Goal: Task Accomplishment & Management: Use online tool/utility

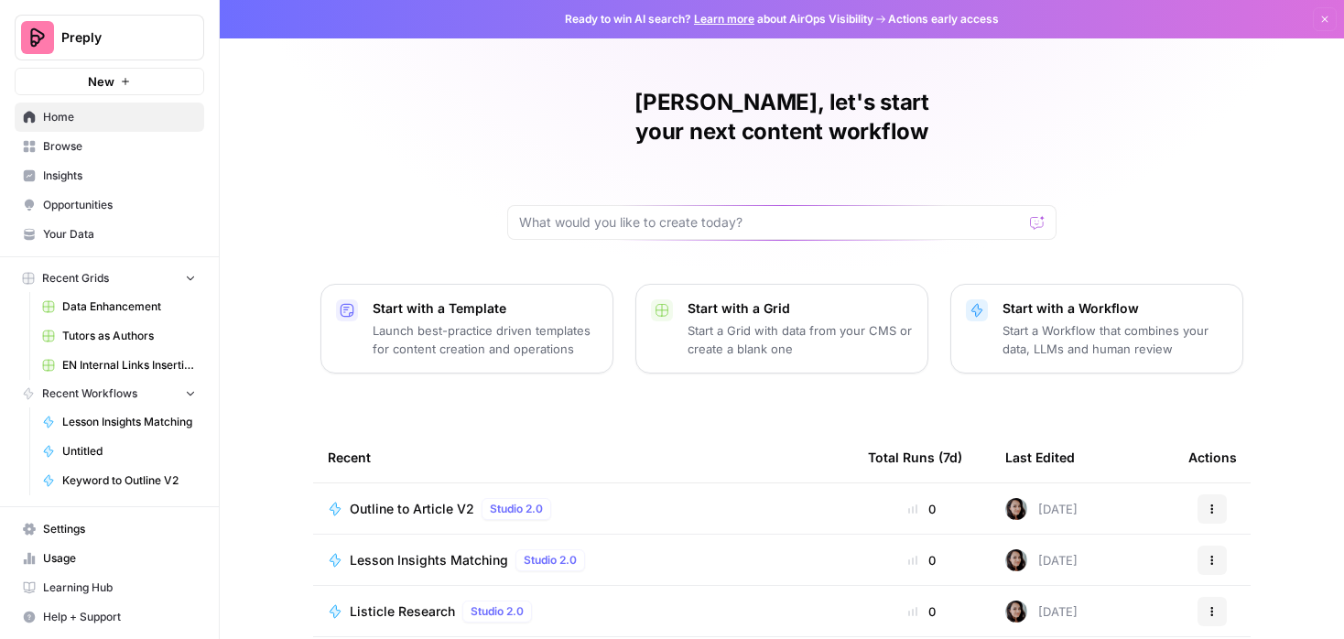
click at [95, 145] on span "Browse" at bounding box center [119, 146] width 153 height 16
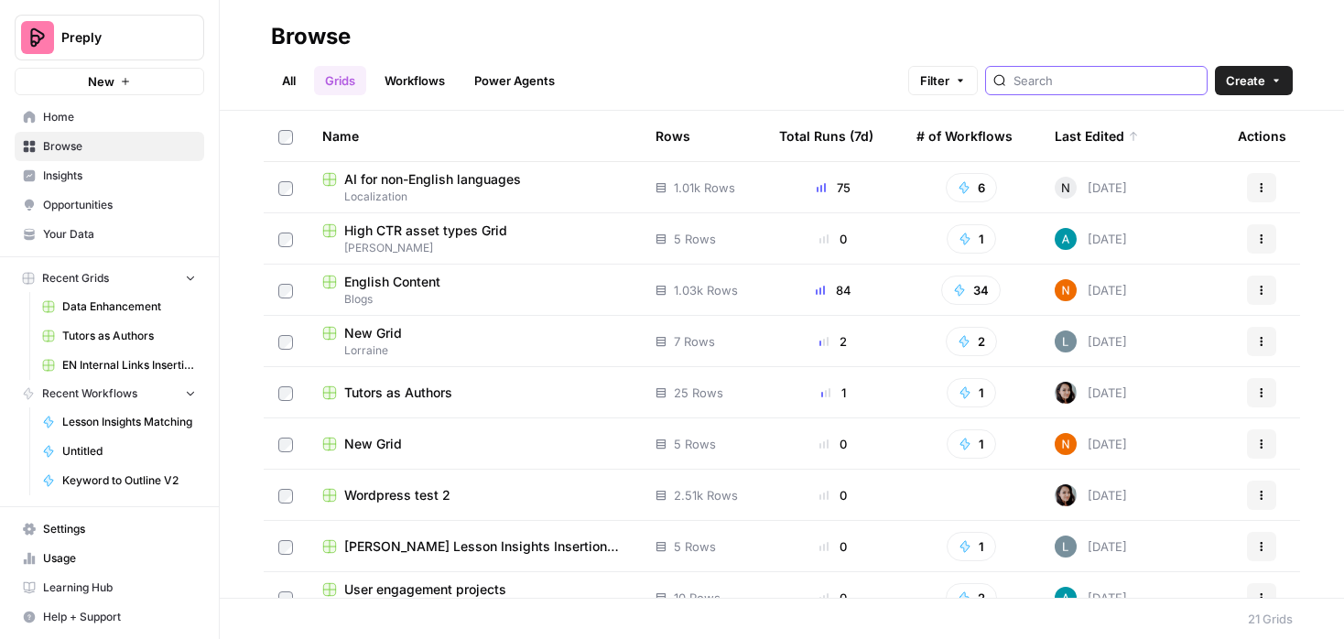
click at [1133, 73] on input "search" at bounding box center [1106, 80] width 186 height 18
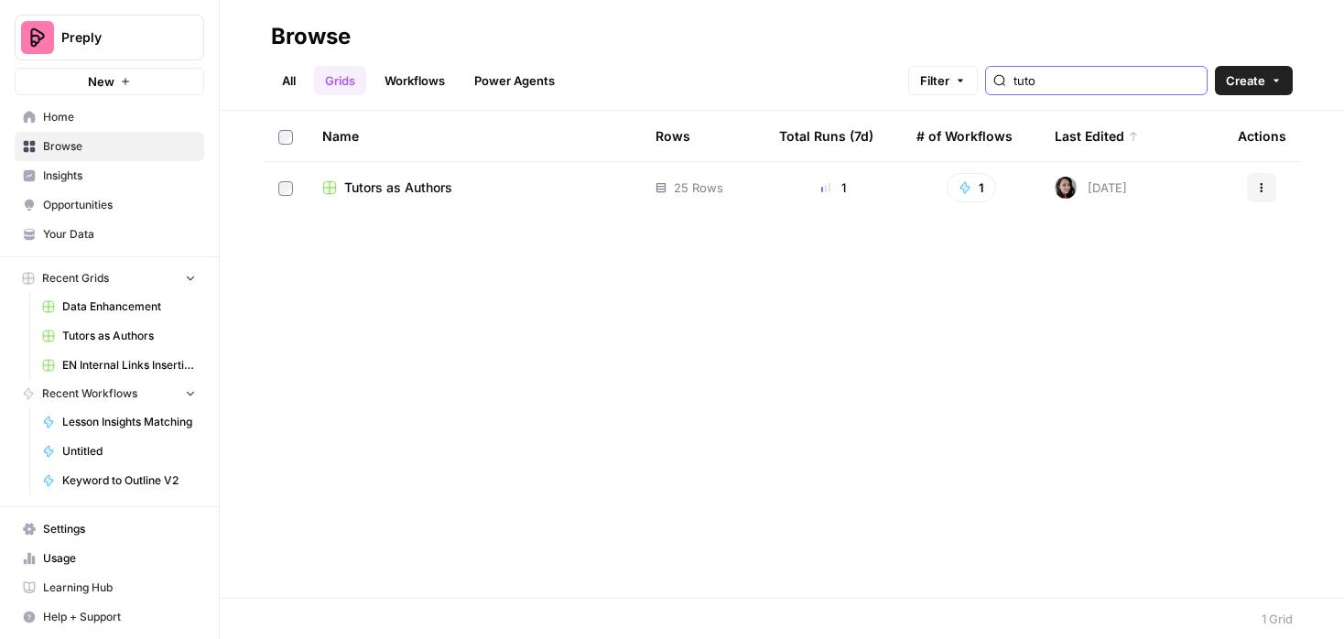
type input "tuto"
click at [447, 184] on span "Tutors as Authors" at bounding box center [398, 187] width 108 height 18
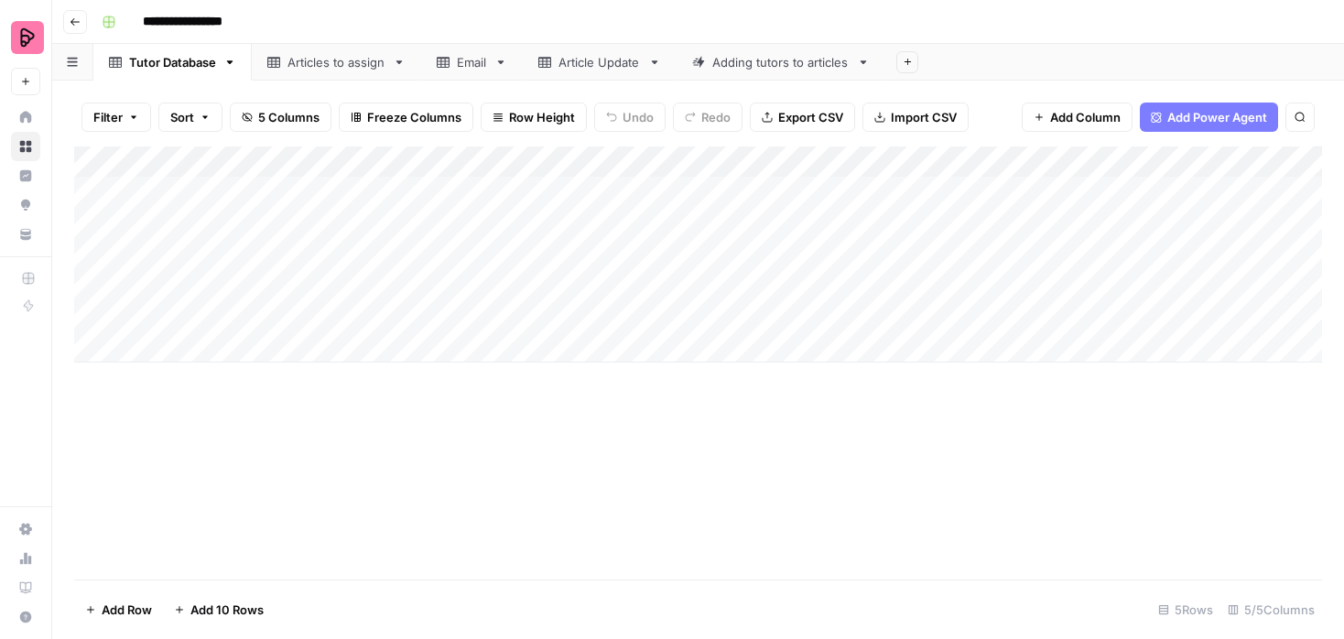
click at [797, 60] on div "Adding tutors to articles" at bounding box center [780, 62] width 137 height 18
click at [762, 186] on div "Add Column" at bounding box center [697, 254] width 1247 height 216
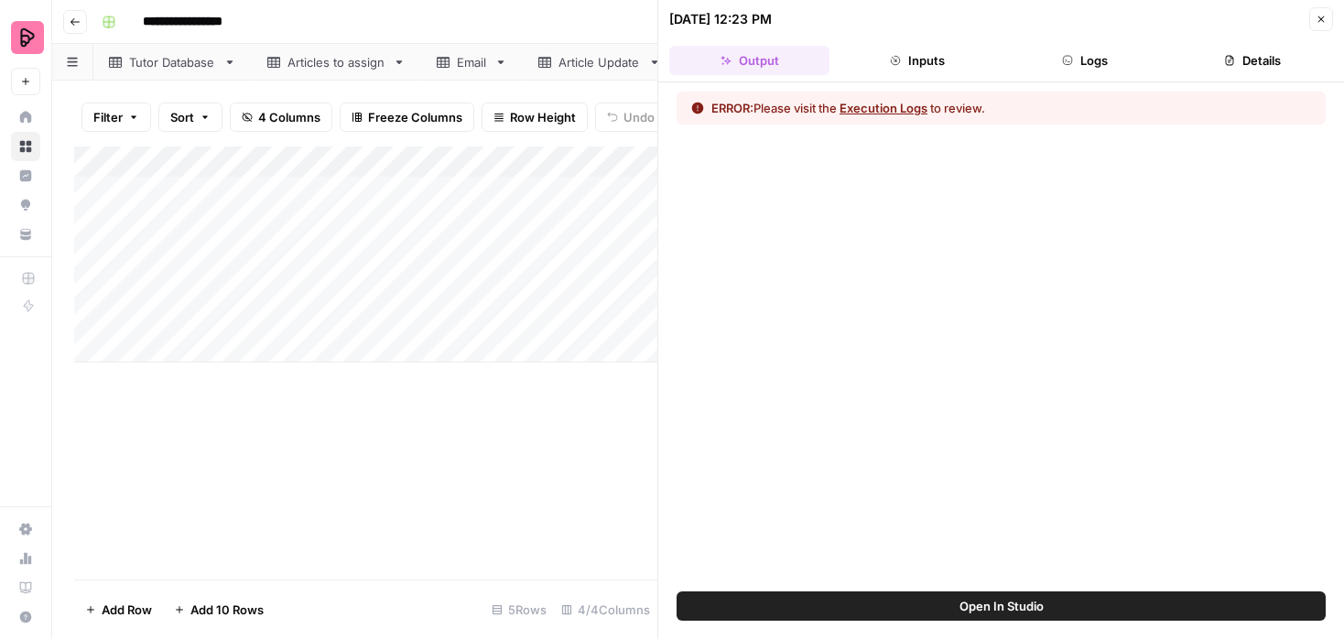
click at [1011, 604] on span "Open In Studio" at bounding box center [1001, 606] width 84 height 18
click at [1318, 20] on icon "button" at bounding box center [1320, 19] width 11 height 11
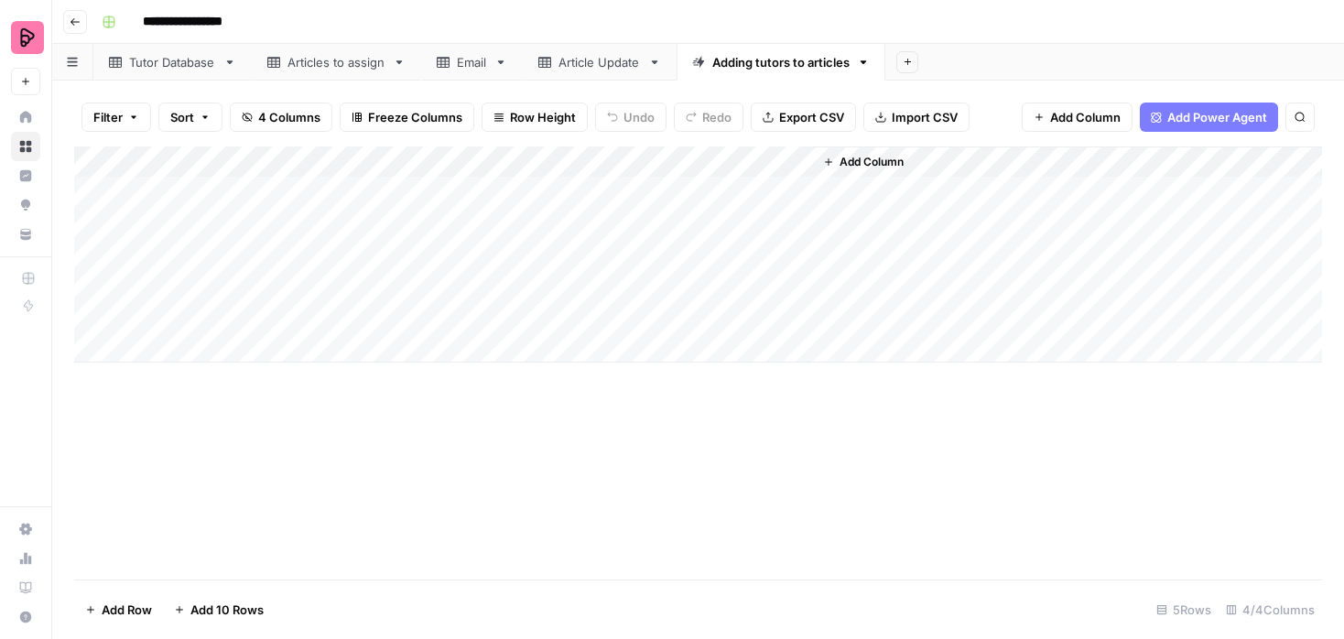
click at [873, 158] on span "Add Column" at bounding box center [871, 162] width 64 height 16
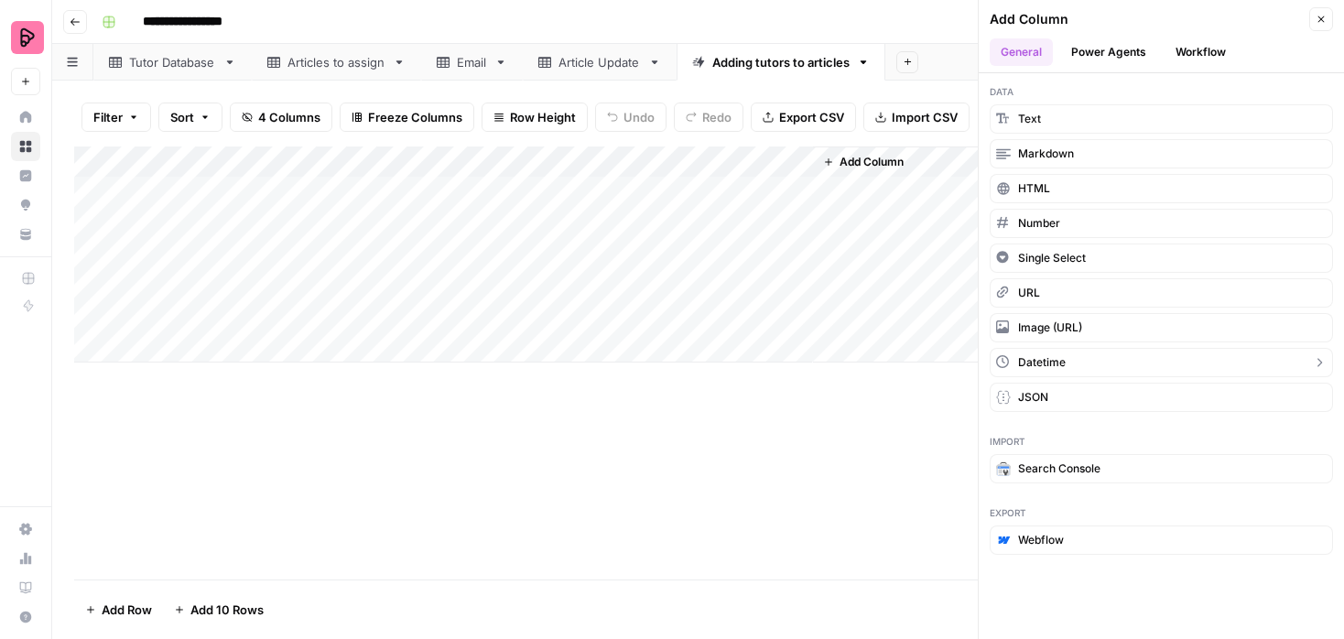
click at [1042, 362] on span "Datetime" at bounding box center [1042, 362] width 48 height 16
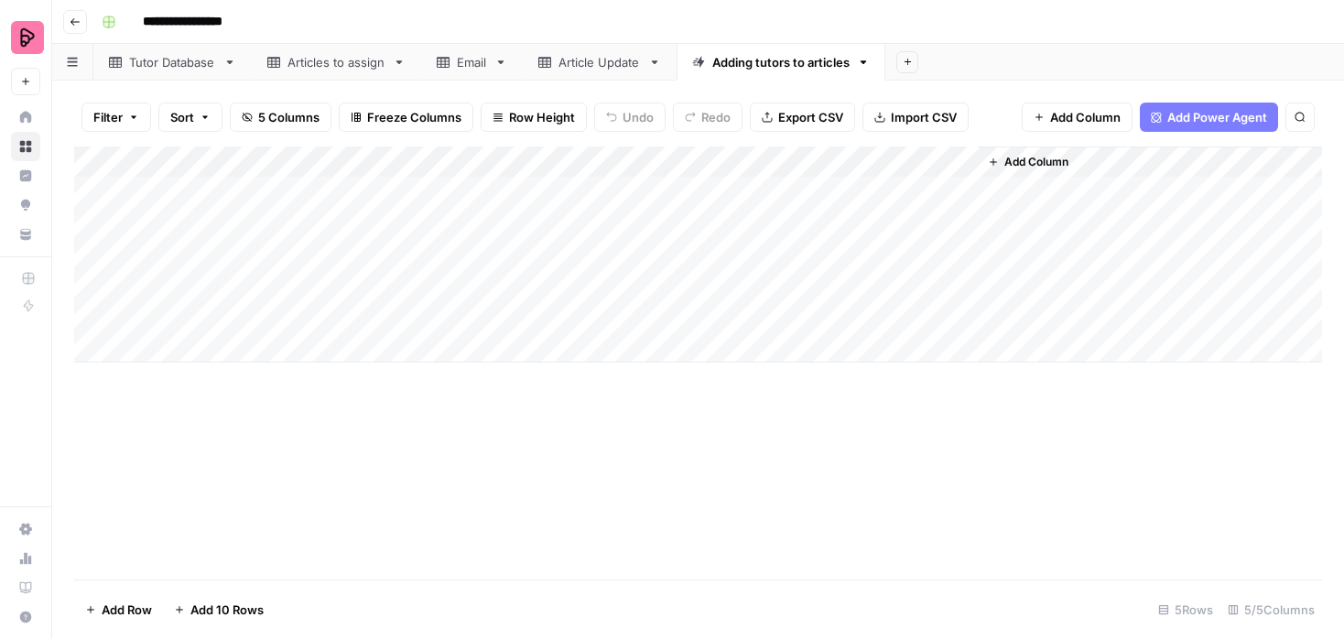
drag, startPoint x: 915, startPoint y: 156, endPoint x: 669, endPoint y: 158, distance: 246.2
click at [669, 158] on div "Add Column" at bounding box center [697, 254] width 1247 height 216
click at [659, 200] on div "Add Column" at bounding box center [697, 254] width 1247 height 216
click at [664, 189] on div "Add Column" at bounding box center [697, 254] width 1247 height 216
click at [664, 189] on span "Date" at bounding box center [683, 192] width 146 height 16
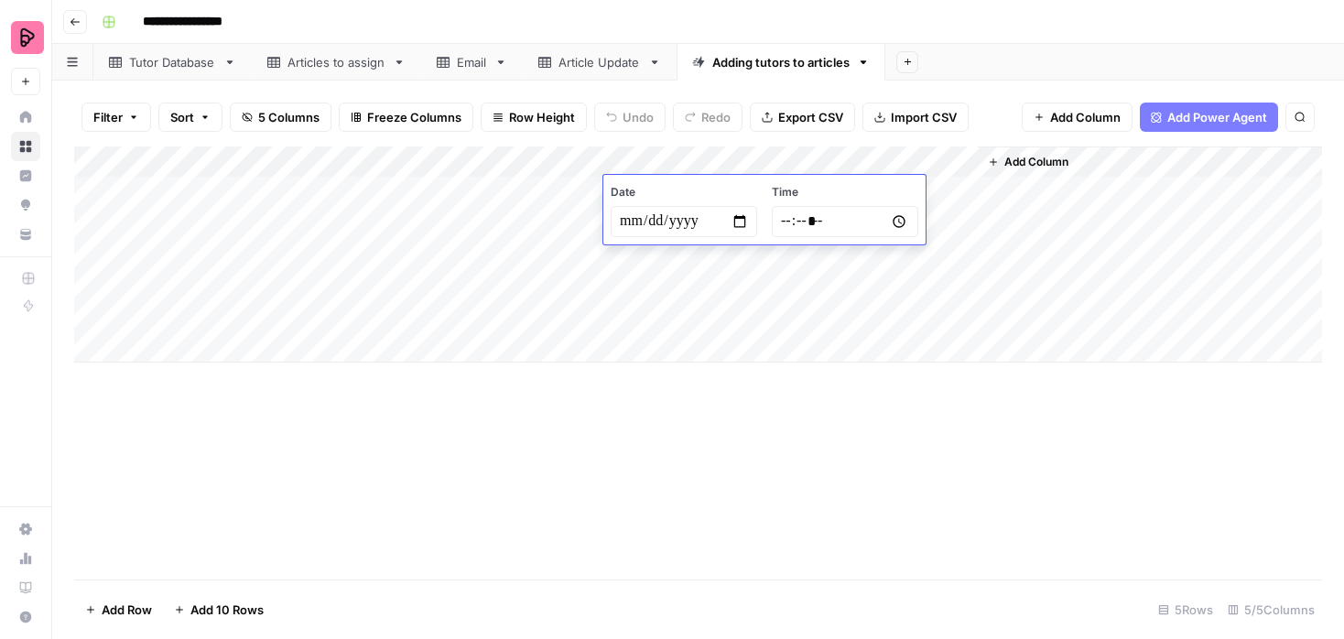
click at [732, 221] on input "date" at bounding box center [683, 221] width 146 height 31
type input "**********"
click at [874, 221] on input "time" at bounding box center [845, 221] width 146 height 31
click at [824, 225] on input "time" at bounding box center [845, 221] width 146 height 31
click at [899, 220] on input "time" at bounding box center [845, 221] width 146 height 31
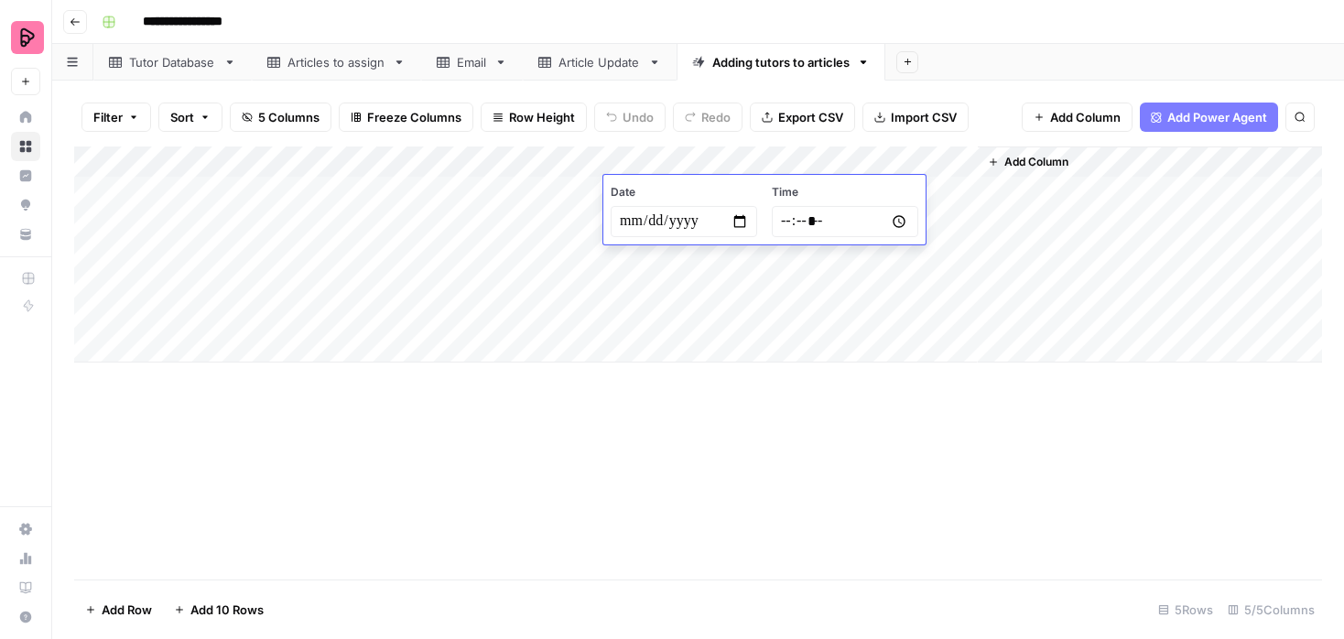
type input "*****"
click at [972, 310] on div "Add Column" at bounding box center [697, 254] width 1247 height 216
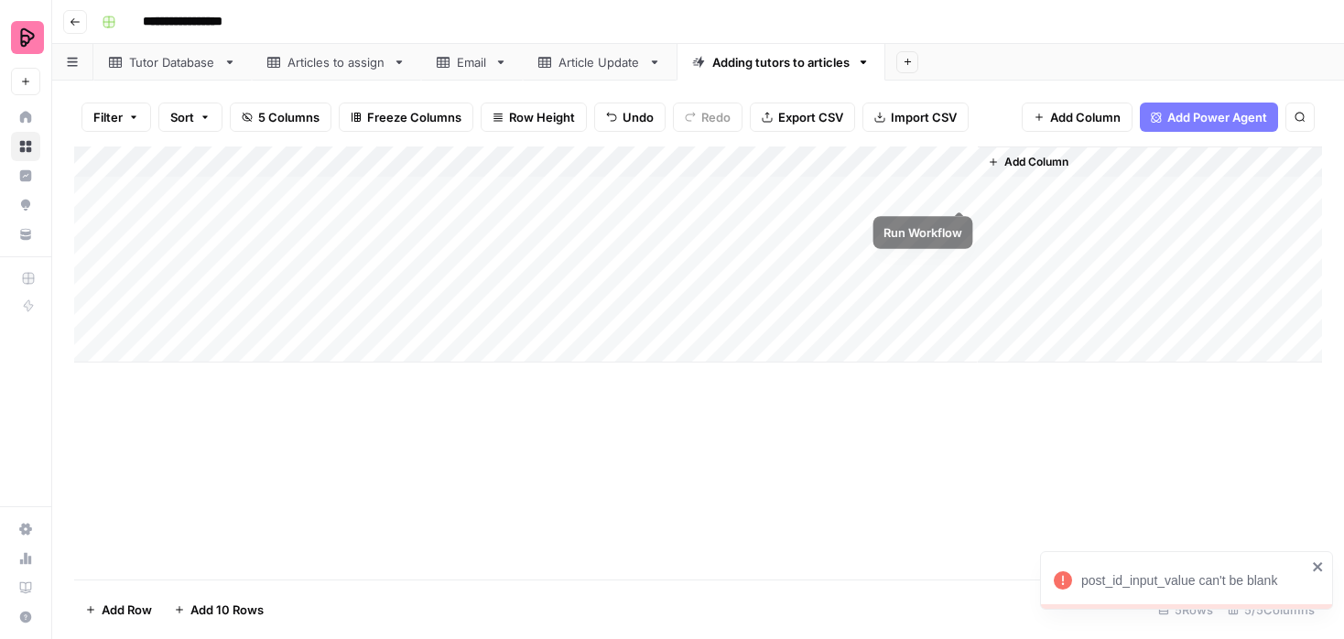
click at [953, 191] on div "Add Column" at bounding box center [697, 254] width 1247 height 216
click at [960, 191] on div "Add Column" at bounding box center [697, 254] width 1247 height 216
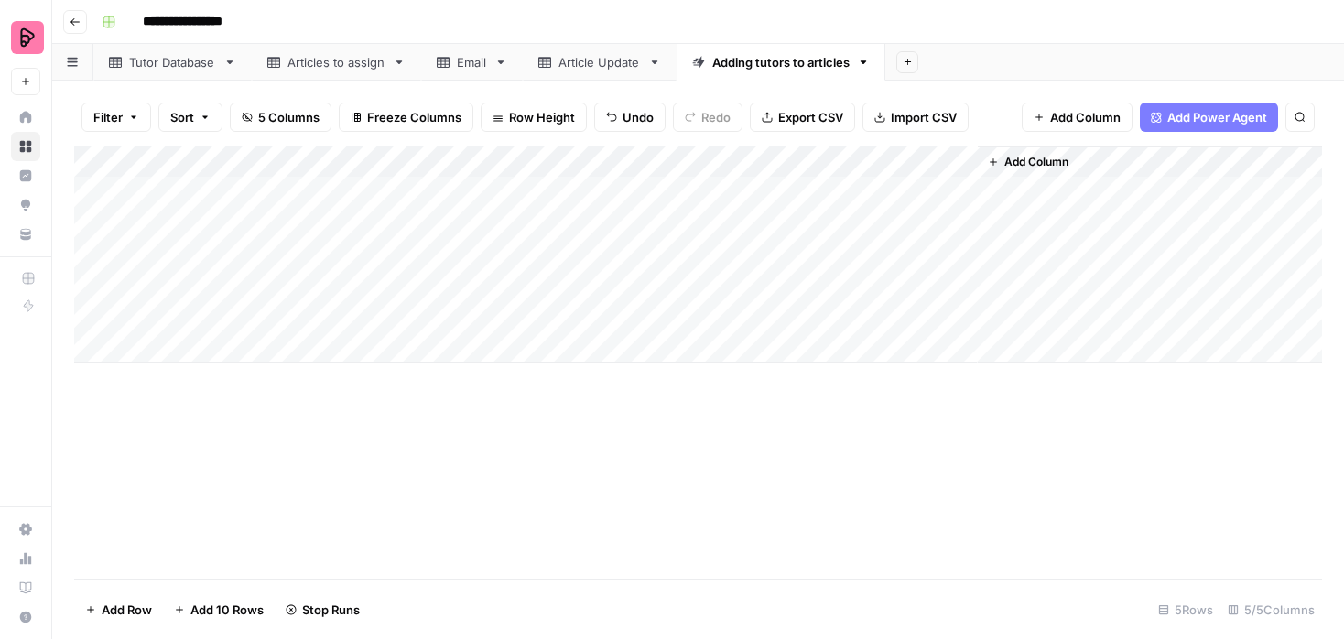
click at [685, 161] on div "Add Column" at bounding box center [697, 254] width 1247 height 216
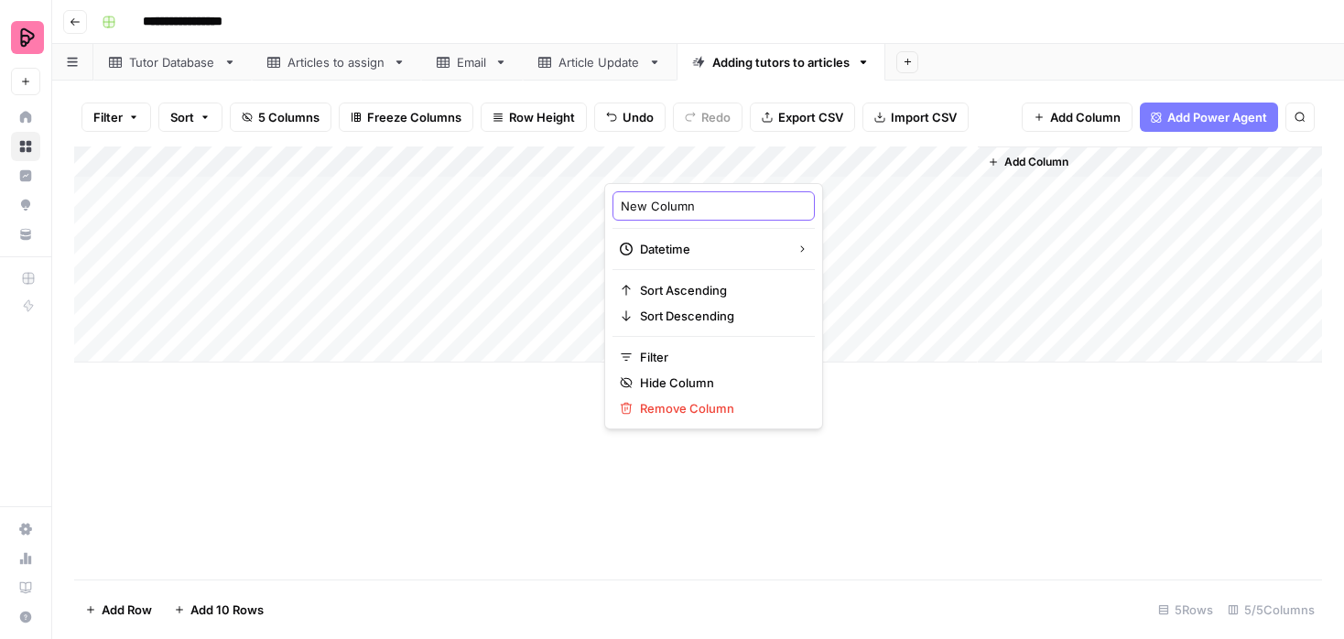
click at [678, 206] on input "New Column" at bounding box center [714, 206] width 186 height 18
type input "Date"
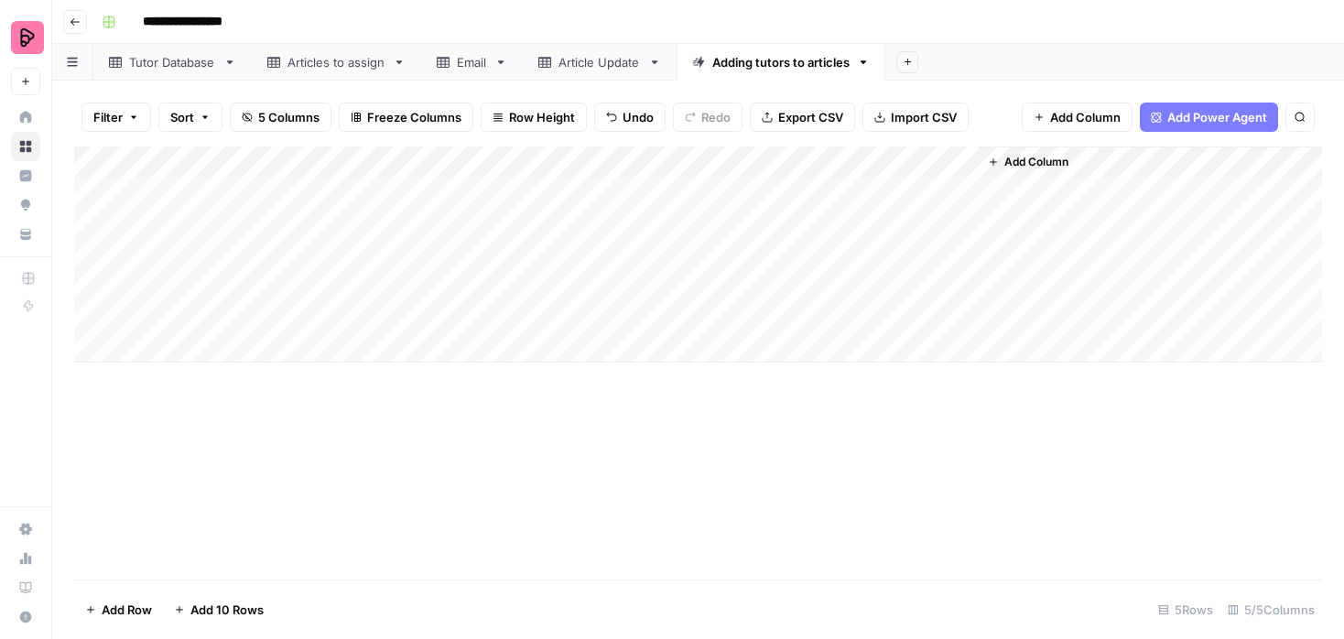
click at [834, 190] on div "Add Column" at bounding box center [697, 254] width 1247 height 216
click at [935, 192] on div "Add Column" at bounding box center [697, 254] width 1247 height 216
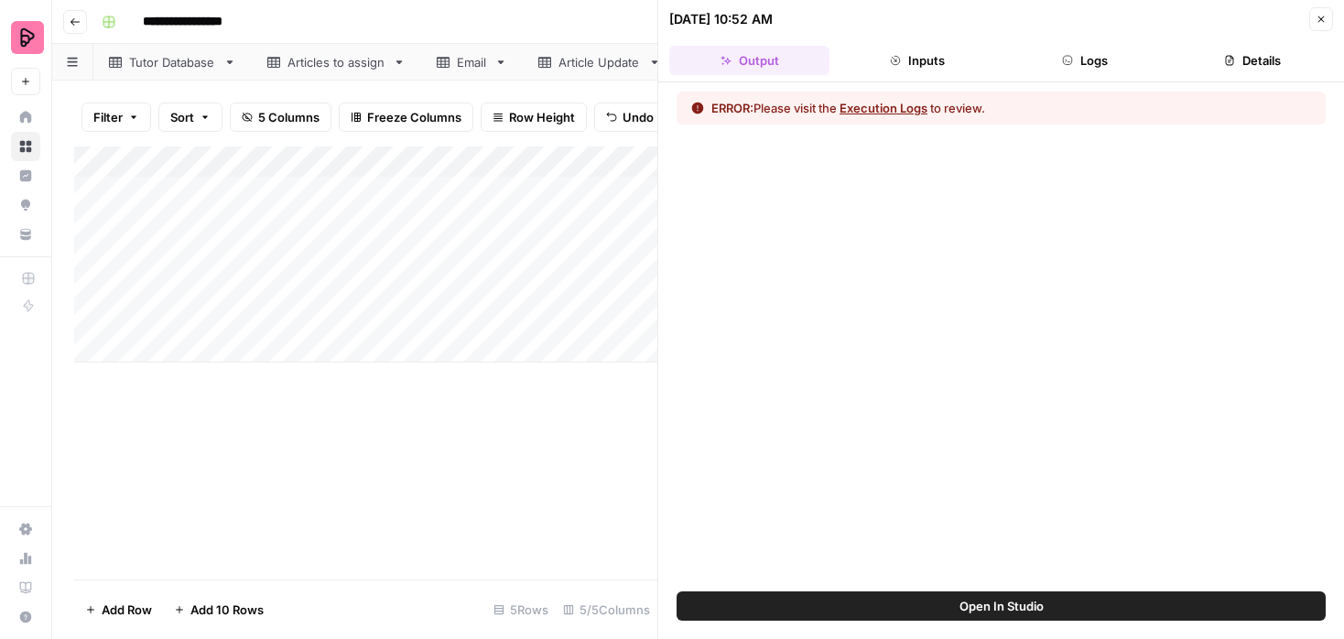
click at [913, 114] on button "Execution Logs" at bounding box center [883, 108] width 88 height 18
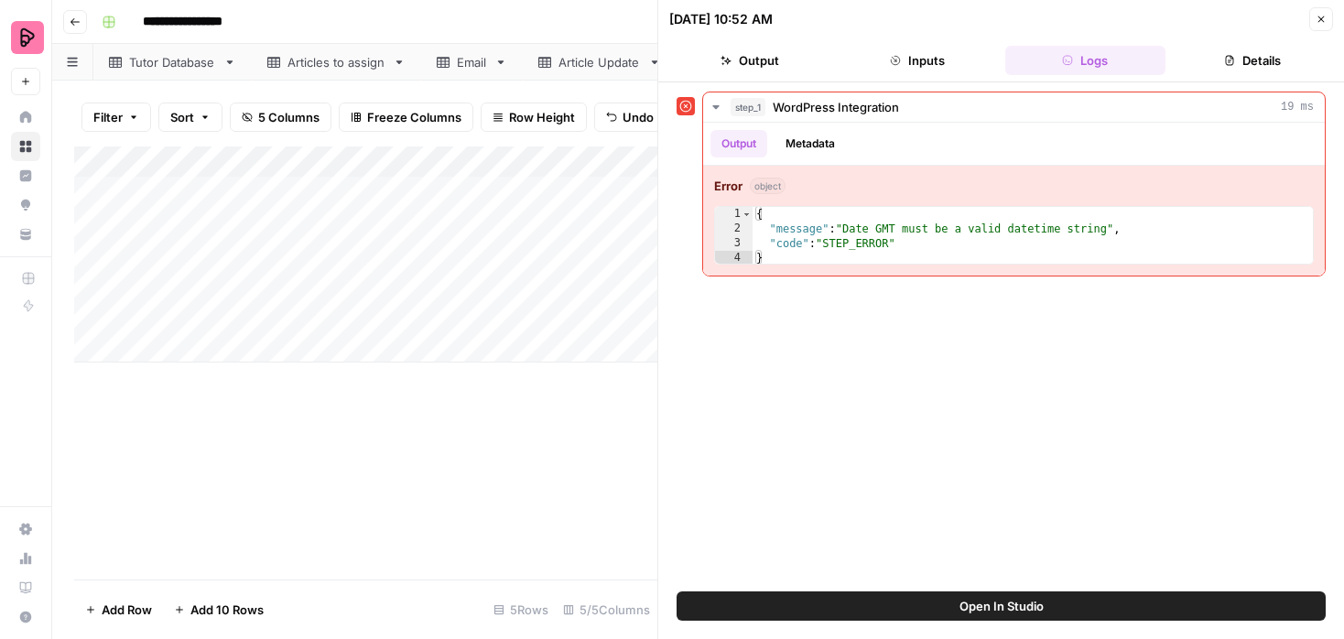
click at [977, 614] on span "Open In Studio" at bounding box center [1001, 606] width 84 height 18
click at [1321, 26] on button "Close" at bounding box center [1321, 19] width 24 height 24
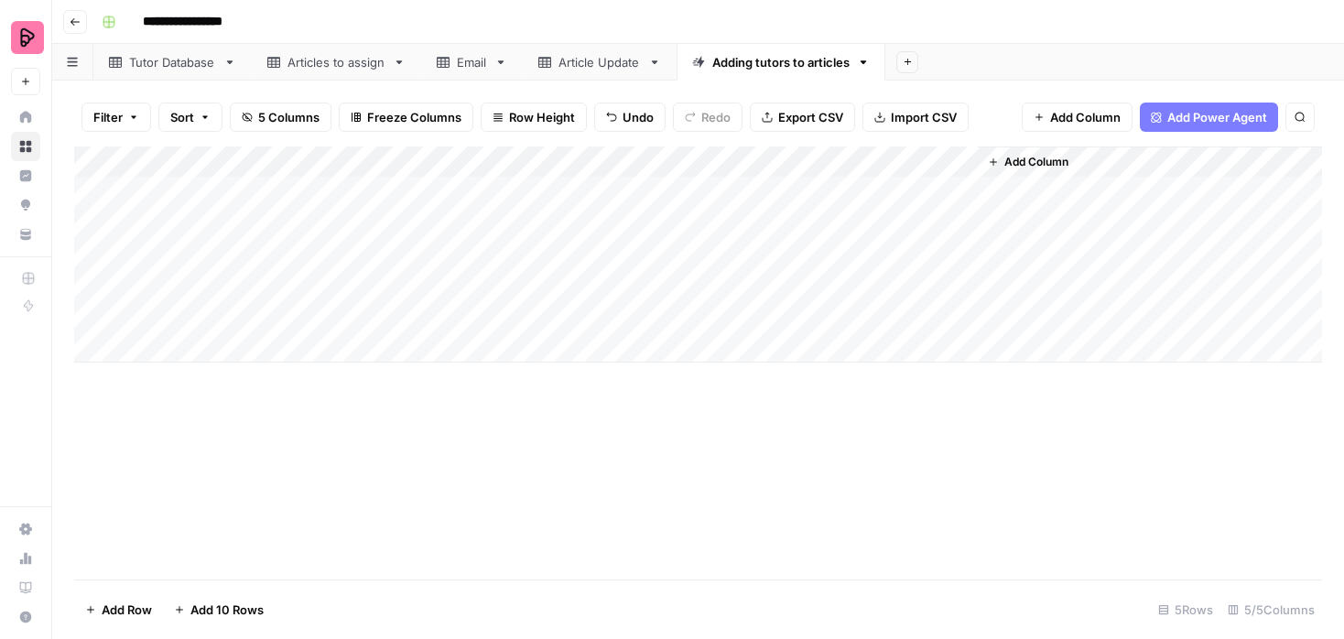
click at [940, 159] on div "Add Column" at bounding box center [697, 254] width 1247 height 216
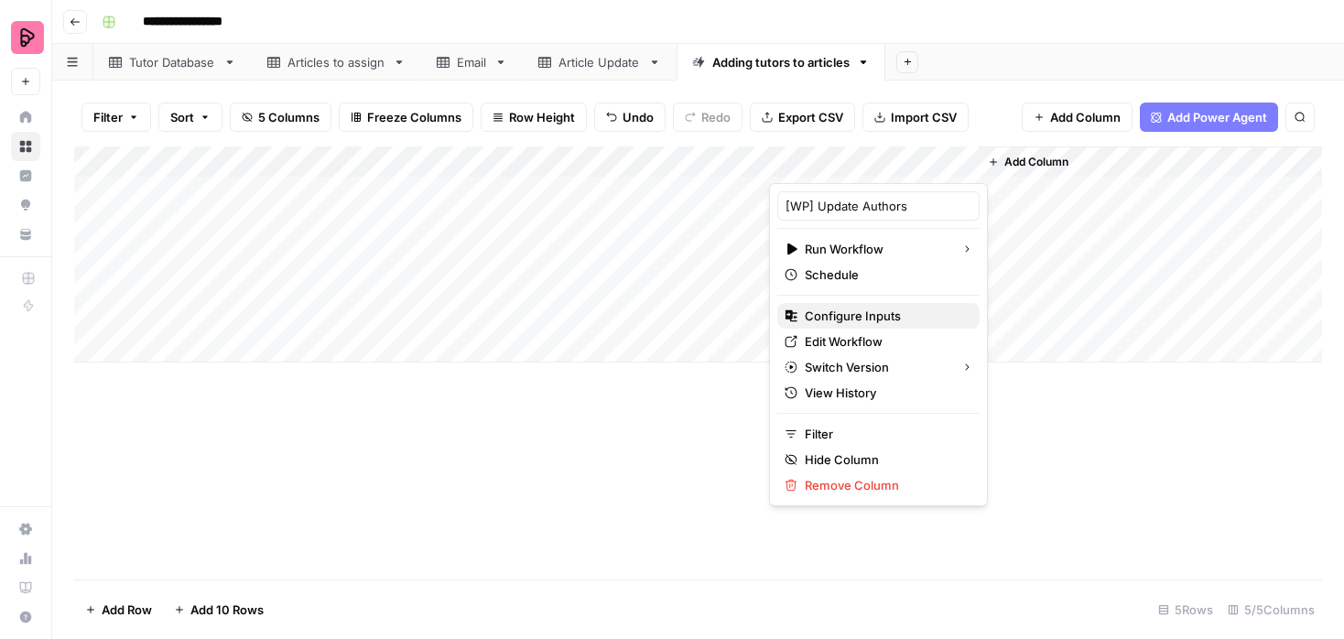
click at [848, 308] on span "Configure Inputs" at bounding box center [885, 316] width 160 height 18
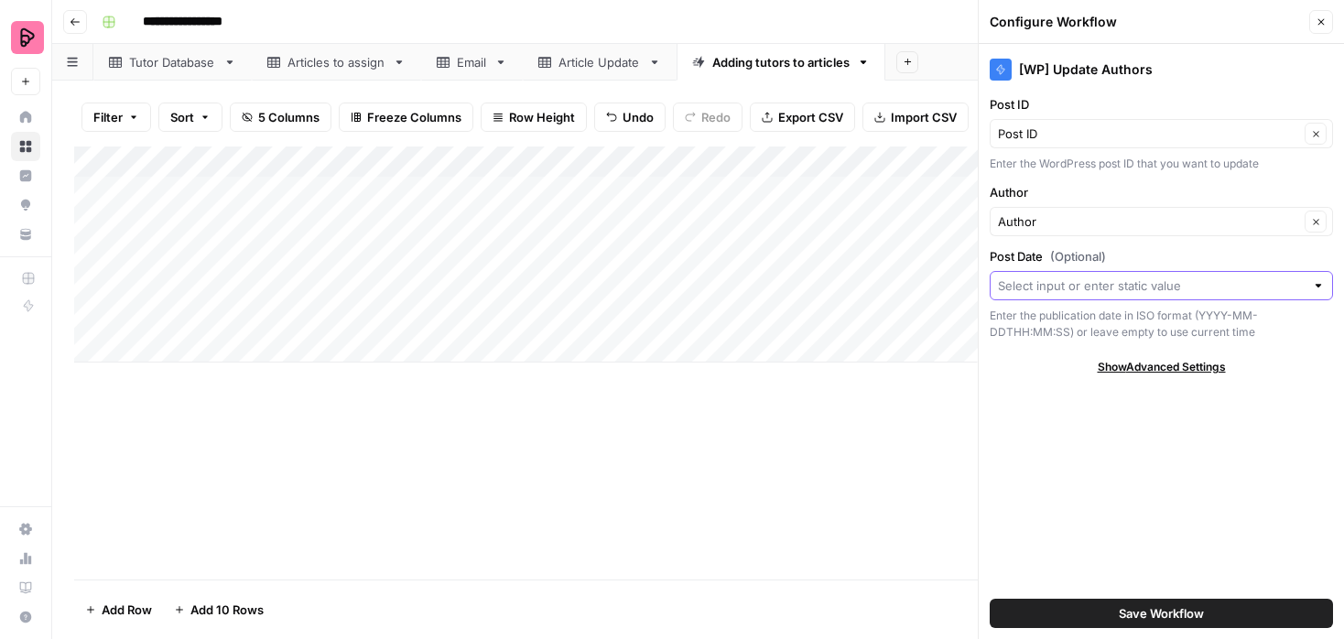
click at [1124, 281] on input "Post Date (Optional)" at bounding box center [1151, 285] width 307 height 18
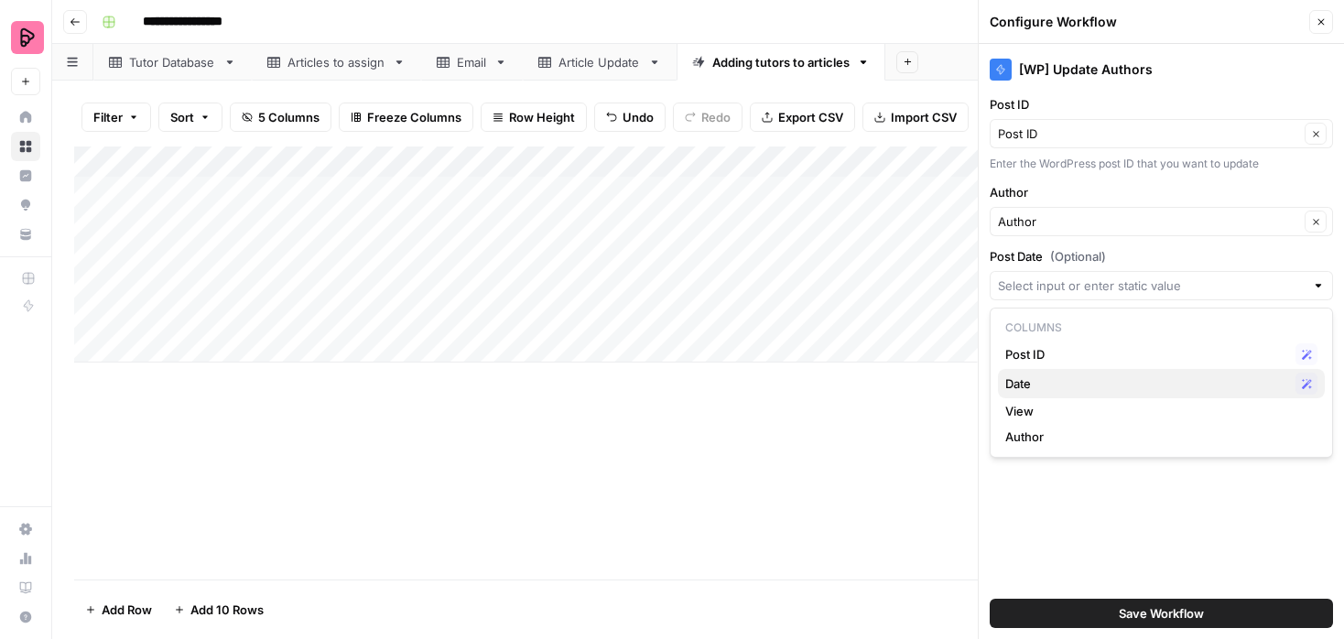
click at [1093, 382] on span "Date" at bounding box center [1146, 383] width 283 height 18
type input "Date"
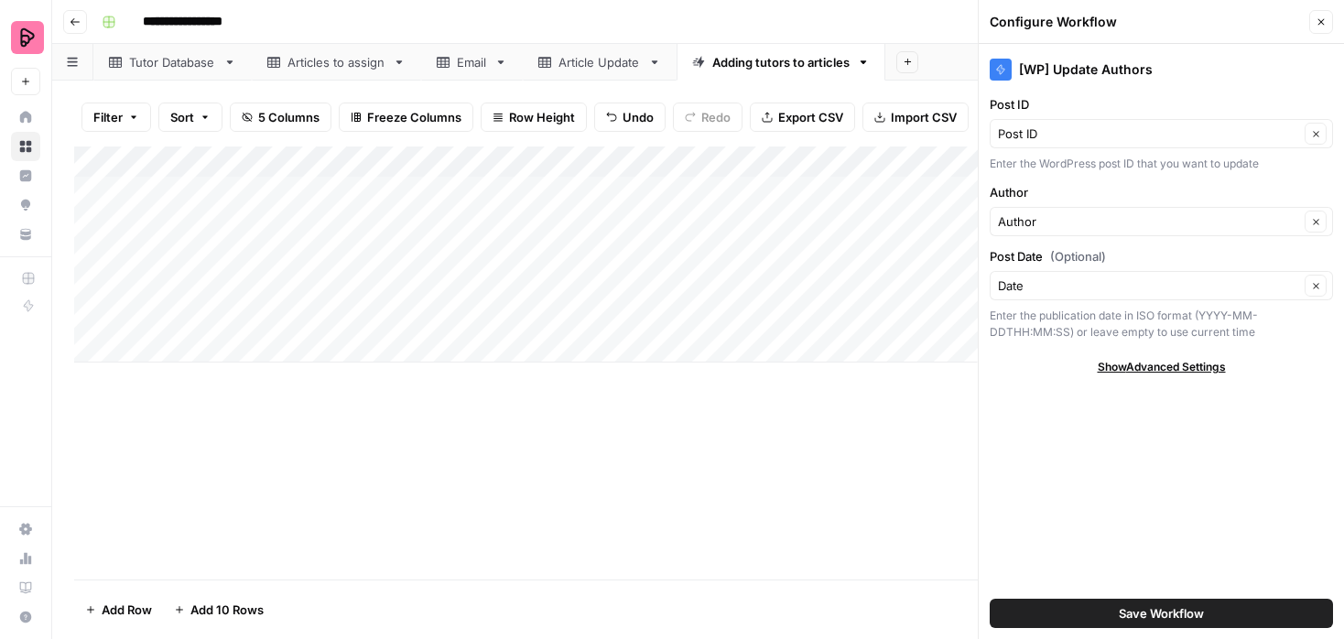
click at [1135, 613] on span "Save Workflow" at bounding box center [1160, 613] width 85 height 18
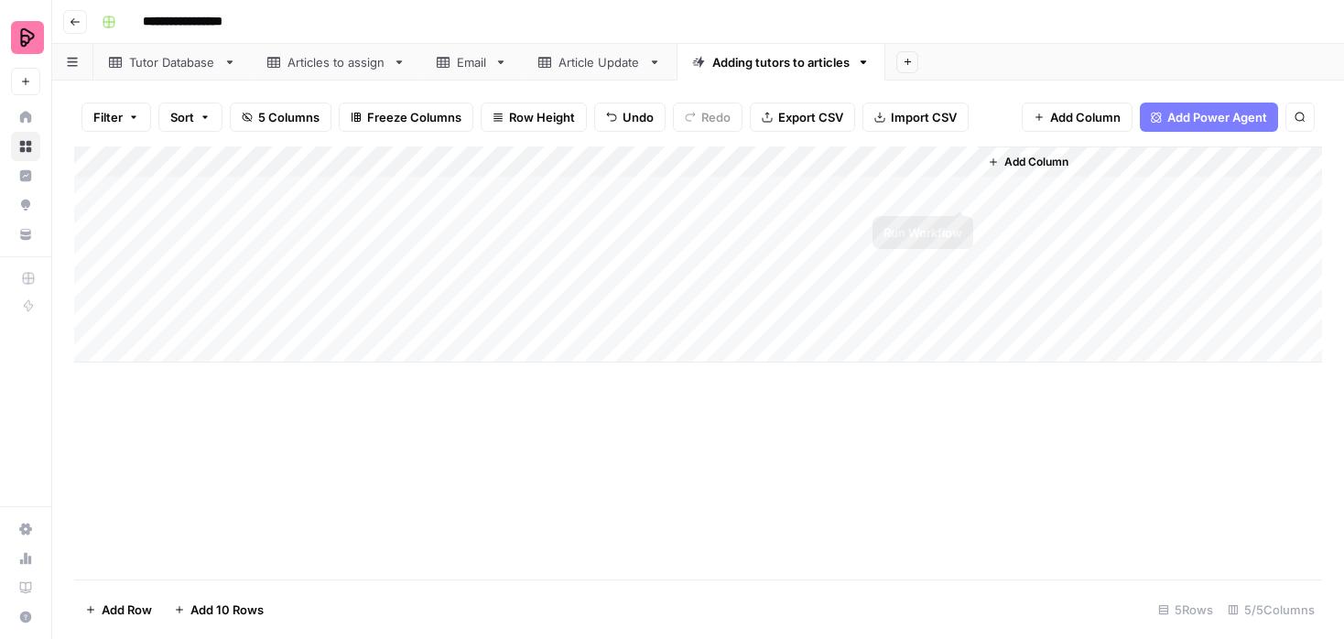
click at [956, 189] on div "Add Column" at bounding box center [697, 254] width 1247 height 216
click at [373, 198] on div "Add Column" at bounding box center [697, 254] width 1247 height 216
click at [938, 164] on div "Add Column" at bounding box center [697, 254] width 1247 height 216
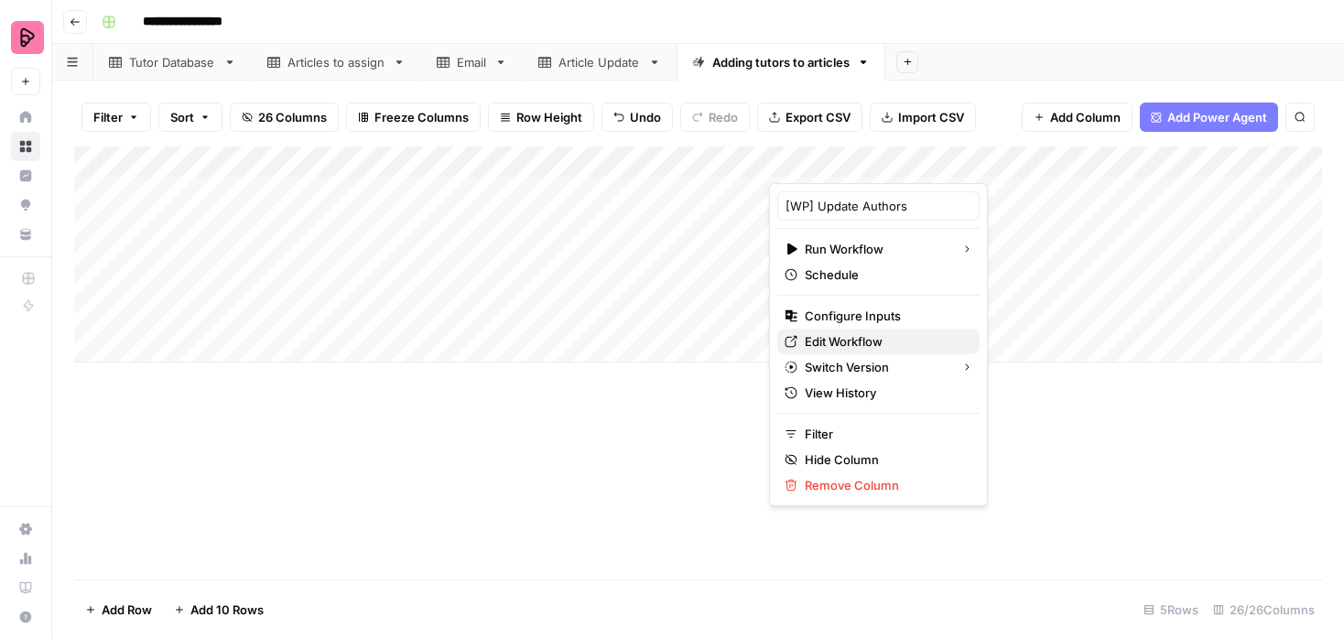
click at [830, 342] on span "Edit Workflow" at bounding box center [885, 341] width 160 height 18
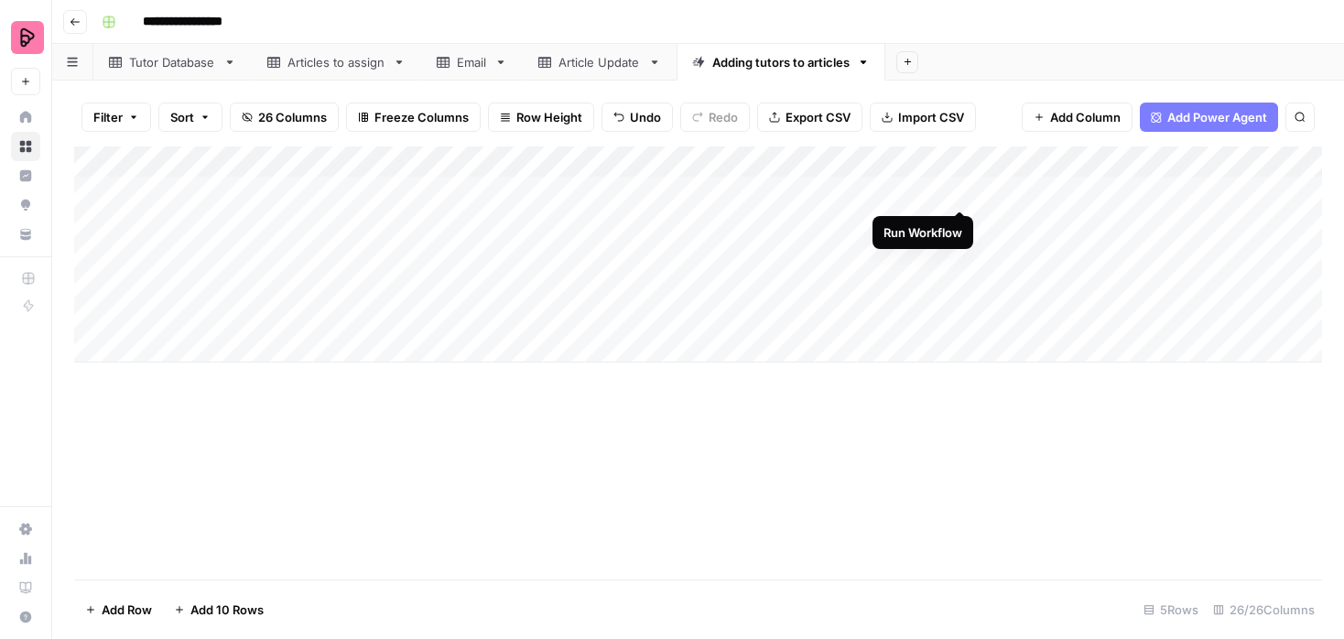
click at [962, 189] on div "Add Column" at bounding box center [697, 254] width 1247 height 216
click at [460, 197] on div "Add Column" at bounding box center [697, 254] width 1247 height 216
click at [935, 160] on div "Add Column" at bounding box center [697, 254] width 1247 height 216
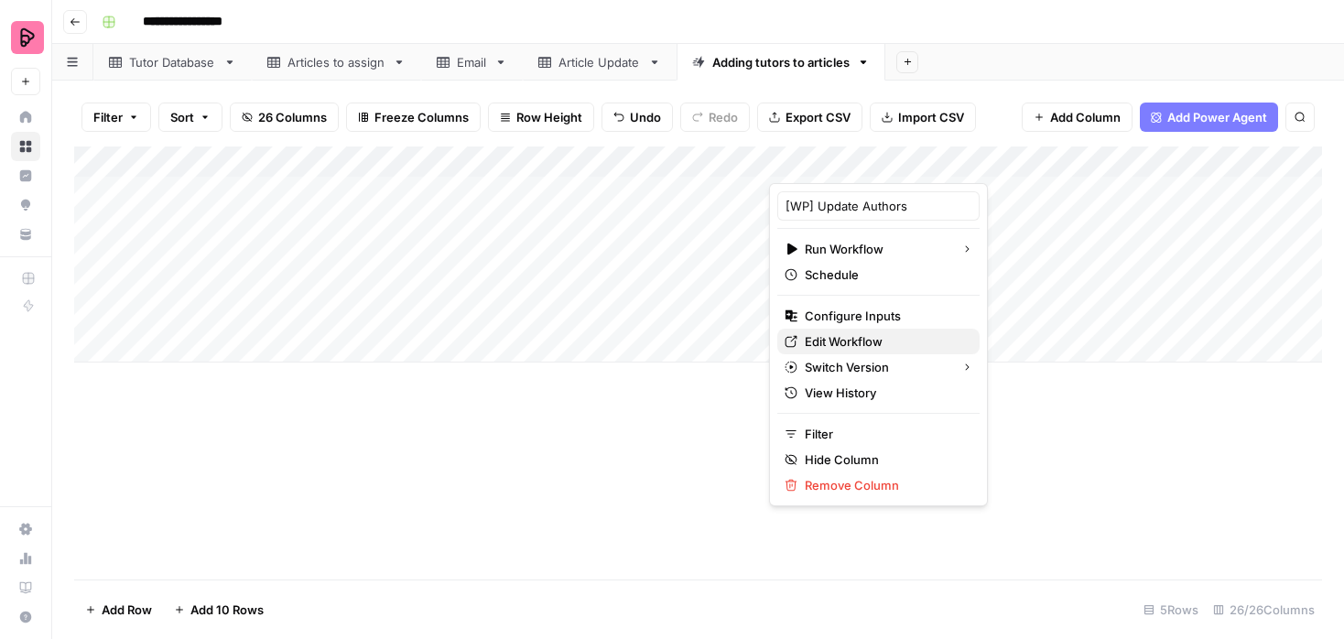
click at [805, 339] on span "Edit Workflow" at bounding box center [885, 341] width 160 height 18
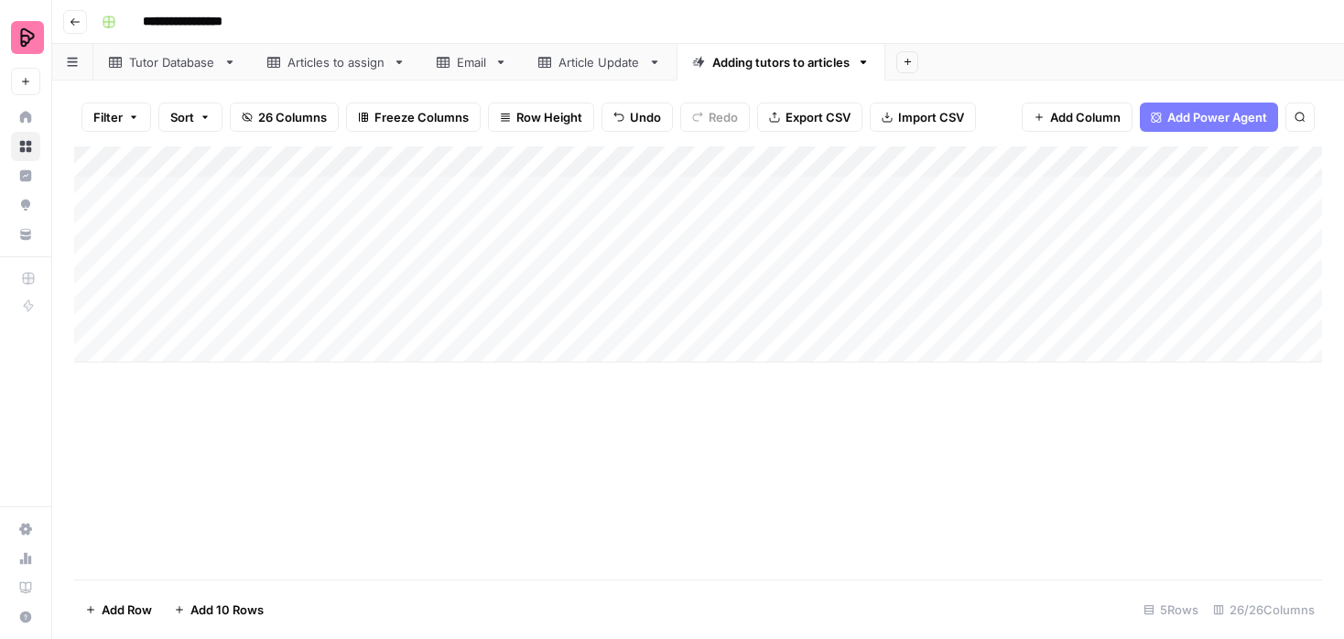
click at [195, 217] on div "Add Column" at bounding box center [697, 254] width 1247 height 216
click at [199, 192] on div "Add Column" at bounding box center [697, 254] width 1247 height 216
click at [211, 218] on div "Add Column" at bounding box center [697, 254] width 1247 height 216
click at [398, 228] on div "Add Column" at bounding box center [697, 254] width 1247 height 216
click at [198, 66] on div "Tutor Database" at bounding box center [172, 62] width 87 height 18
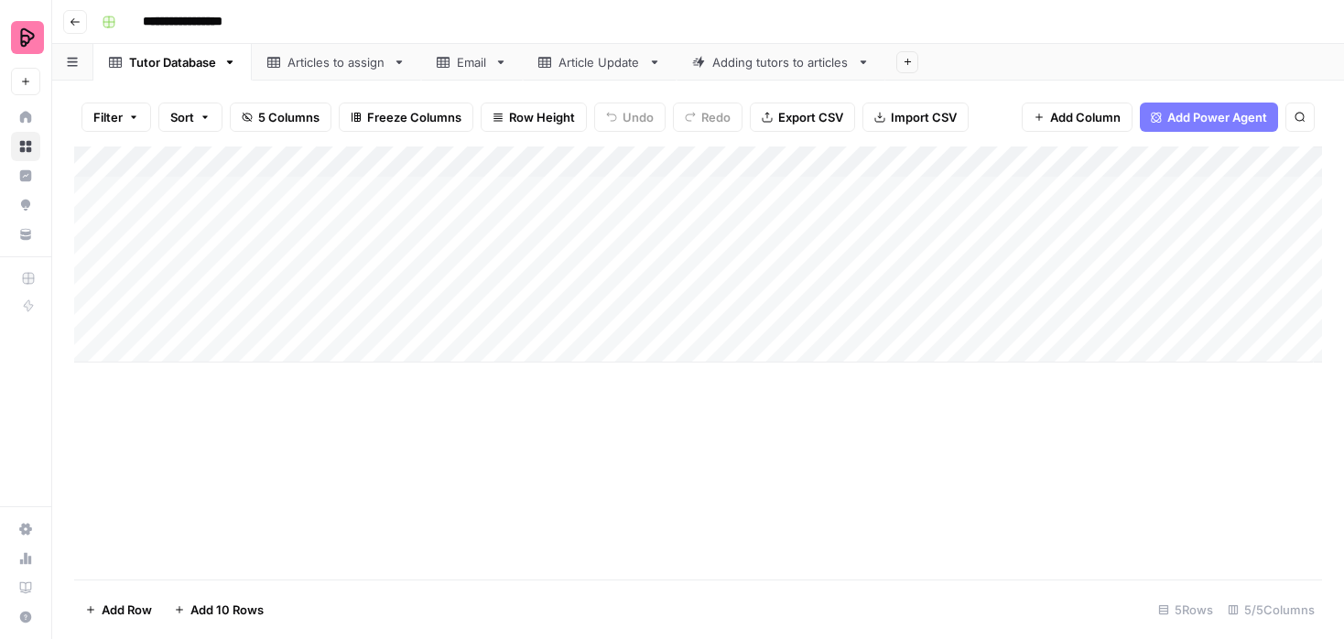
click at [718, 64] on div "Adding tutors to articles" at bounding box center [780, 62] width 137 height 18
click at [550, 213] on div "Add Column" at bounding box center [697, 254] width 1247 height 216
click at [680, 220] on div "Add Column" at bounding box center [697, 254] width 1247 height 216
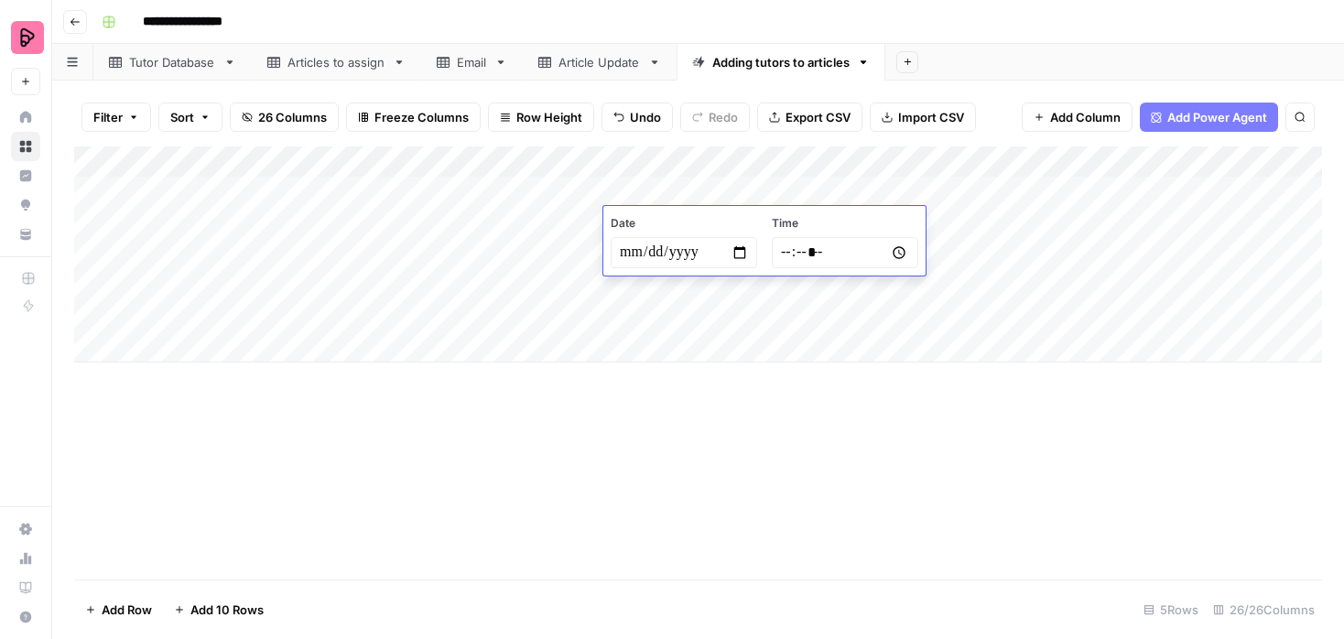
click at [739, 250] on input "date" at bounding box center [683, 252] width 146 height 31
type input "**********"
click at [898, 241] on input "time" at bounding box center [845, 252] width 146 height 31
click at [895, 254] on input "time" at bounding box center [845, 252] width 146 height 31
type input "*****"
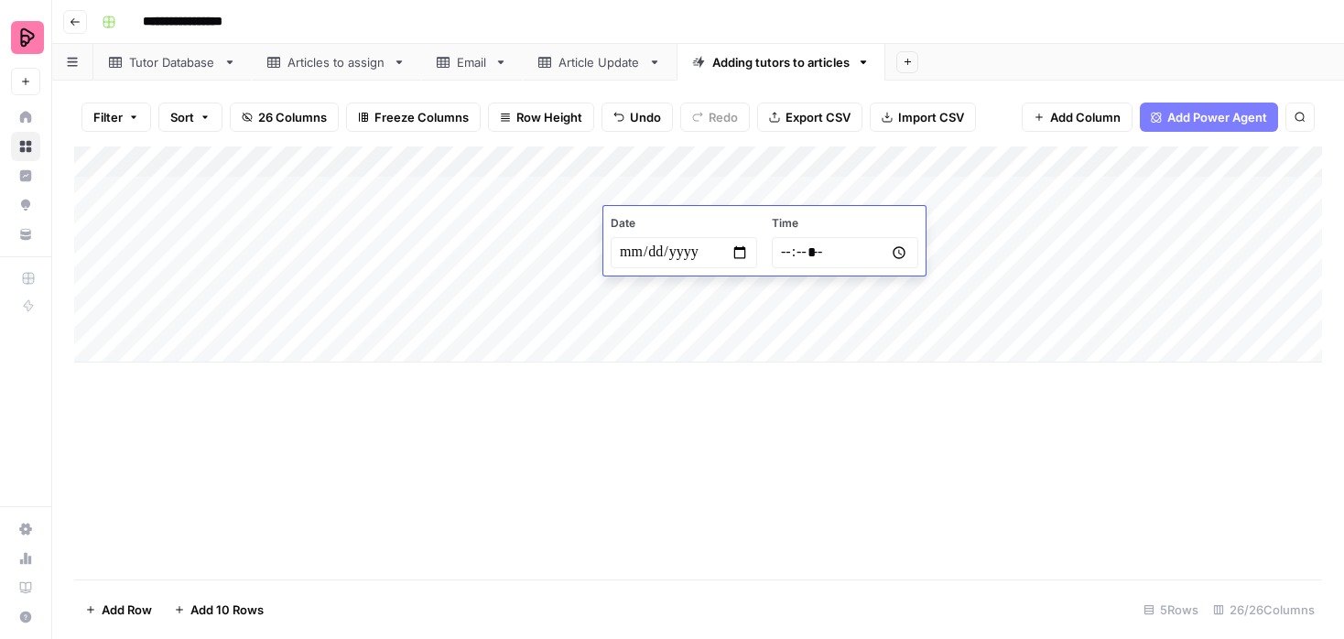
click at [681, 364] on div "Add Column" at bounding box center [697, 362] width 1247 height 433
click at [795, 225] on div "Add Column" at bounding box center [697, 254] width 1247 height 216
click at [451, 230] on div "Add Column" at bounding box center [697, 254] width 1247 height 216
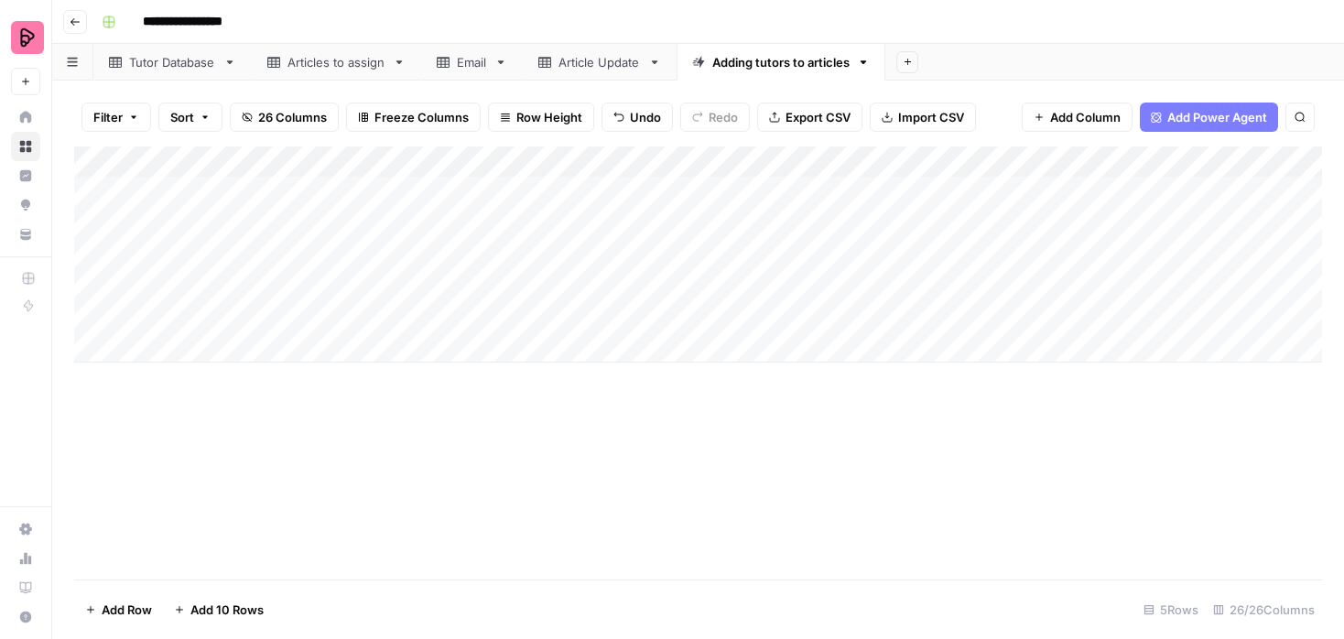
click at [557, 224] on div "Add Column" at bounding box center [697, 254] width 1247 height 216
type textarea "***"
click at [580, 323] on div "Add Column" at bounding box center [697, 254] width 1247 height 216
click at [692, 224] on div "Add Column" at bounding box center [697, 254] width 1247 height 216
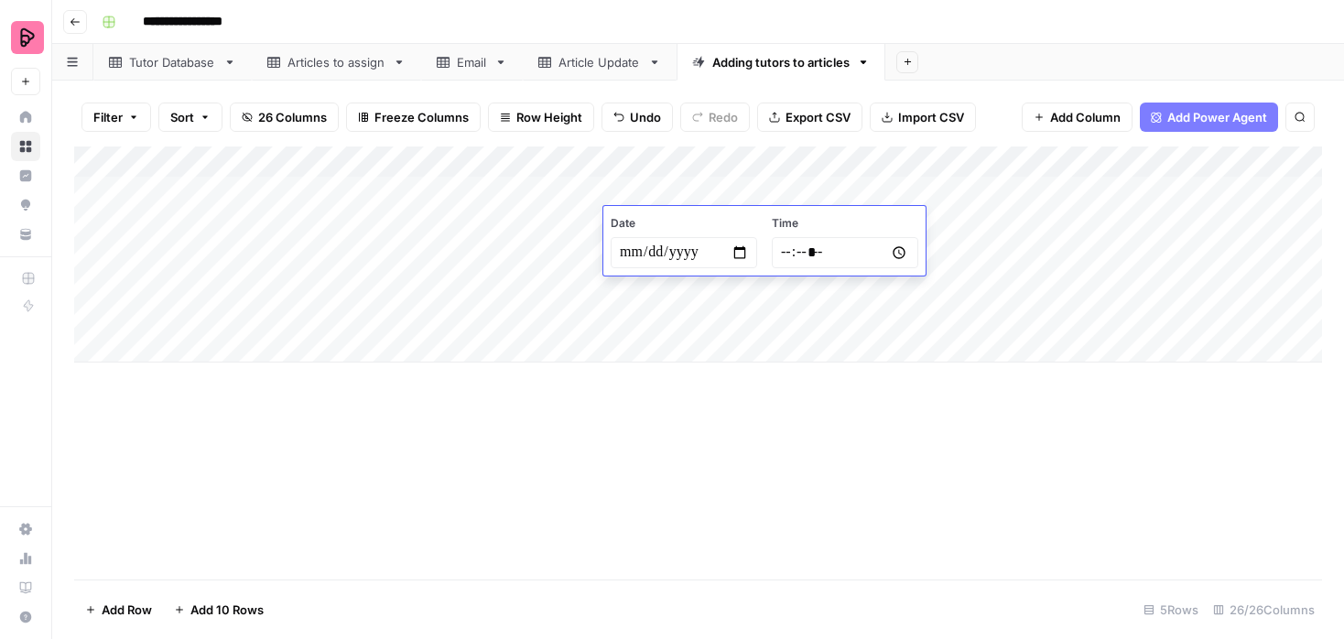
click at [778, 247] on input "*****" at bounding box center [845, 252] width 146 height 31
click at [783, 251] on input "*****" at bounding box center [845, 252] width 146 height 31
click at [792, 252] on input "*****" at bounding box center [845, 252] width 146 height 31
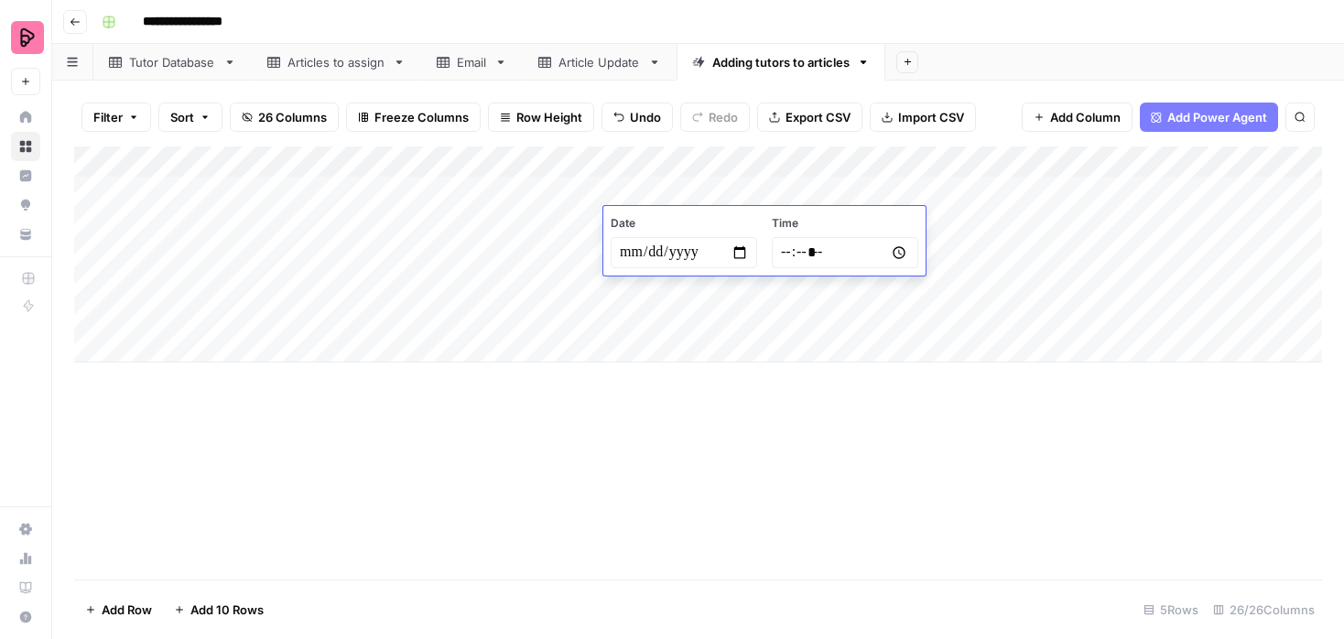
click at [880, 253] on input "*****" at bounding box center [845, 252] width 146 height 31
click at [909, 251] on input "*****" at bounding box center [845, 252] width 146 height 31
click at [841, 245] on input "*****" at bounding box center [845, 252] width 146 height 31
click at [821, 245] on input "*****" at bounding box center [845, 252] width 146 height 31
click at [815, 245] on input "*****" at bounding box center [845, 252] width 146 height 31
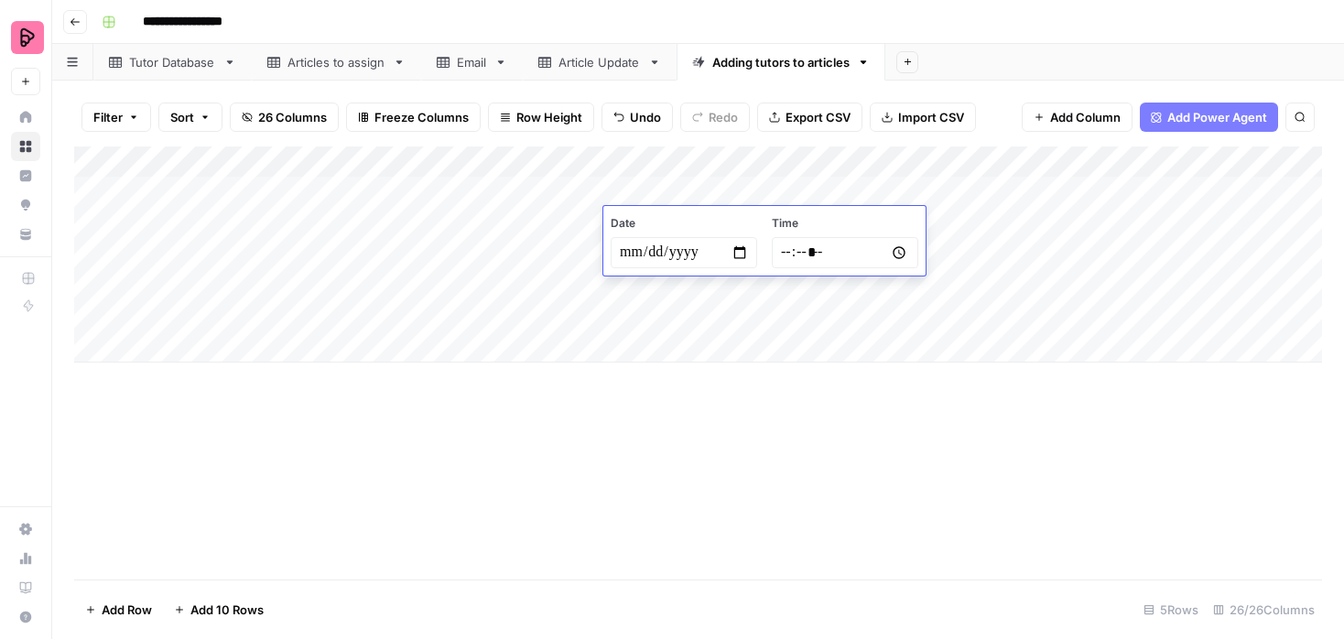
click at [815, 245] on input "*****" at bounding box center [845, 252] width 146 height 31
click at [815, 243] on input "*****" at bounding box center [845, 252] width 146 height 31
type input "*****"
click at [806, 364] on div "Add Column" at bounding box center [697, 362] width 1247 height 433
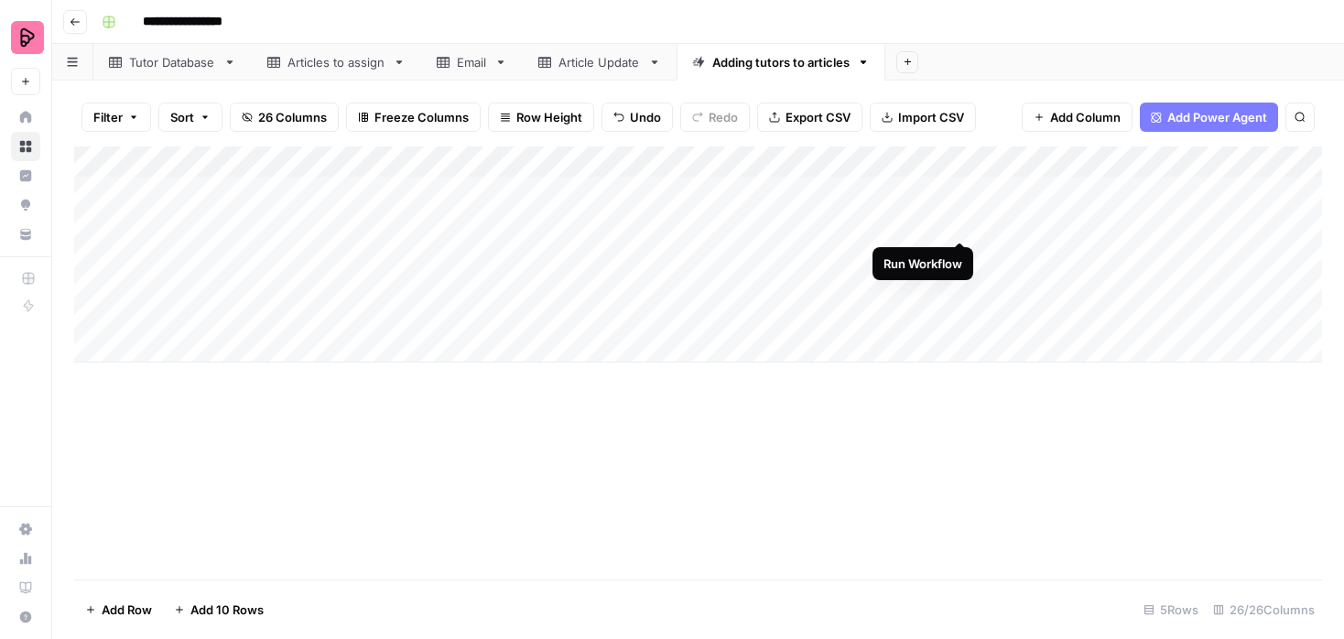
click at [961, 224] on div "Add Column" at bounding box center [697, 254] width 1247 height 216
click at [479, 216] on div "Add Column" at bounding box center [697, 254] width 1247 height 216
click at [532, 216] on div "Add Column" at bounding box center [697, 254] width 1247 height 216
type textarea "***"
click at [512, 301] on div "Add Column" at bounding box center [697, 254] width 1247 height 216
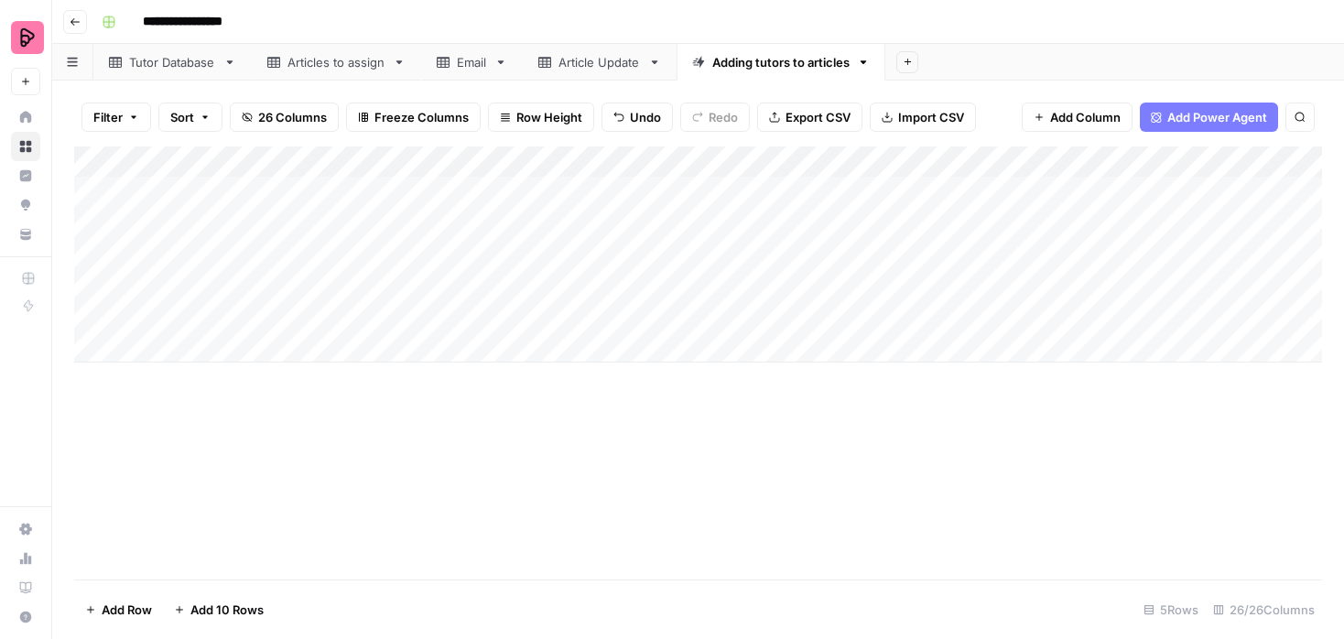
click at [701, 219] on div "Add Column" at bounding box center [697, 254] width 1247 height 216
click at [815, 252] on input "*****" at bounding box center [845, 252] width 146 height 31
click at [805, 252] on input "*****" at bounding box center [845, 252] width 146 height 31
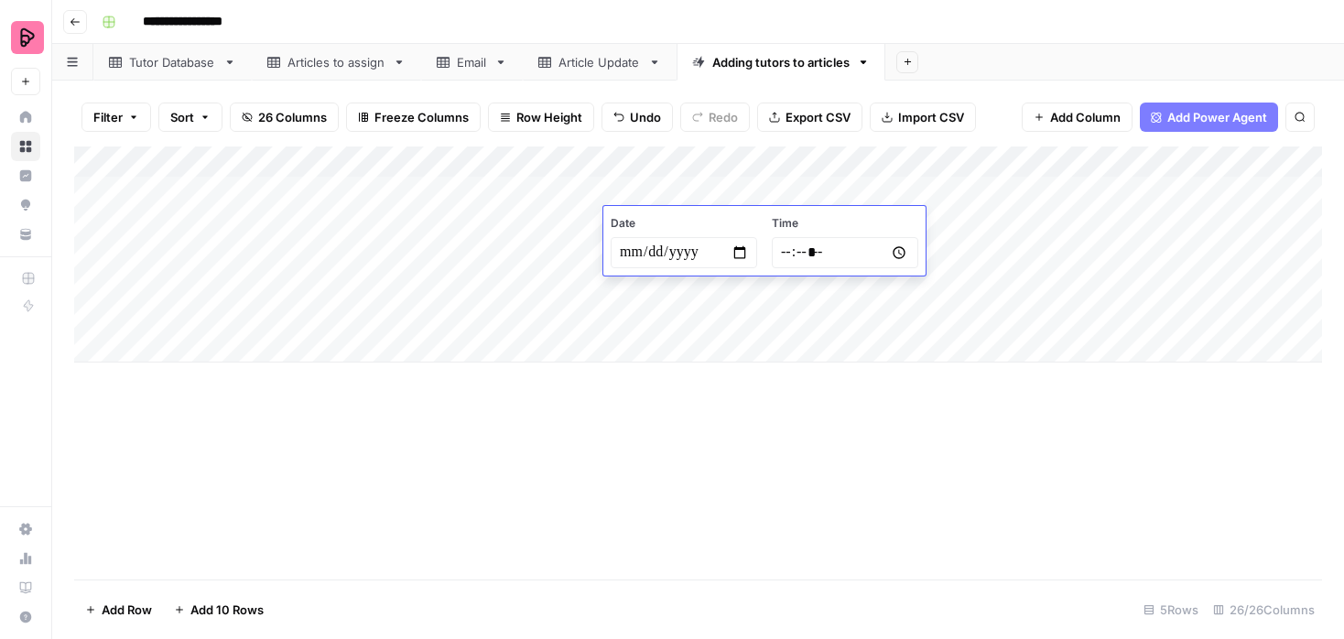
type input "*****"
click at [685, 335] on div "Add Column" at bounding box center [697, 254] width 1247 height 216
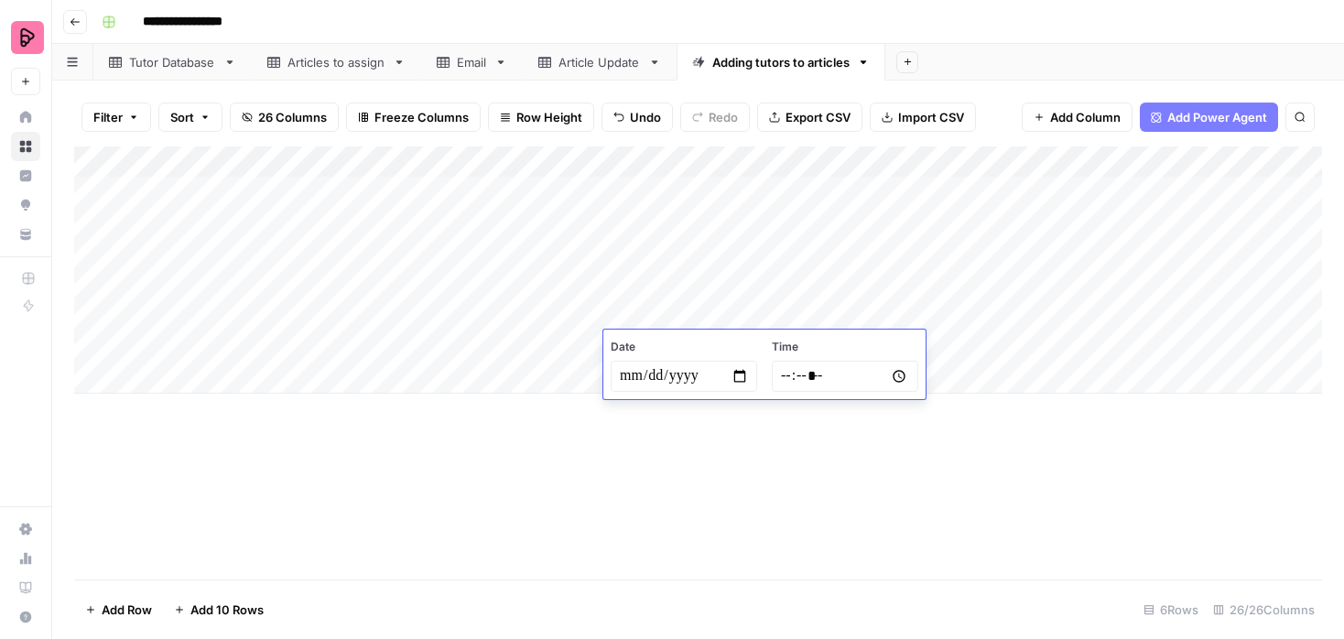
click at [962, 222] on div "Add Column" at bounding box center [697, 269] width 1247 height 247
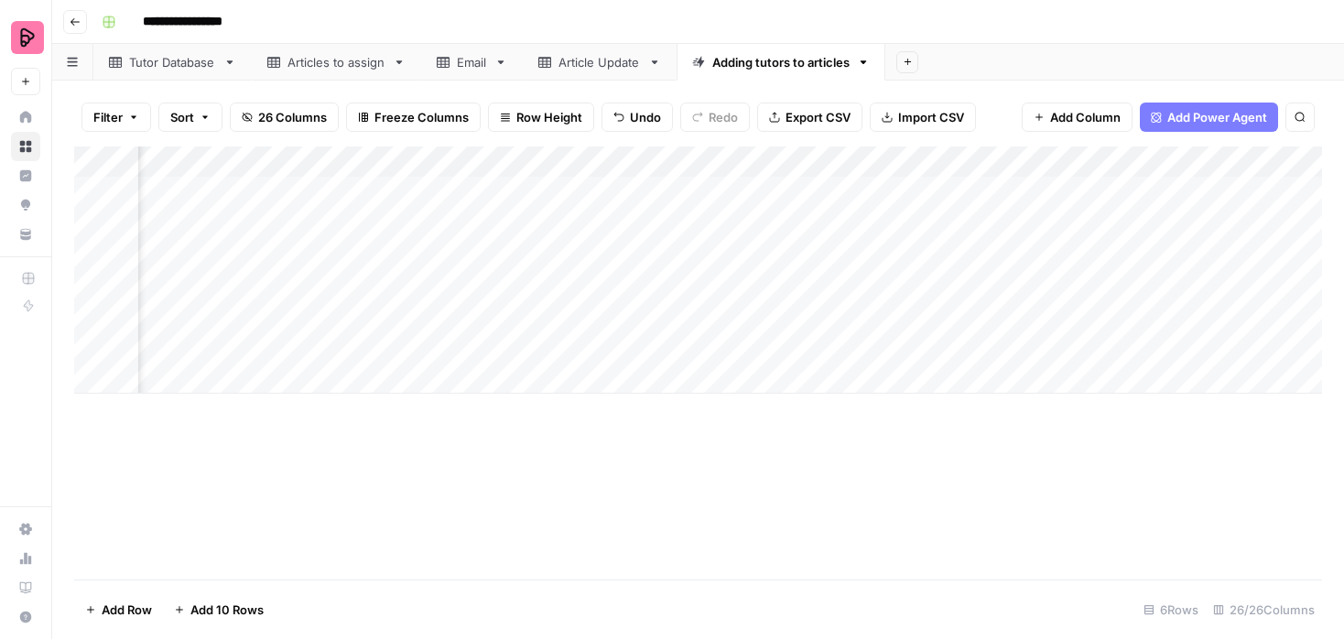
scroll to position [0, 2766]
click at [715, 228] on div "Add Column" at bounding box center [697, 269] width 1247 height 247
click at [524, 228] on div "Add Column" at bounding box center [697, 269] width 1247 height 247
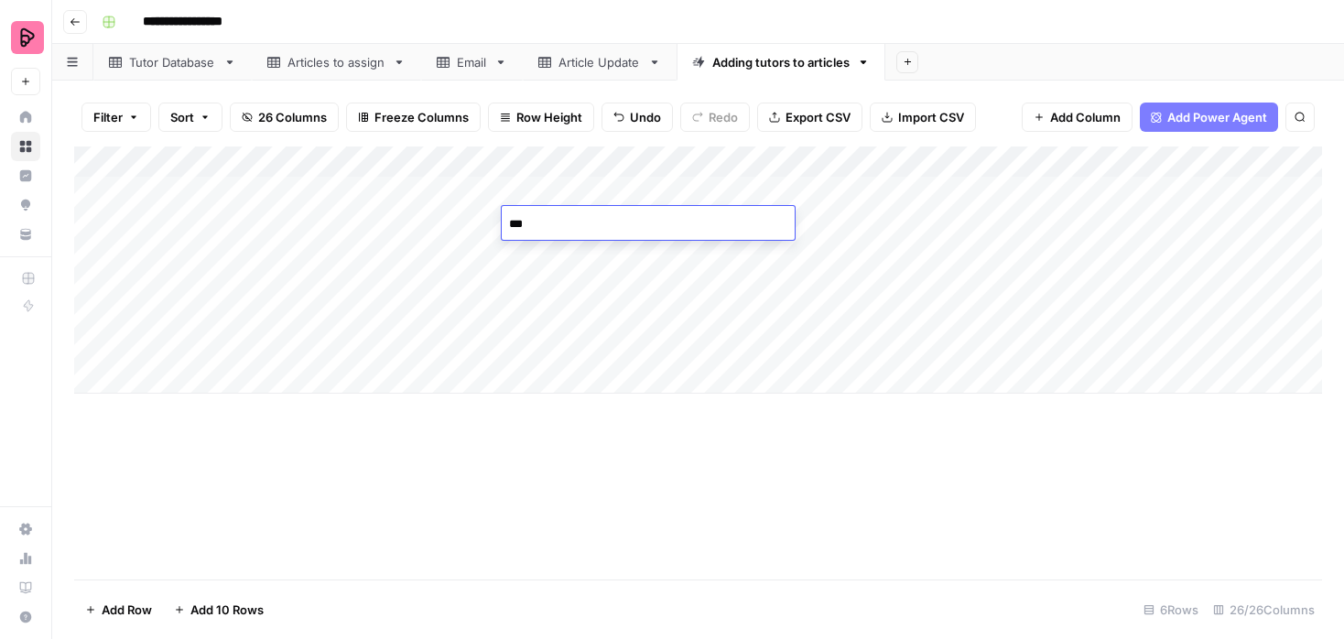
click at [519, 227] on textarea "***" at bounding box center [648, 224] width 293 height 26
drag, startPoint x: 515, startPoint y: 224, endPoint x: 566, endPoint y: 224, distance: 50.3
click at [566, 224] on textarea "***" at bounding box center [648, 224] width 293 height 26
type textarea "***"
click at [935, 161] on div "Add Column" at bounding box center [697, 269] width 1247 height 247
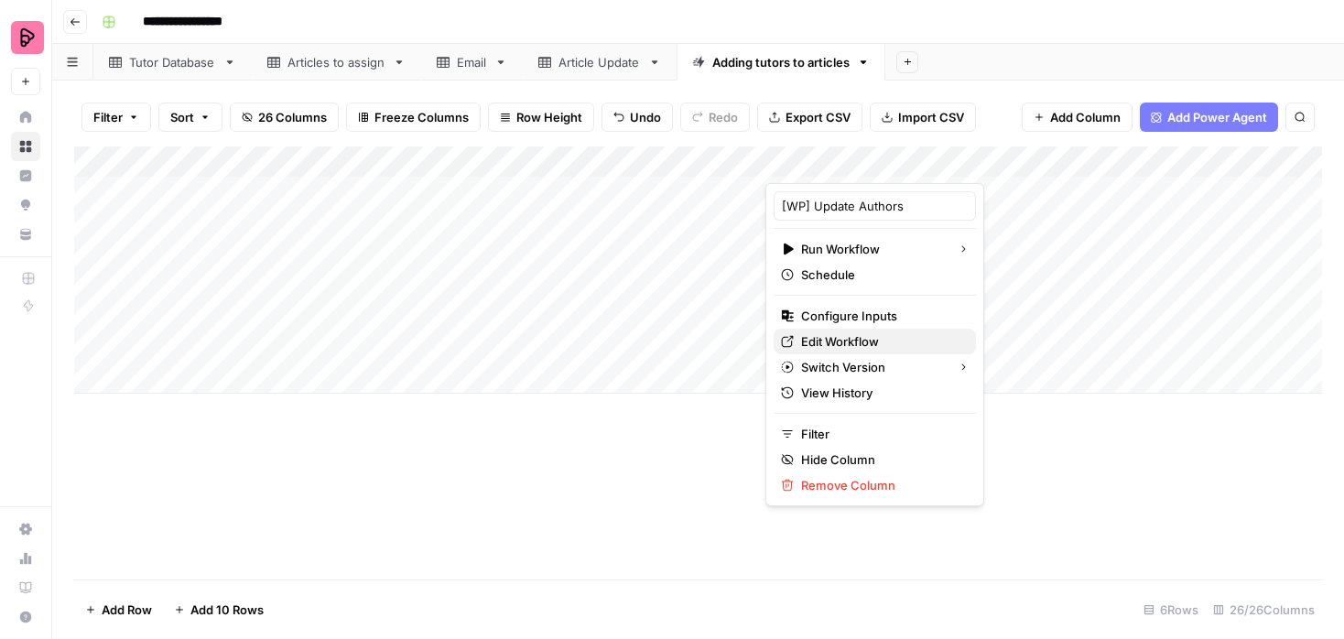
click at [824, 340] on span "Edit Workflow" at bounding box center [881, 341] width 160 height 18
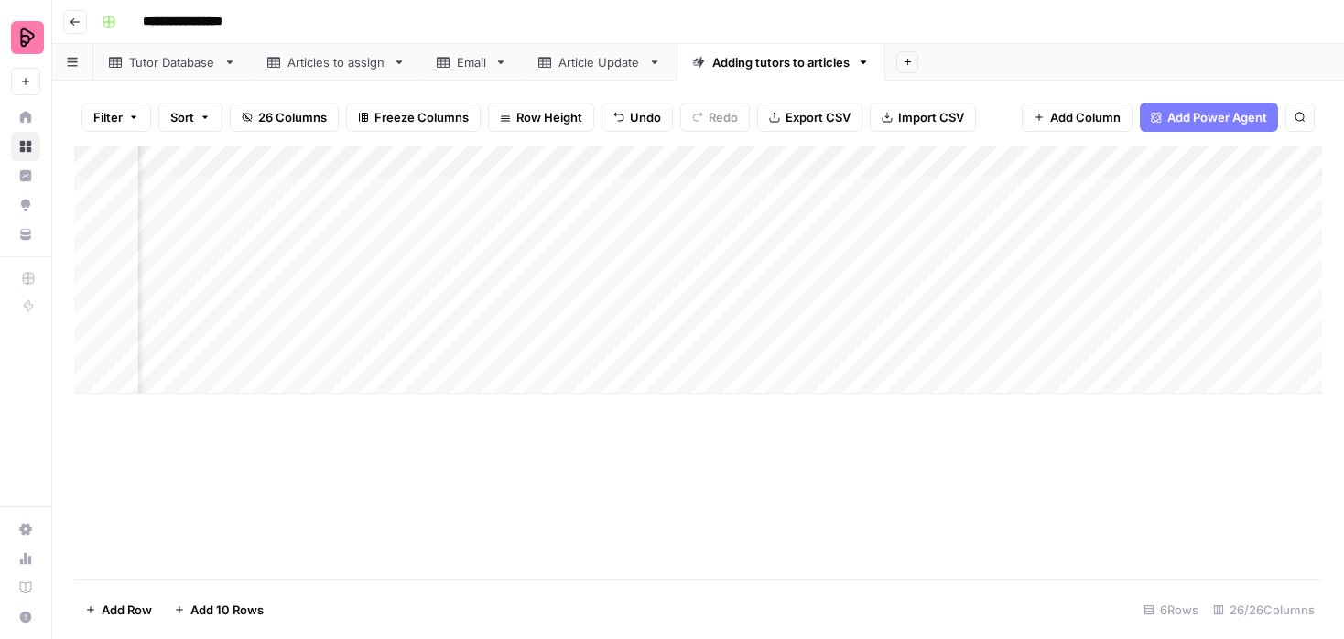
scroll to position [0, 607]
click at [329, 220] on div "Add Column" at bounding box center [697, 269] width 1247 height 247
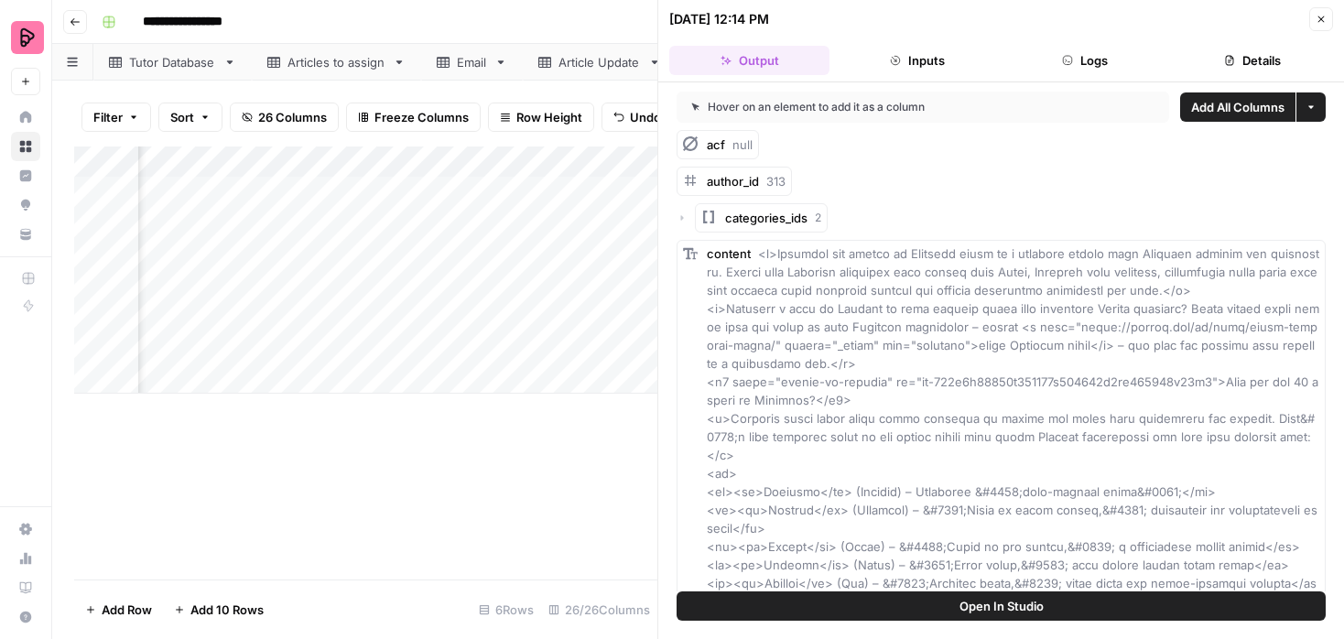
click at [1080, 605] on button "Open In Studio" at bounding box center [1000, 605] width 649 height 29
click at [1321, 12] on button "Close" at bounding box center [1321, 19] width 24 height 24
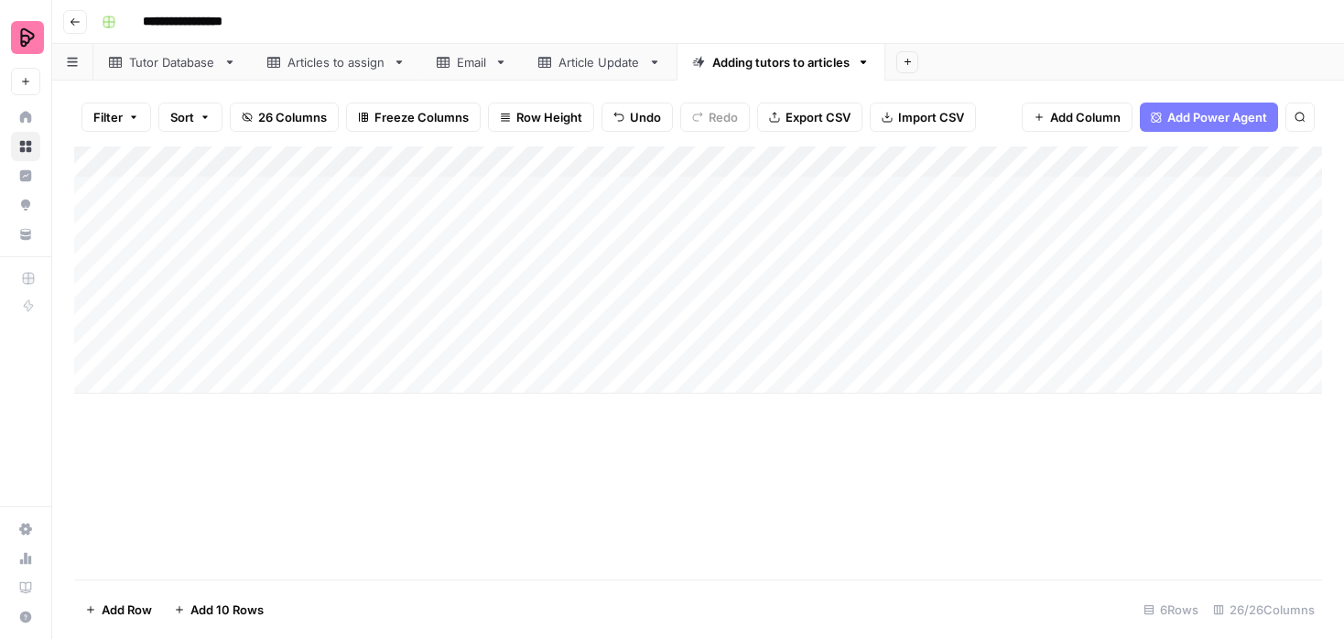
click at [684, 221] on div "Add Column" at bounding box center [697, 269] width 1247 height 247
click at [695, 222] on div "Add Column" at bounding box center [697, 269] width 1247 height 247
click at [810, 254] on input "*****" at bounding box center [845, 252] width 146 height 31
click at [625, 355] on div "Add Column" at bounding box center [697, 269] width 1247 height 247
click at [632, 223] on div "Add Column" at bounding box center [697, 269] width 1247 height 247
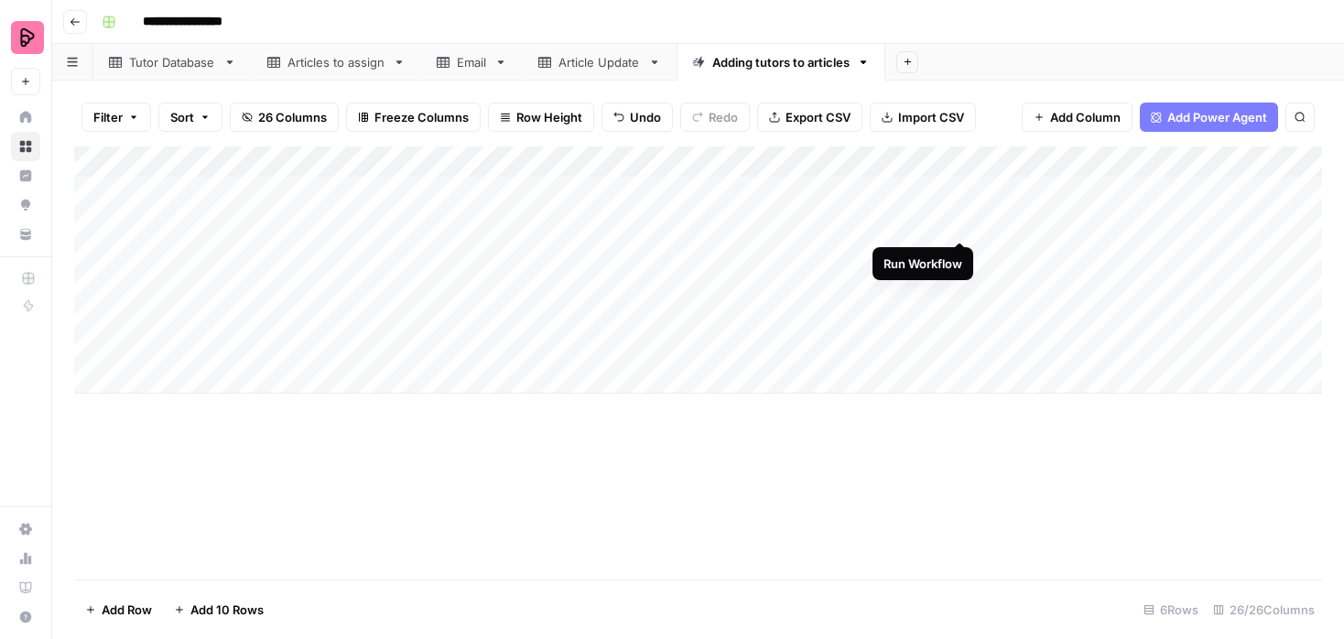
click at [962, 221] on div "Add Column" at bounding box center [697, 269] width 1247 height 247
click at [469, 222] on div "Add Column" at bounding box center [697, 269] width 1247 height 247
click at [701, 221] on div "Add Column" at bounding box center [697, 269] width 1247 height 247
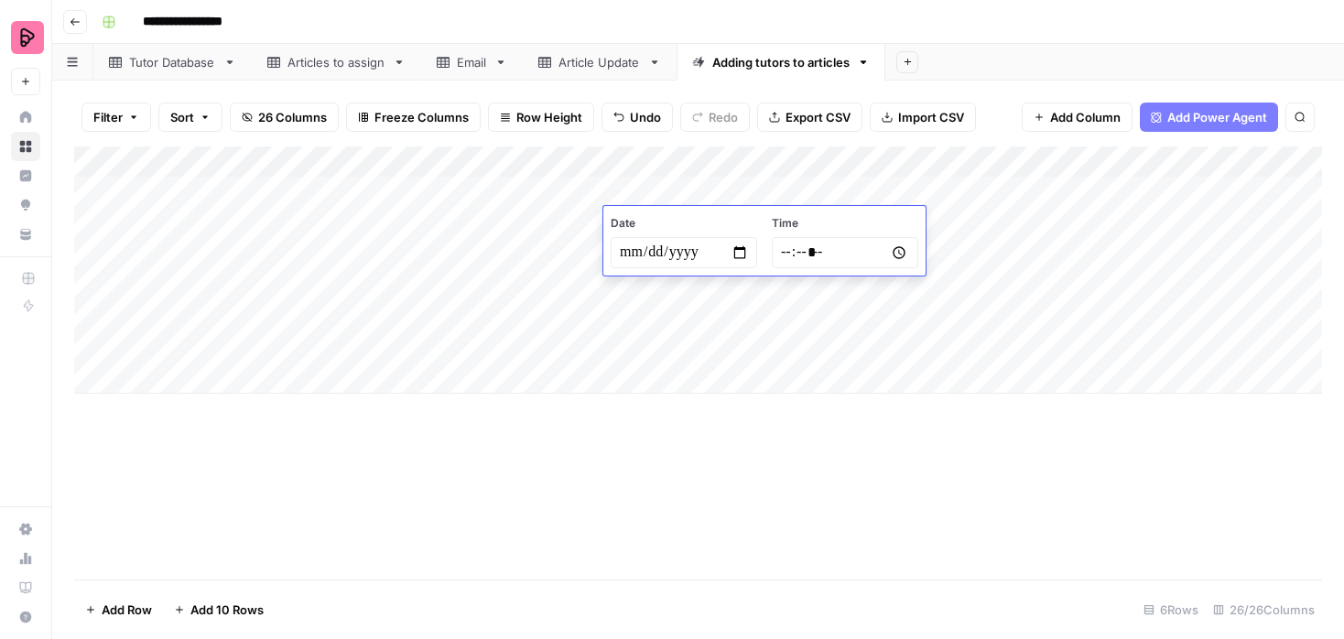
click at [787, 256] on input "*****" at bounding box center [845, 252] width 146 height 31
click at [686, 247] on input "**********" at bounding box center [683, 252] width 146 height 31
click at [741, 250] on input "**********" at bounding box center [683, 252] width 146 height 31
type input "**********"
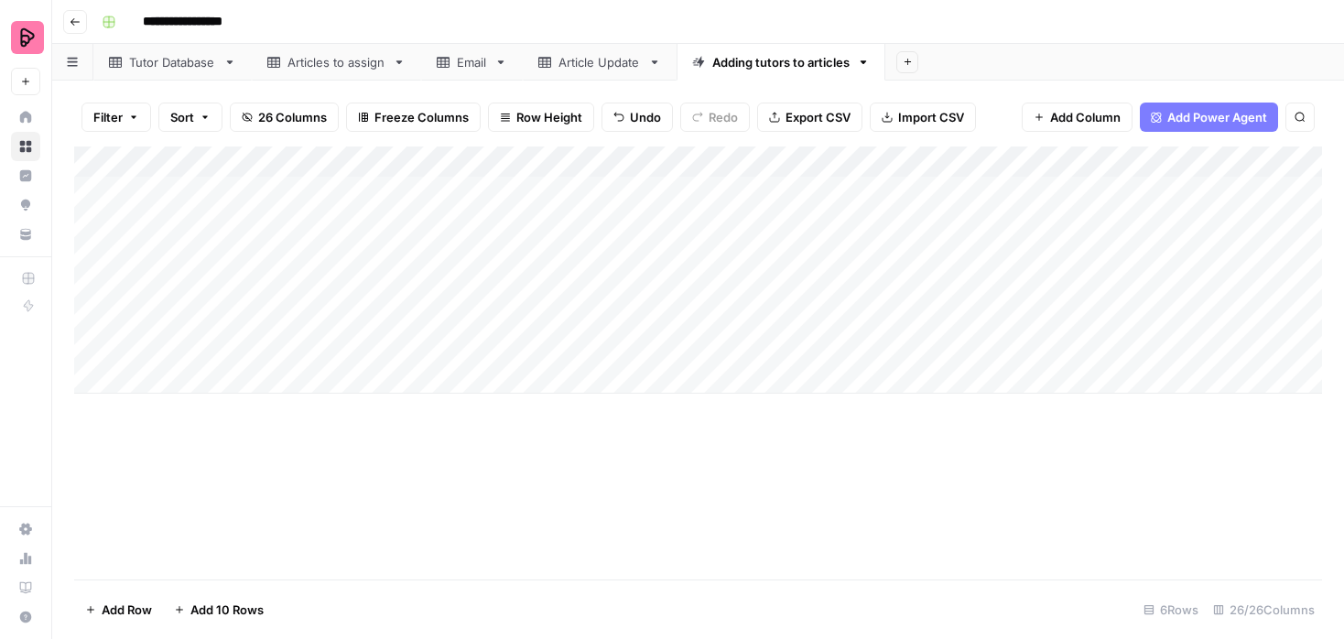
click at [574, 329] on div "Add Column" at bounding box center [697, 269] width 1247 height 247
click at [959, 221] on div "Add Column" at bounding box center [697, 269] width 1247 height 247
click at [419, 220] on div "Add Column" at bounding box center [697, 269] width 1247 height 247
click at [225, 252] on div "Add Column" at bounding box center [697, 269] width 1247 height 247
click at [757, 163] on div "Add Column" at bounding box center [697, 269] width 1247 height 247
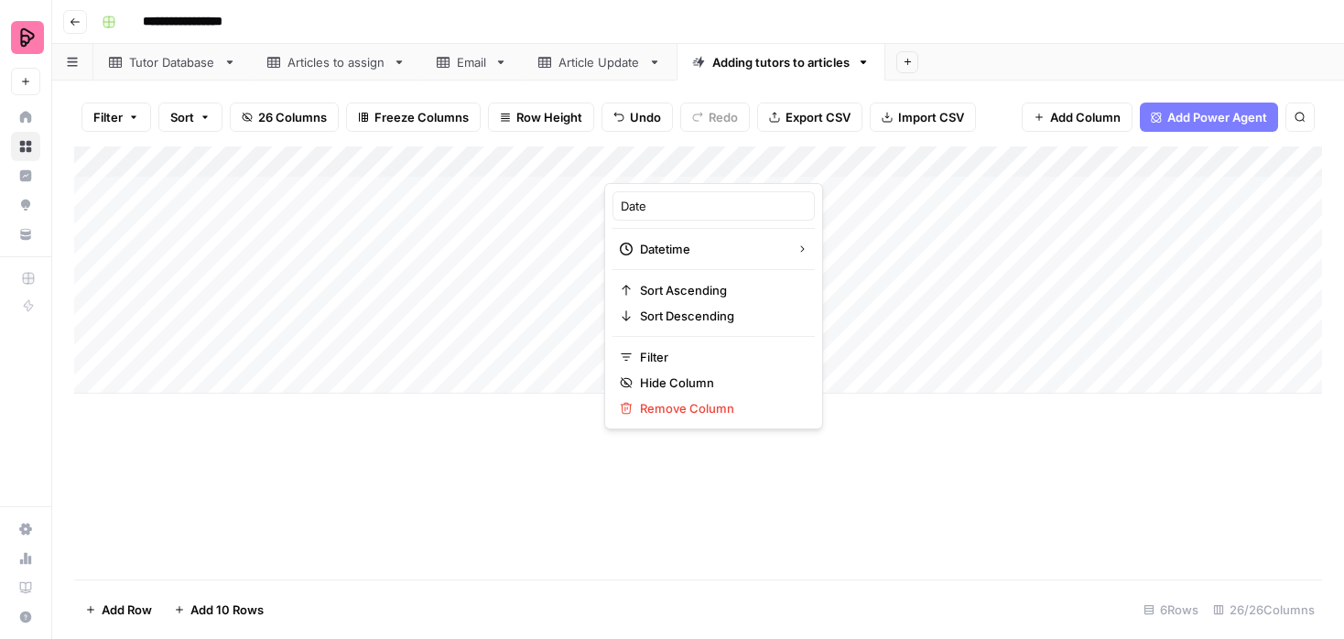
click at [514, 329] on div "Add Column" at bounding box center [697, 269] width 1247 height 247
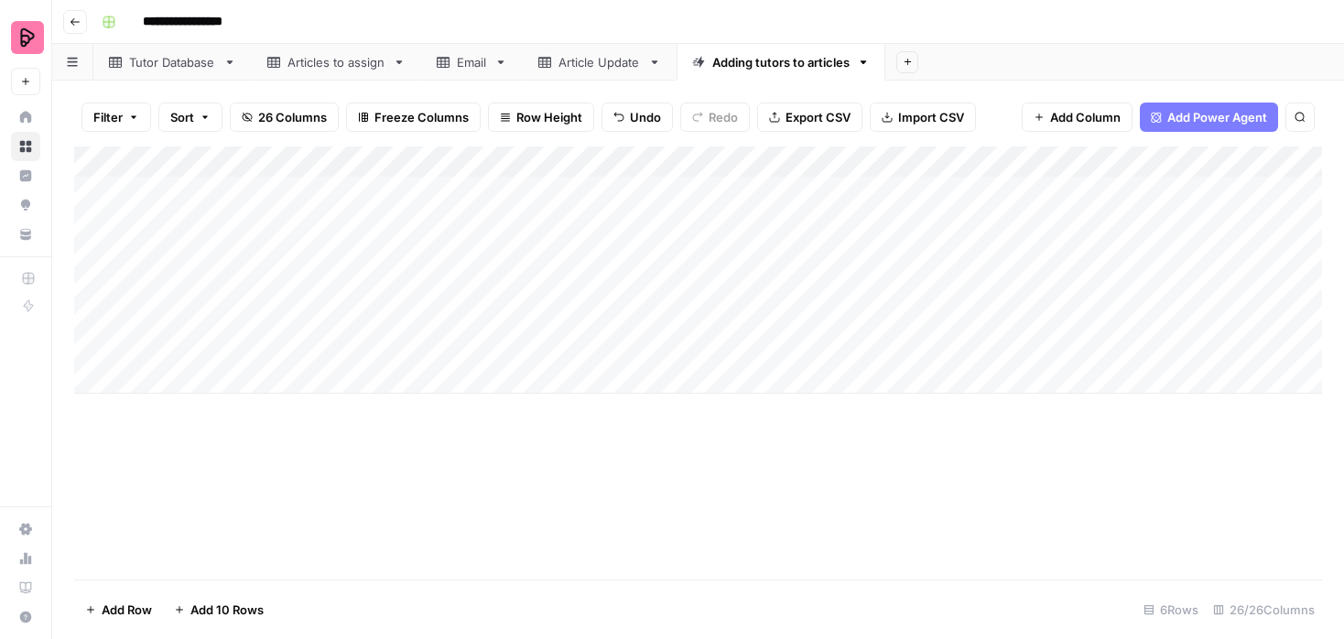
click at [177, 262] on div "Add Column" at bounding box center [697, 269] width 1247 height 247
click at [167, 373] on div "Add Column" at bounding box center [697, 269] width 1247 height 247
click at [167, 415] on div "Add Column" at bounding box center [697, 285] width 1247 height 278
click at [169, 449] on div "Add Column" at bounding box center [697, 300] width 1247 height 309
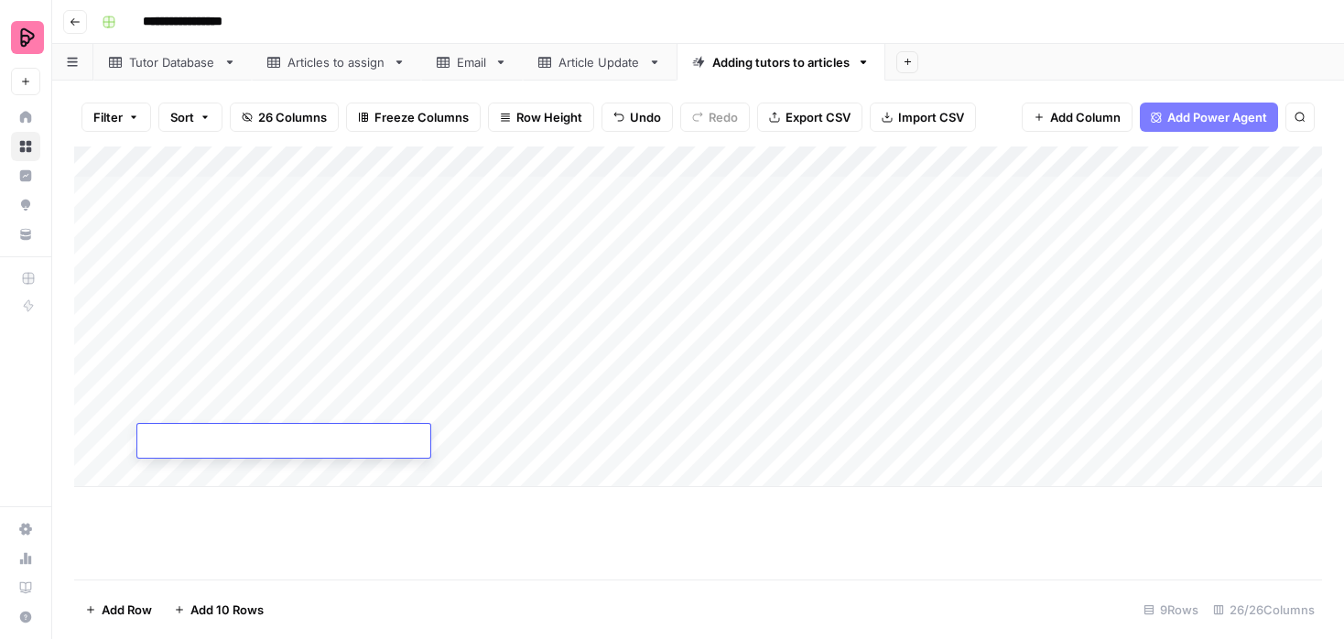
click at [219, 252] on div "Add Column" at bounding box center [697, 316] width 1247 height 340
click at [364, 245] on div "Add Column" at bounding box center [697, 316] width 1247 height 340
click at [549, 224] on div "Add Column" at bounding box center [697, 316] width 1247 height 340
click at [550, 260] on div "Add Column" at bounding box center [697, 316] width 1247 height 340
click at [672, 246] on div "Add Column" at bounding box center [697, 316] width 1247 height 340
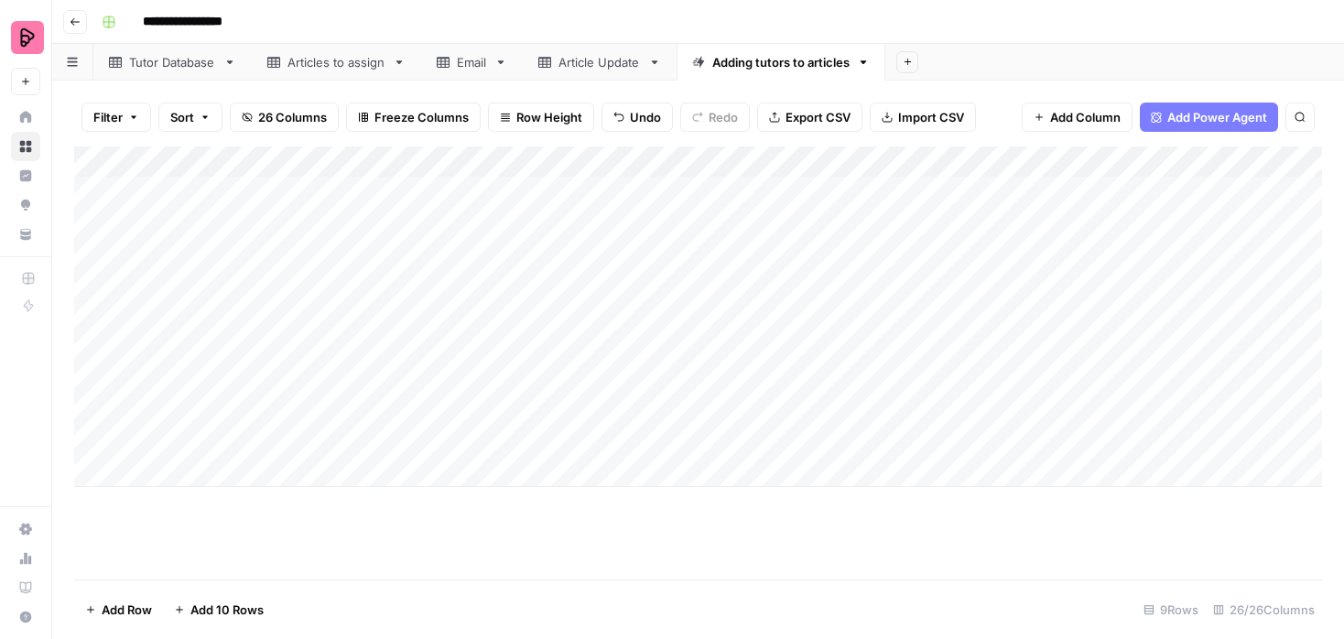
click at [667, 216] on div "Add Column" at bounding box center [697, 316] width 1247 height 340
click at [669, 232] on div "Add Column" at bounding box center [697, 316] width 1247 height 340
click at [639, 308] on div "Add Column" at bounding box center [697, 316] width 1247 height 340
click at [639, 245] on div "Add Column" at bounding box center [697, 316] width 1247 height 340
click at [870, 254] on div "Add Column" at bounding box center [697, 316] width 1247 height 340
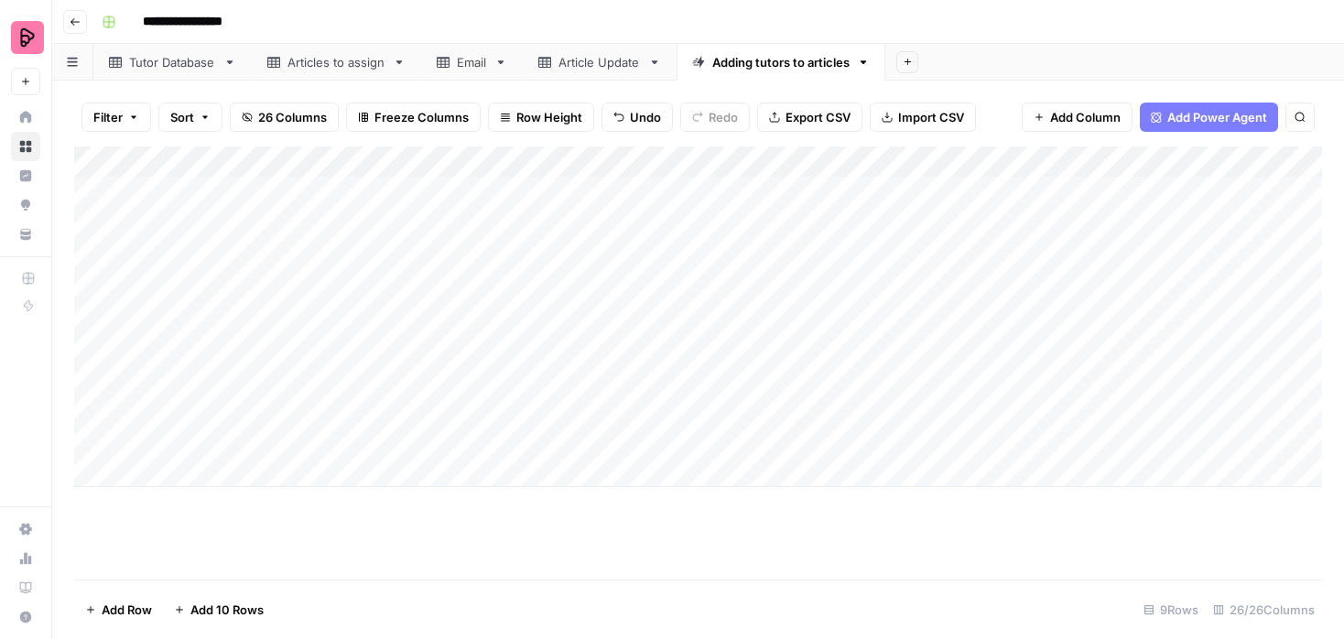
click at [339, 252] on div "Add Column" at bounding box center [697, 316] width 1247 height 340
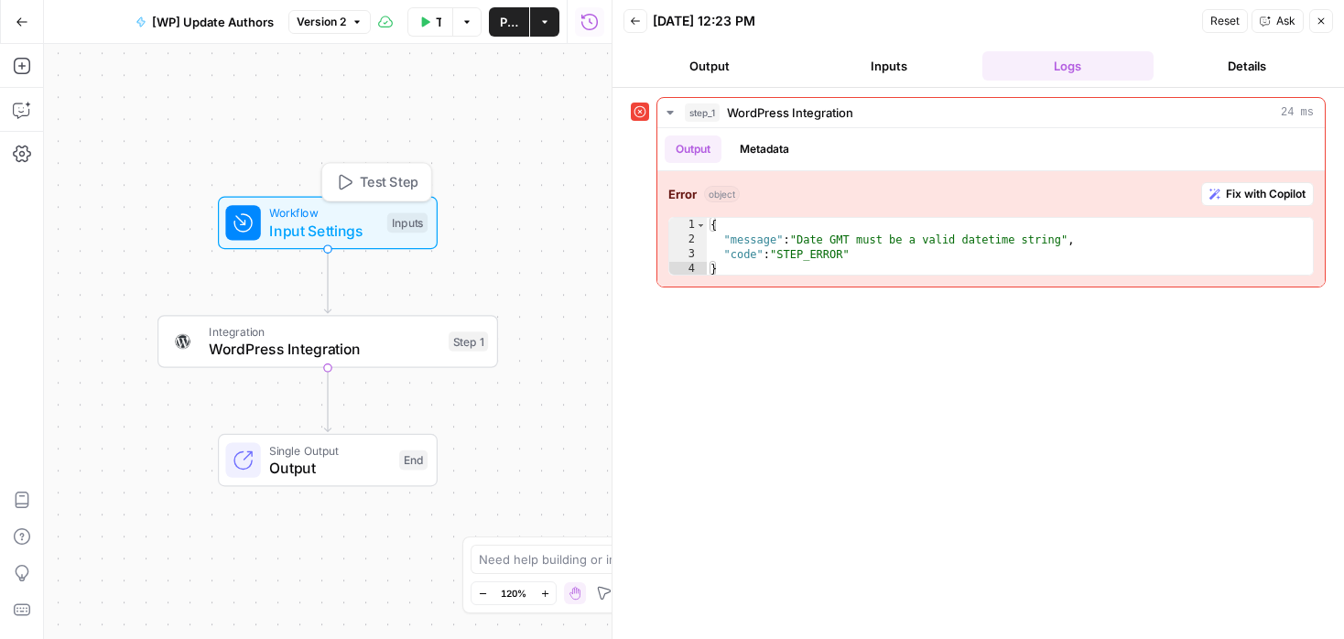
click at [369, 211] on span "Workflow" at bounding box center [323, 212] width 109 height 17
click at [1293, 191] on span "Fix with Copilot" at bounding box center [1266, 194] width 80 height 16
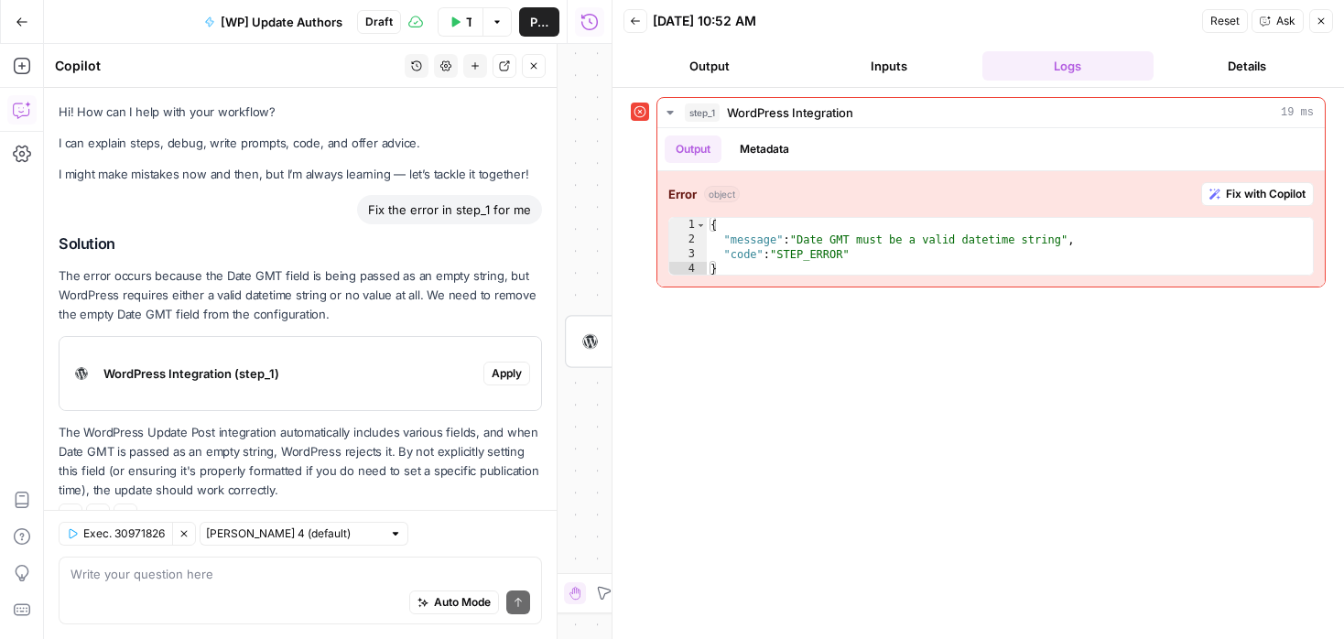
scroll to position [34, 0]
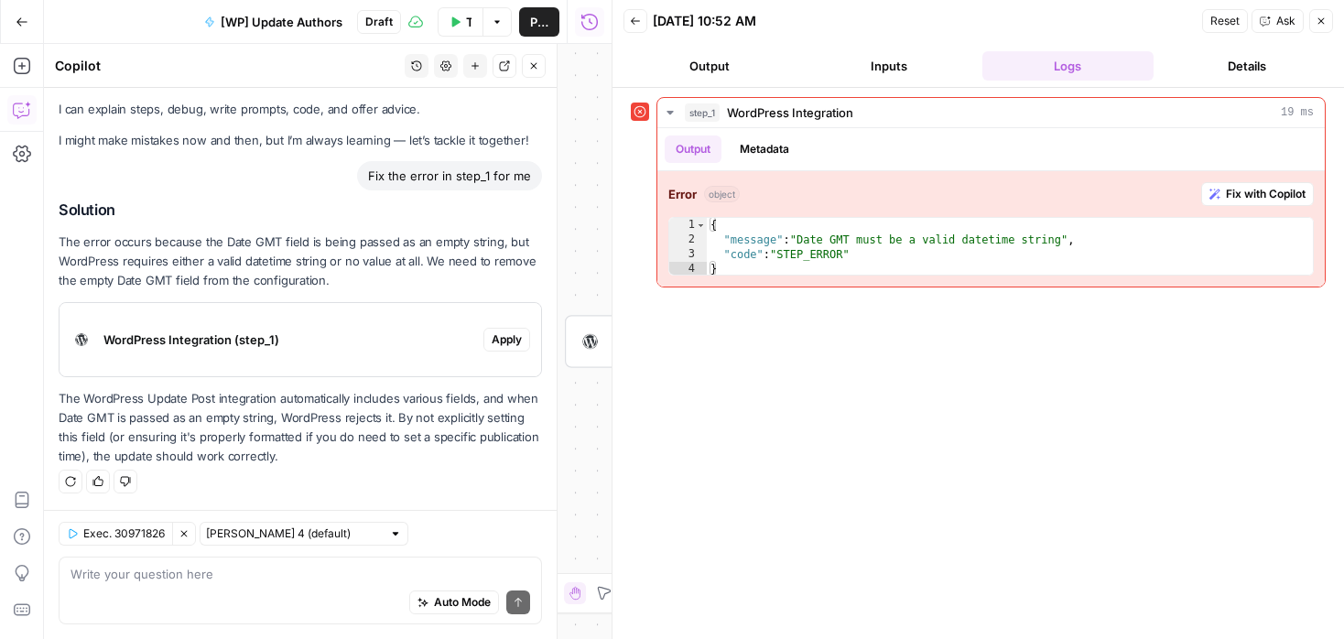
click at [358, 571] on textarea at bounding box center [299, 574] width 459 height 18
click at [329, 347] on span "WordPress Integration (step_1)" at bounding box center [289, 339] width 373 height 18
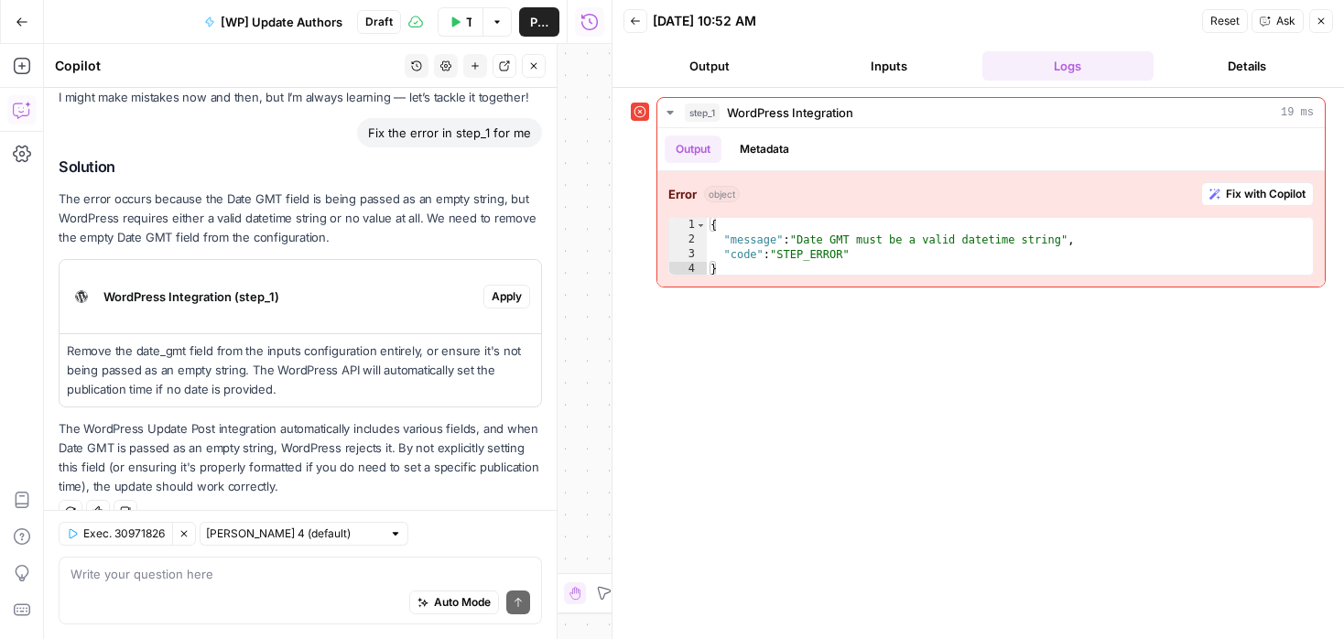
scroll to position [90, 0]
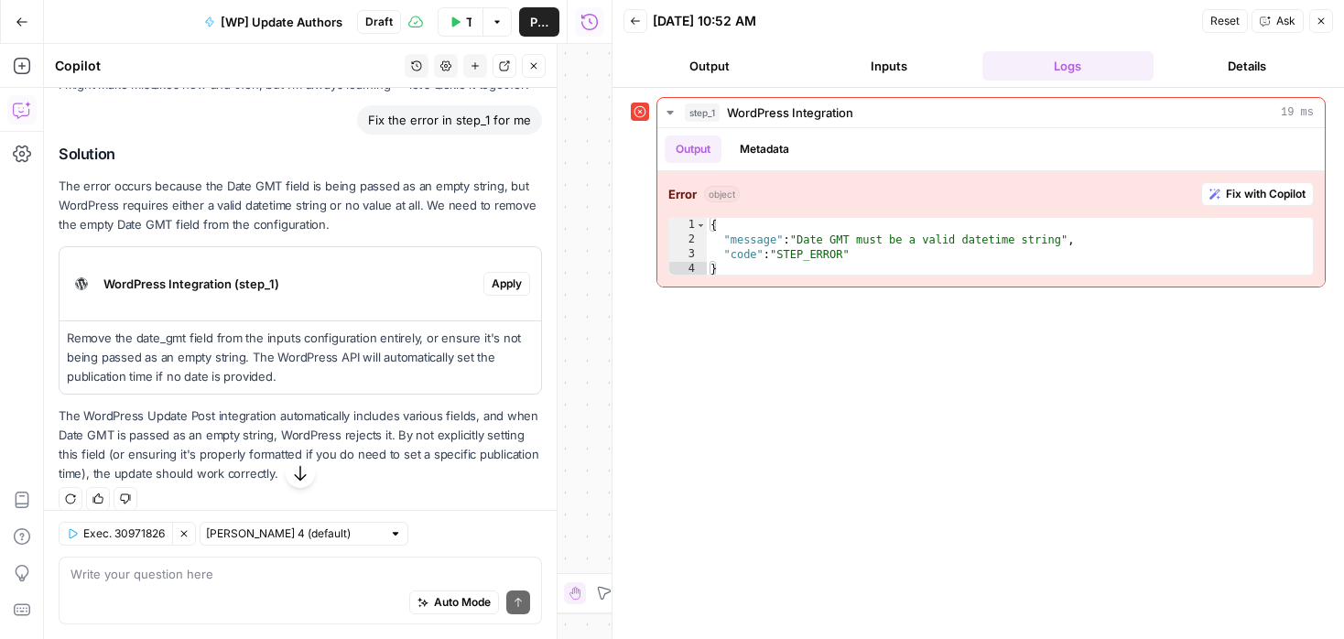
click at [286, 590] on div "Auto Mode Send" at bounding box center [299, 603] width 459 height 40
type textarea "I added a column with the date, shall we add it to the input?"
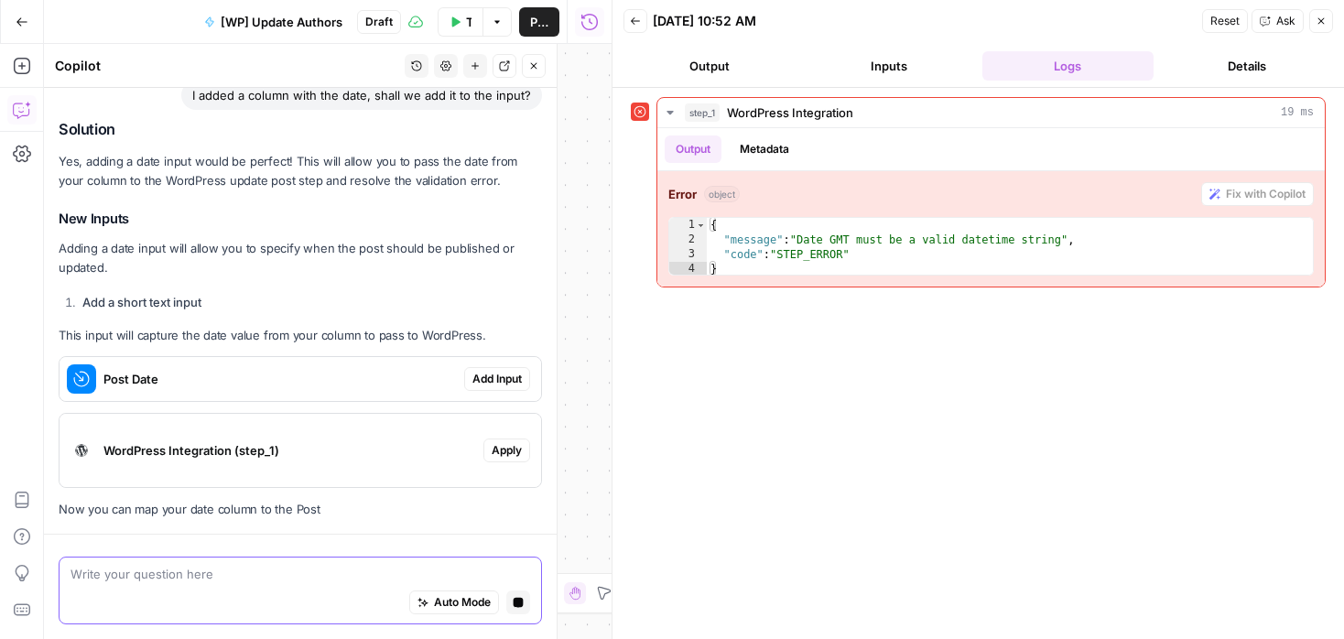
scroll to position [491, 0]
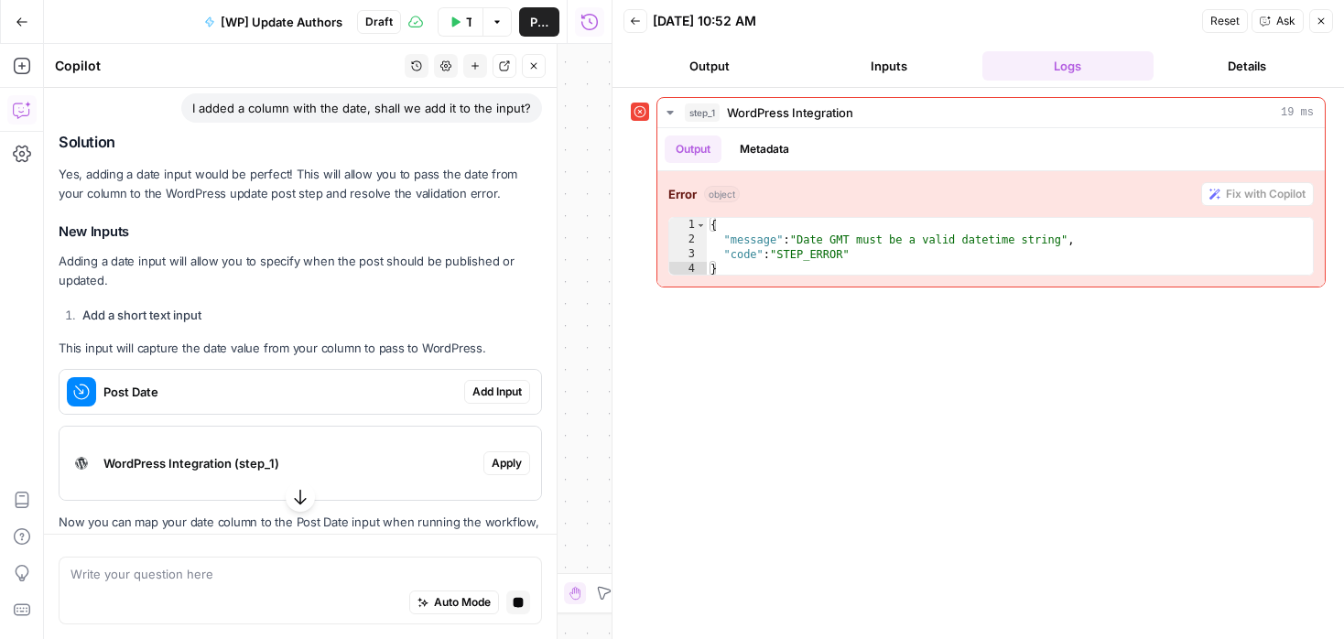
click at [483, 393] on span "Add Input" at bounding box center [496, 391] width 49 height 16
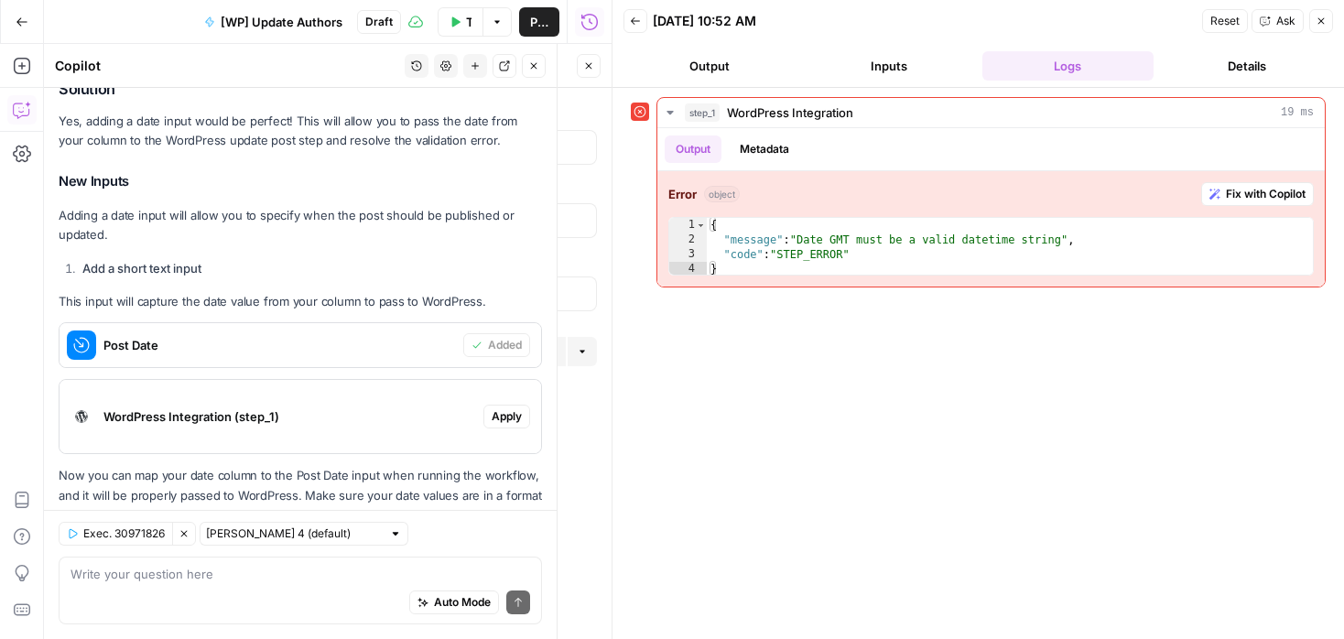
scroll to position [661, 0]
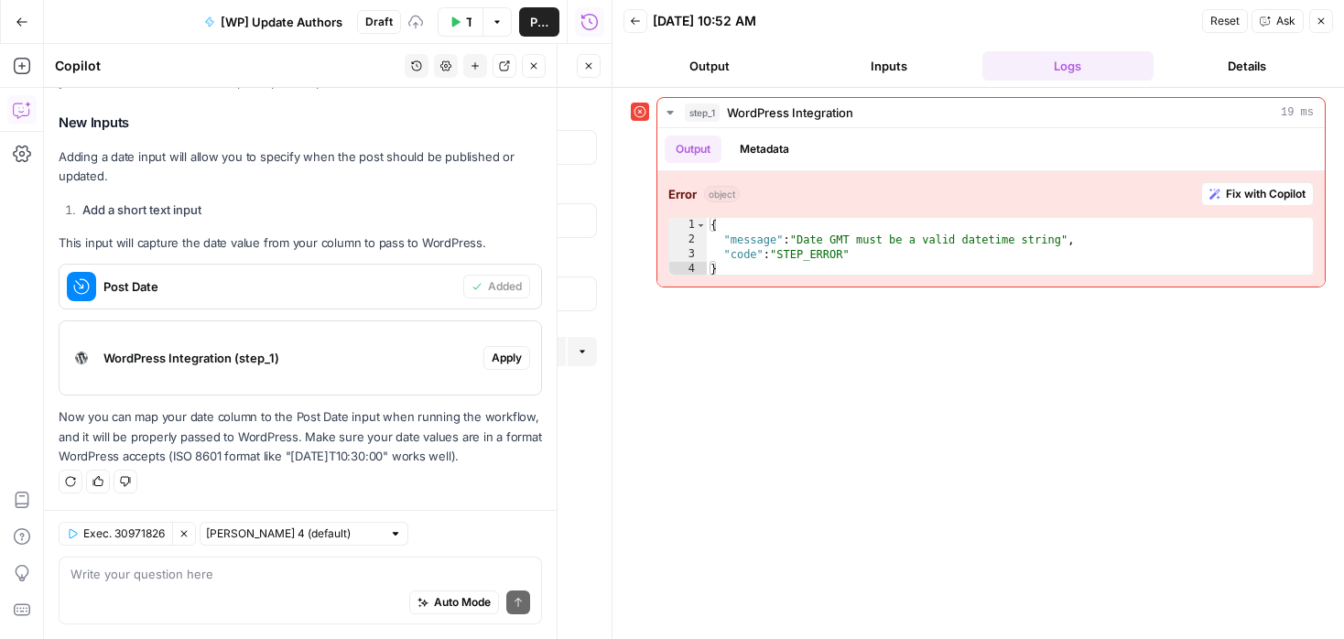
click at [521, 355] on span "Apply" at bounding box center [506, 358] width 30 height 16
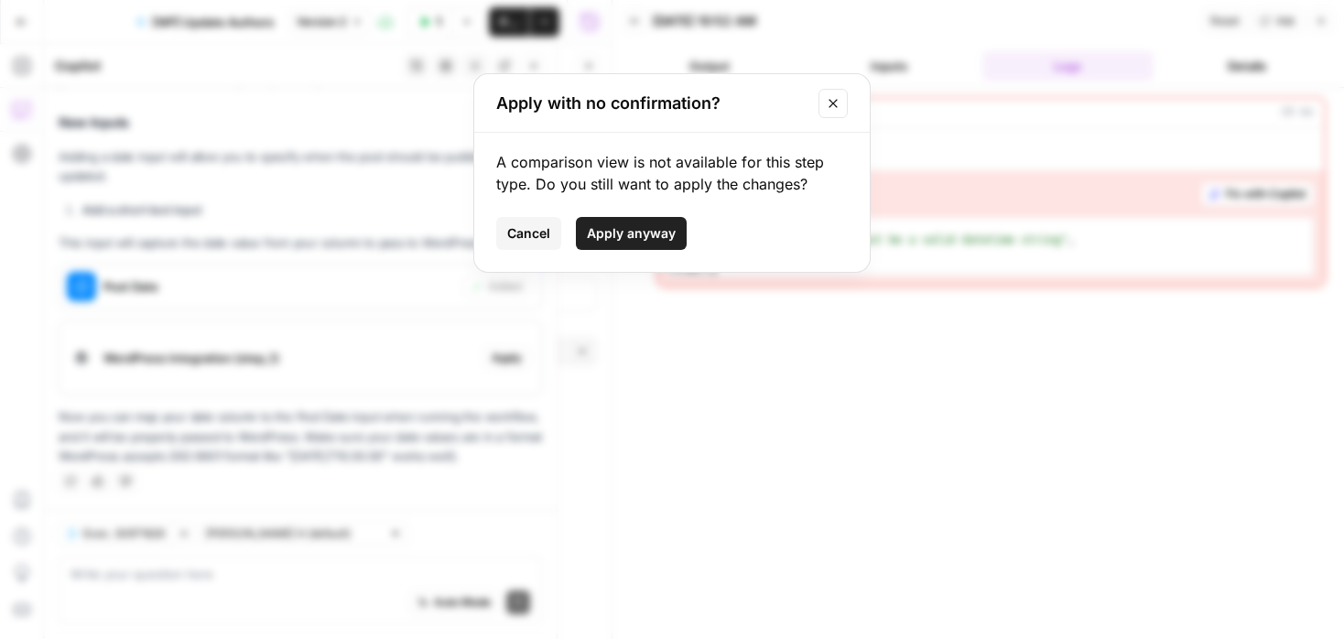
click at [642, 236] on span "Apply anyway" at bounding box center [631, 233] width 89 height 18
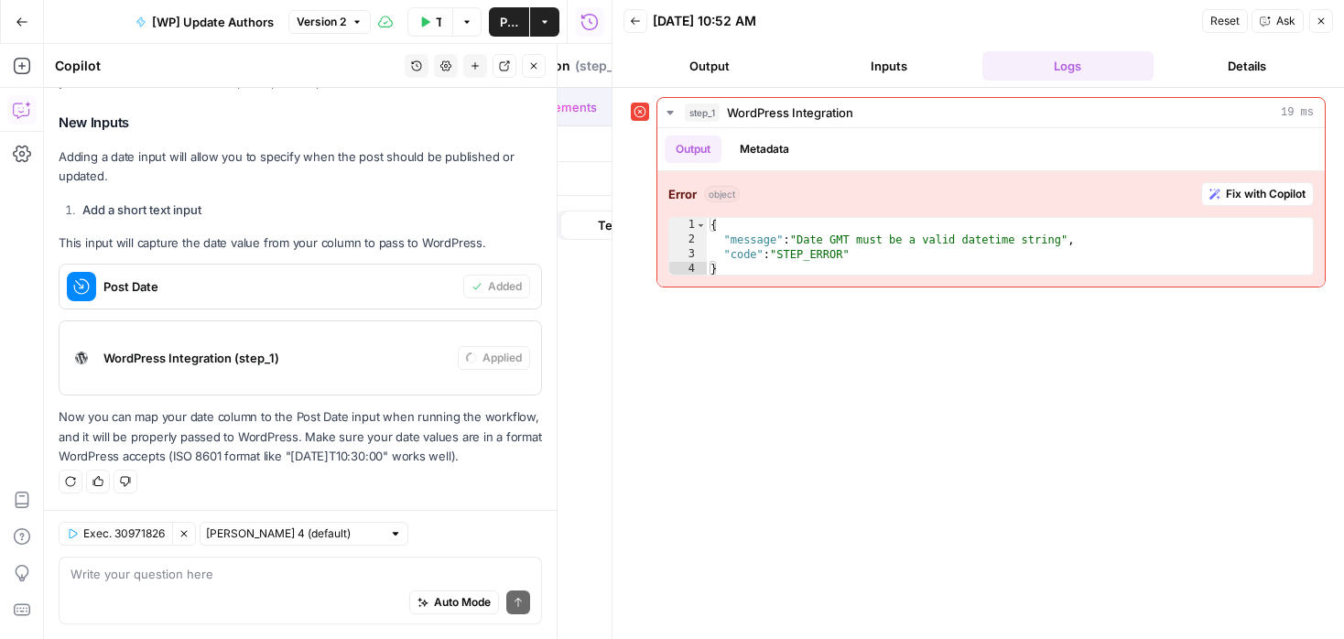
type input "EN Blog"
click at [1328, 22] on button "Close" at bounding box center [1321, 21] width 24 height 24
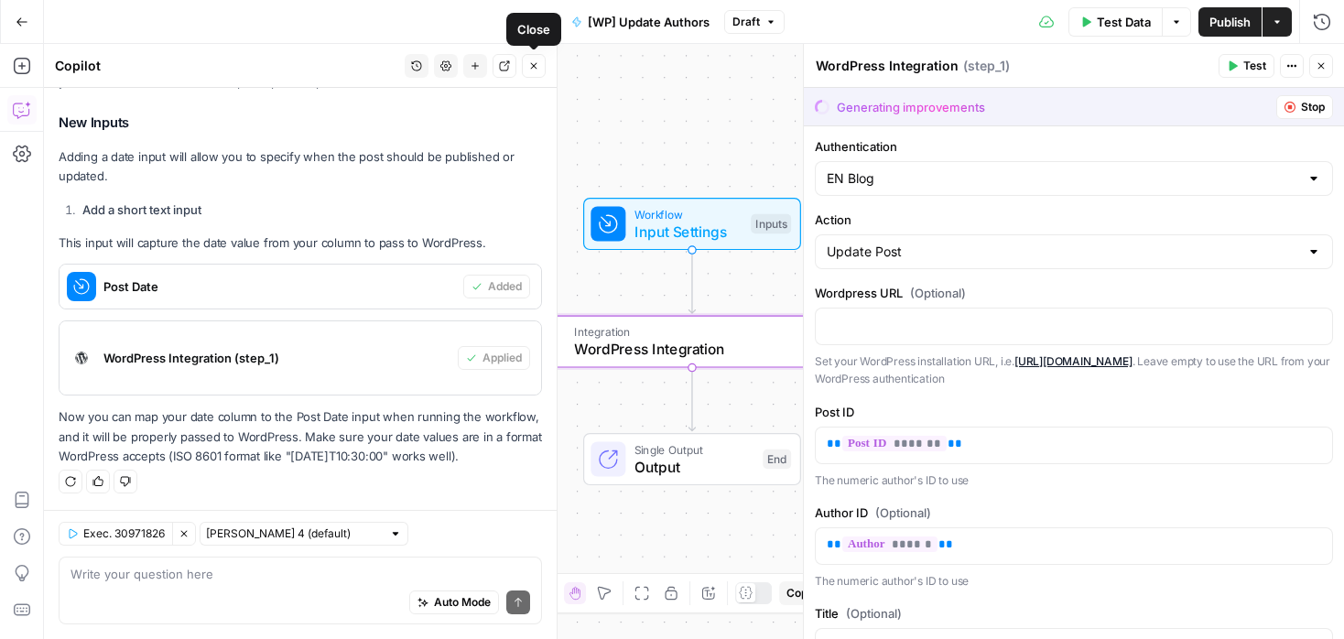
click at [373, 356] on span "WordPress Integration (step_1)" at bounding box center [276, 358] width 347 height 18
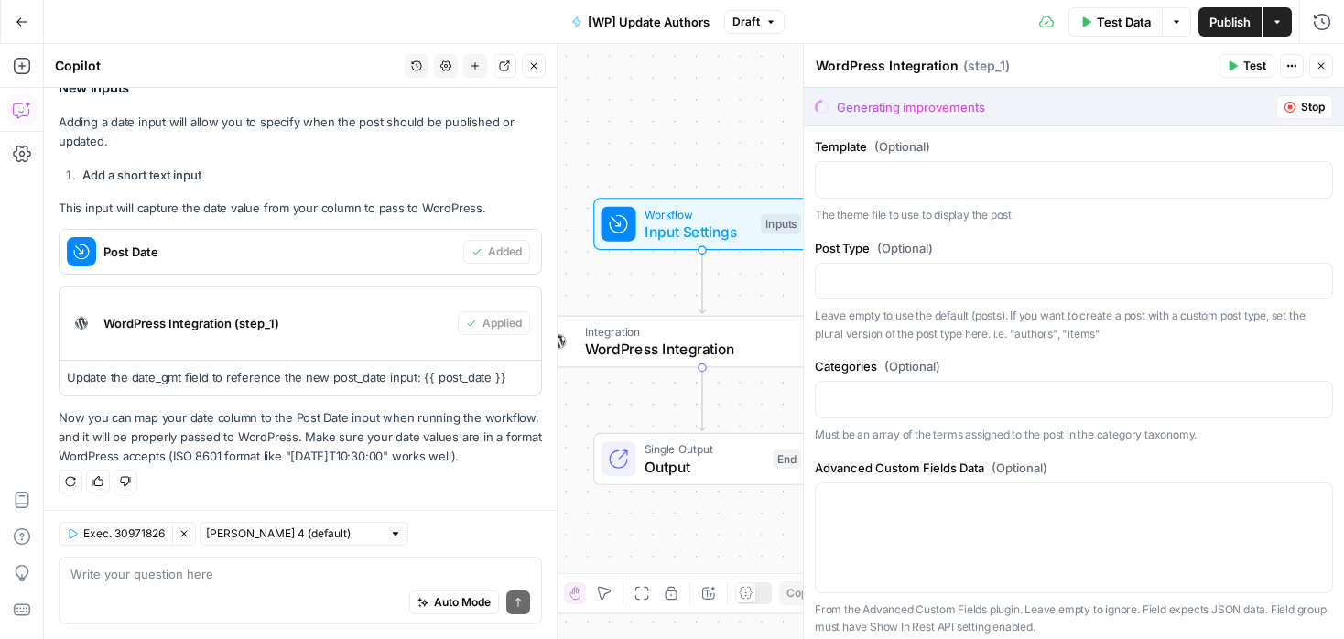
scroll to position [1543, 0]
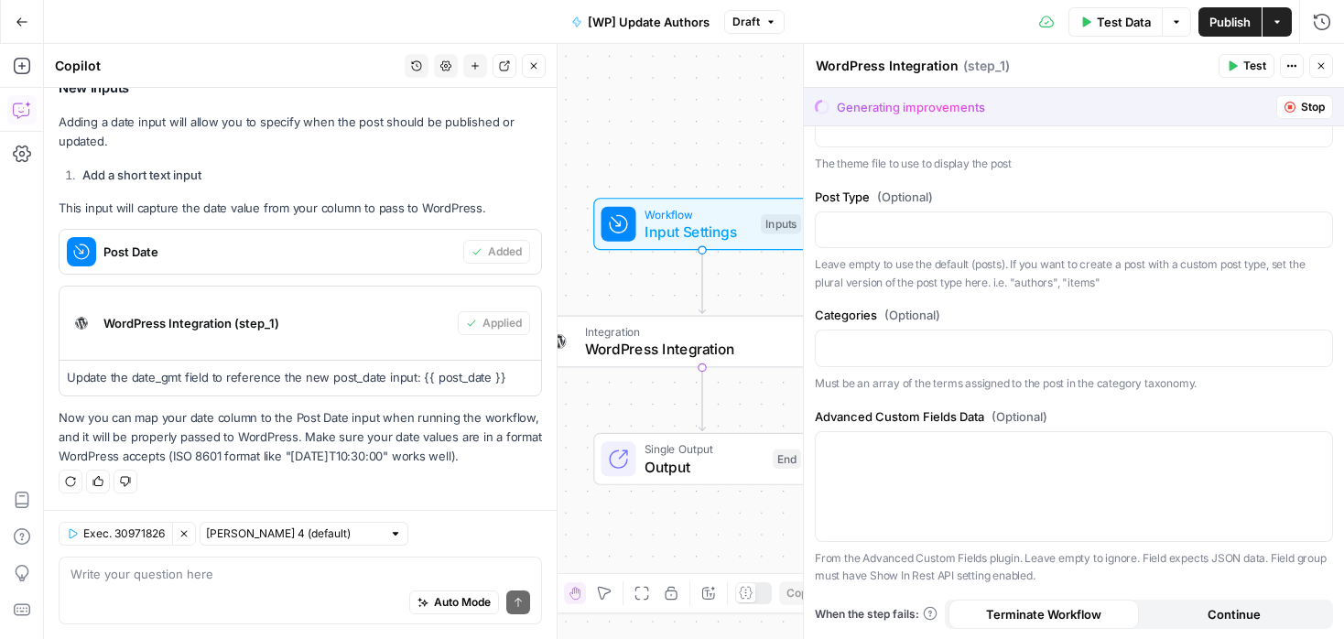
click at [1213, 19] on span "Publish" at bounding box center [1229, 22] width 41 height 18
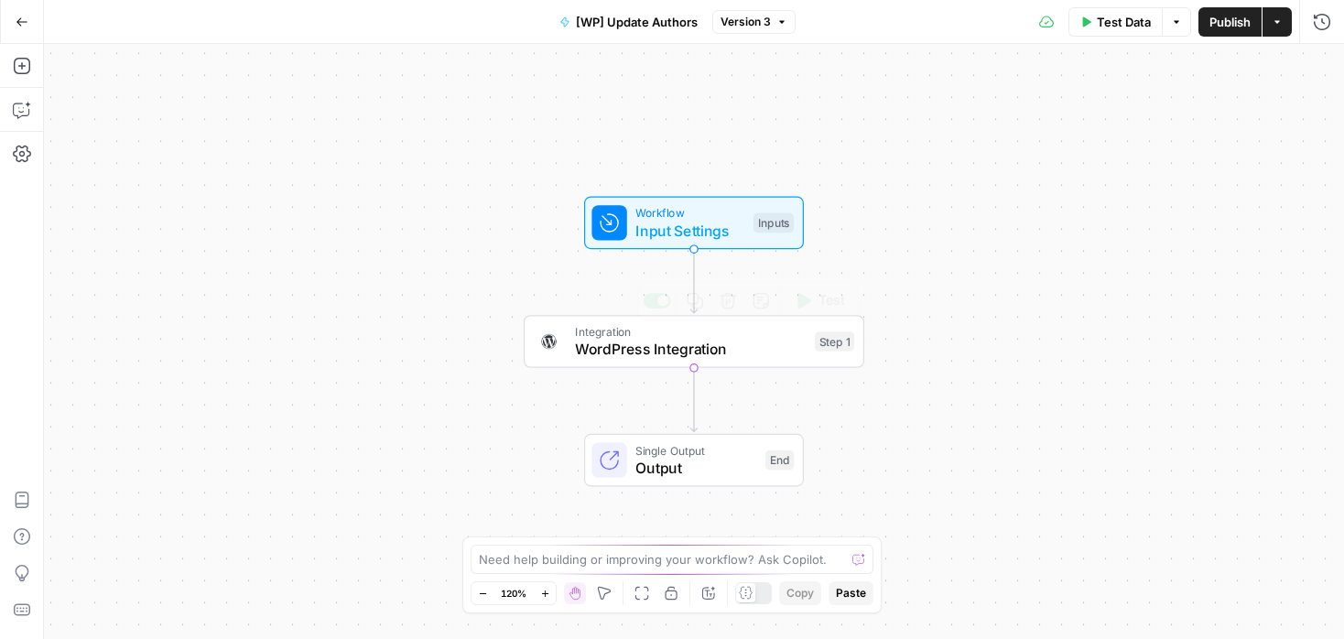
click at [796, 340] on span "WordPress Integration" at bounding box center [690, 349] width 231 height 22
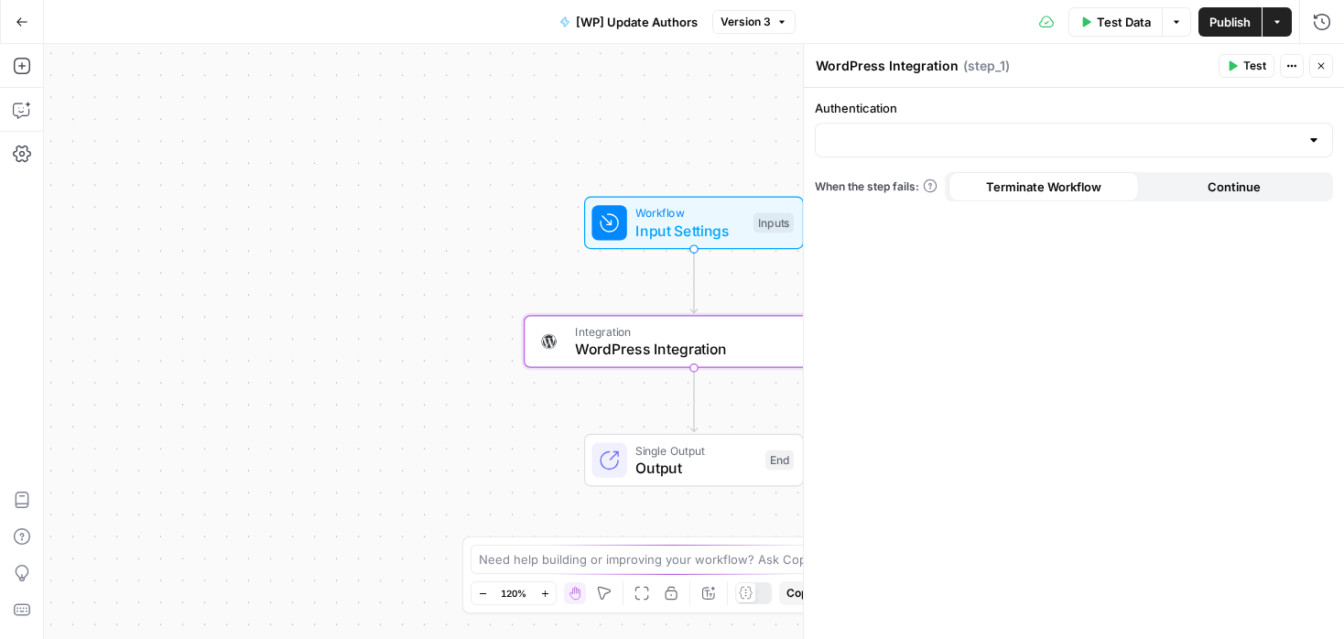
type input "EN Blog"
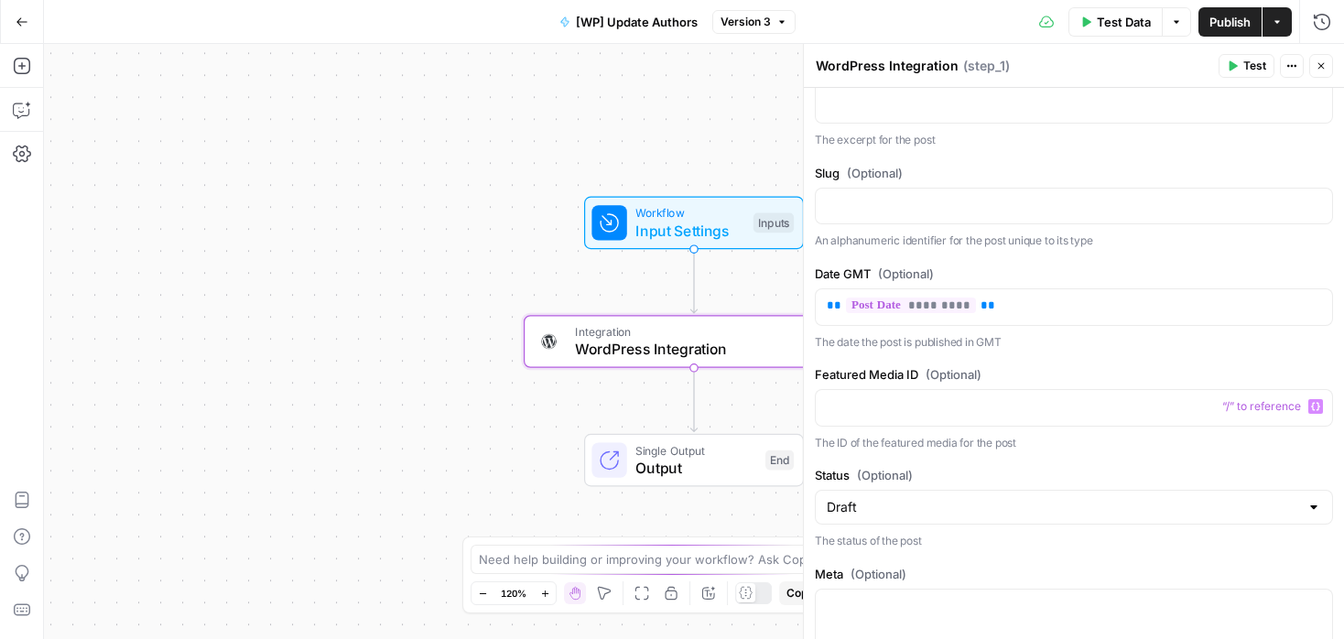
scroll to position [999, 0]
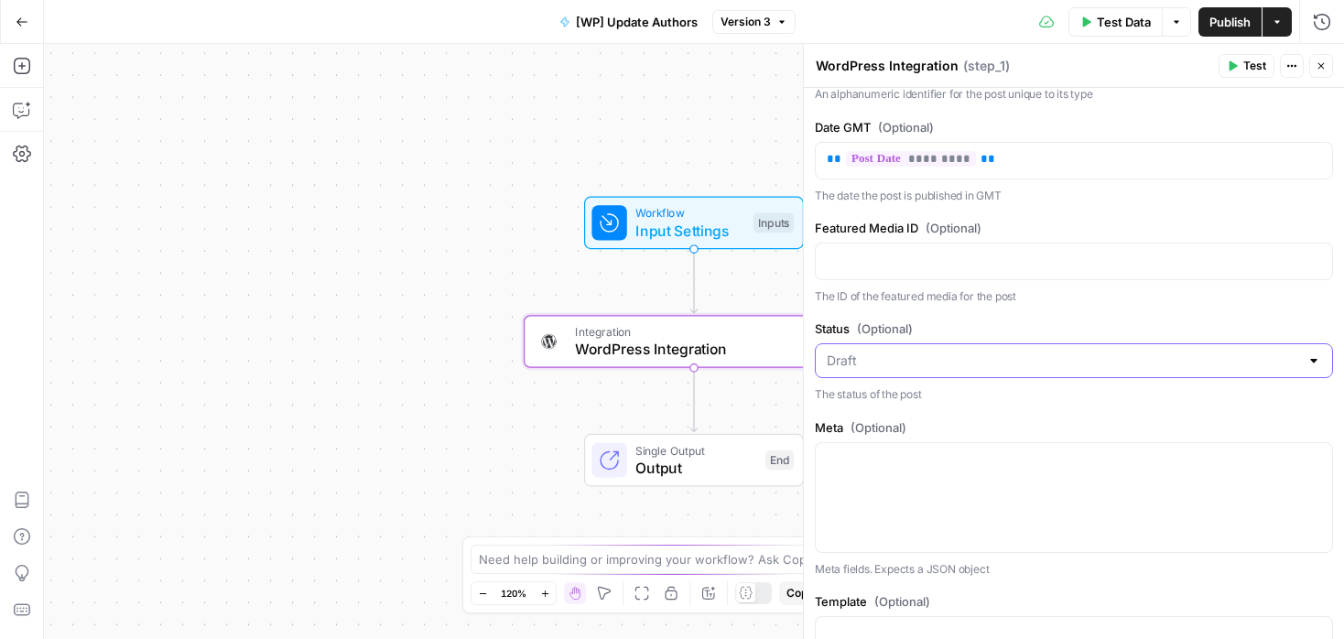
click at [972, 363] on input "Status (Optional)" at bounding box center [1062, 360] width 472 height 18
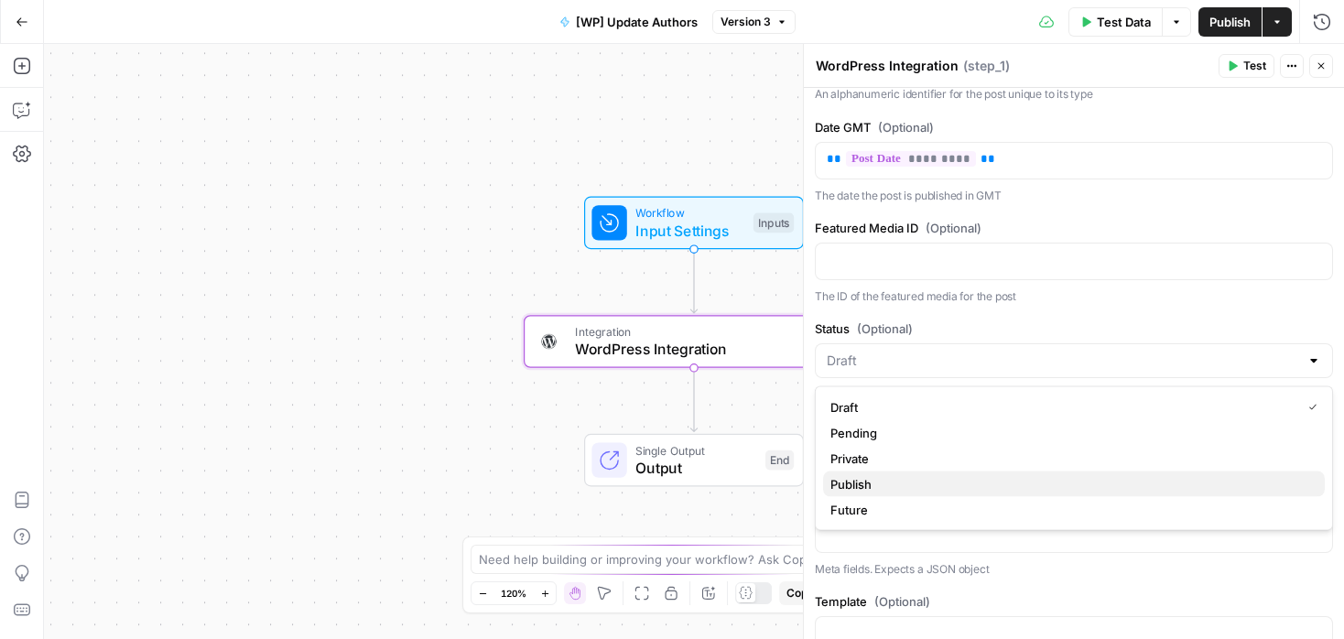
click at [926, 489] on span "Publish" at bounding box center [1070, 484] width 480 height 18
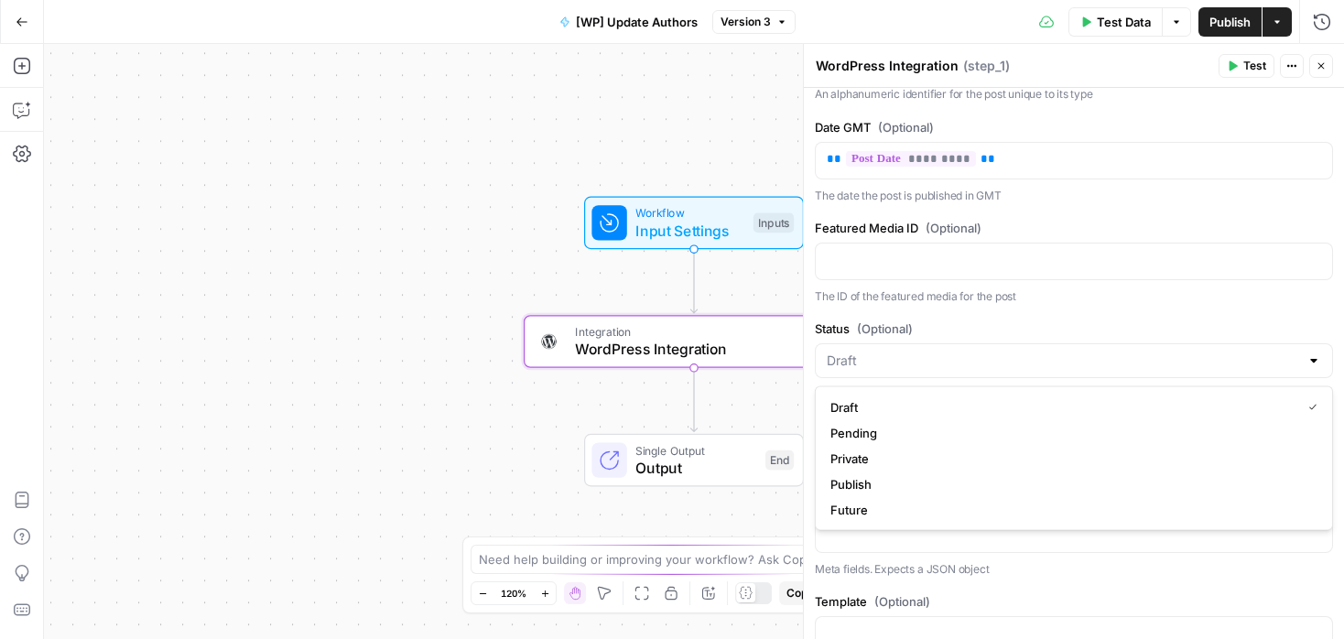
type input "Publish"
click at [1226, 27] on span "Publish" at bounding box center [1229, 22] width 41 height 18
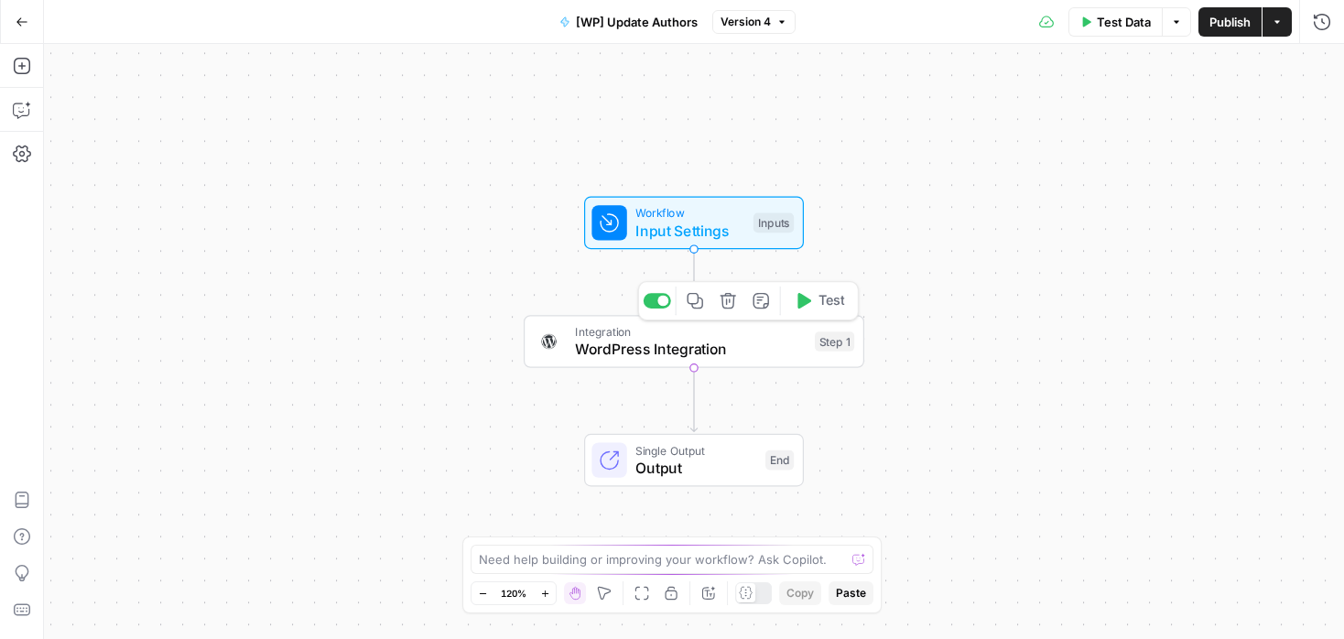
click at [759, 347] on span "WordPress Integration" at bounding box center [690, 349] width 231 height 22
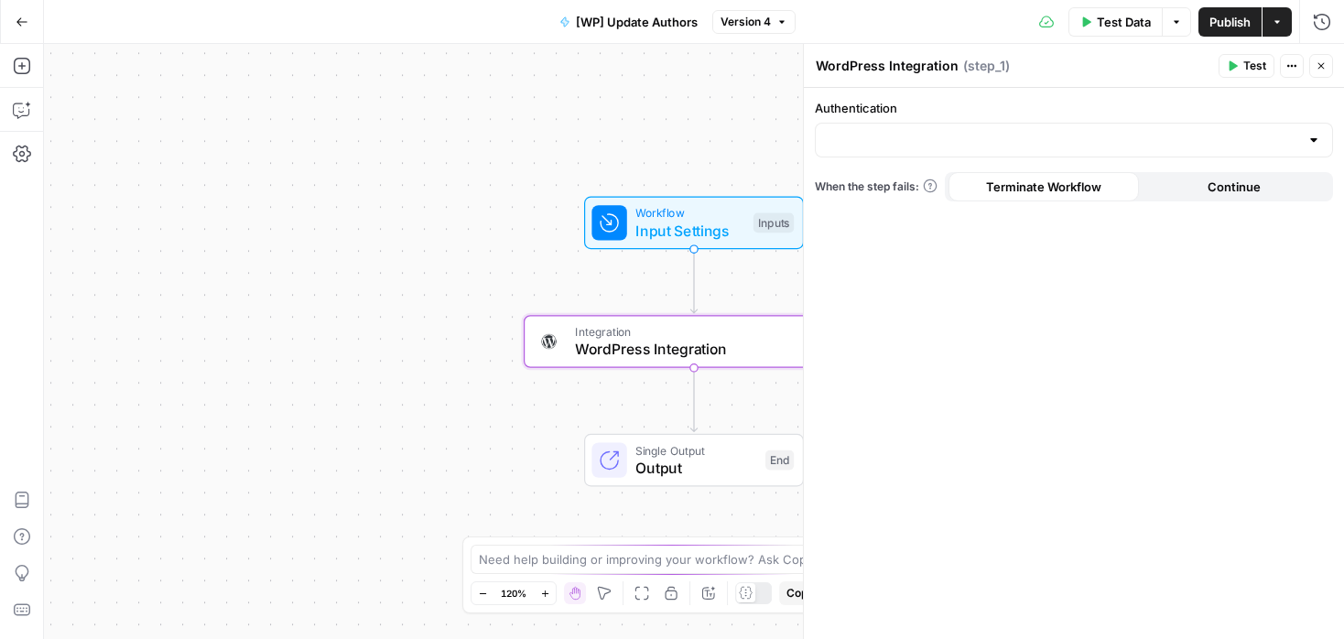
type input "EN Blog"
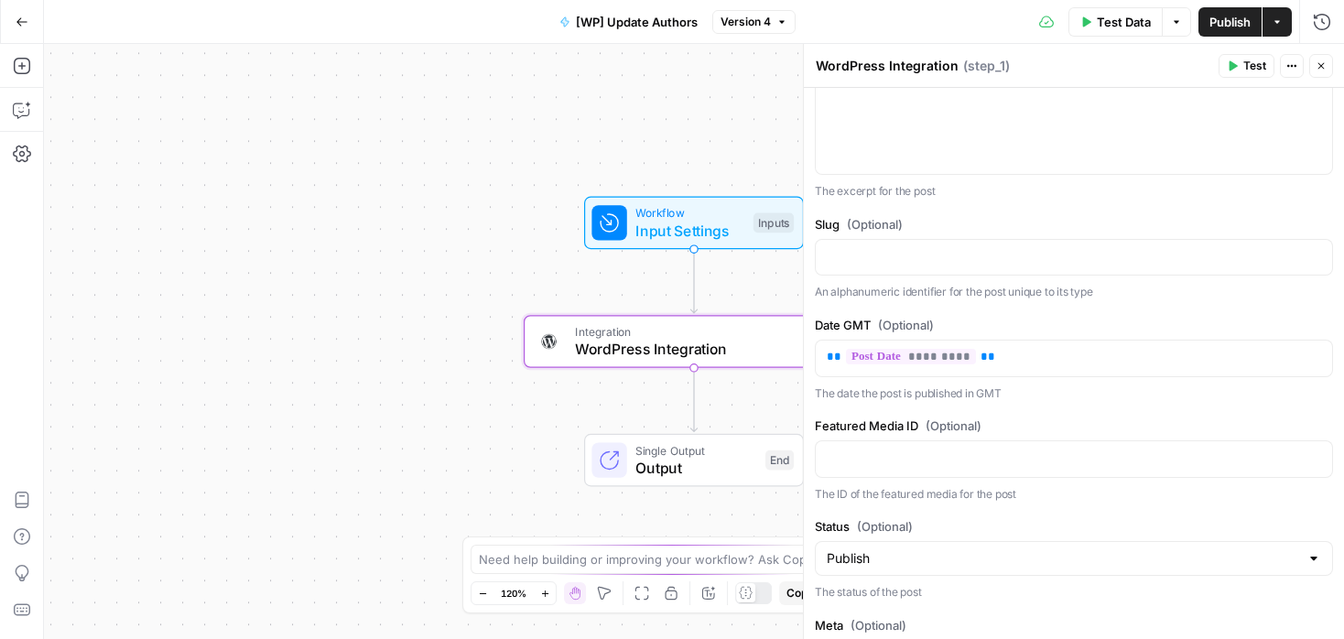
scroll to position [1247, 0]
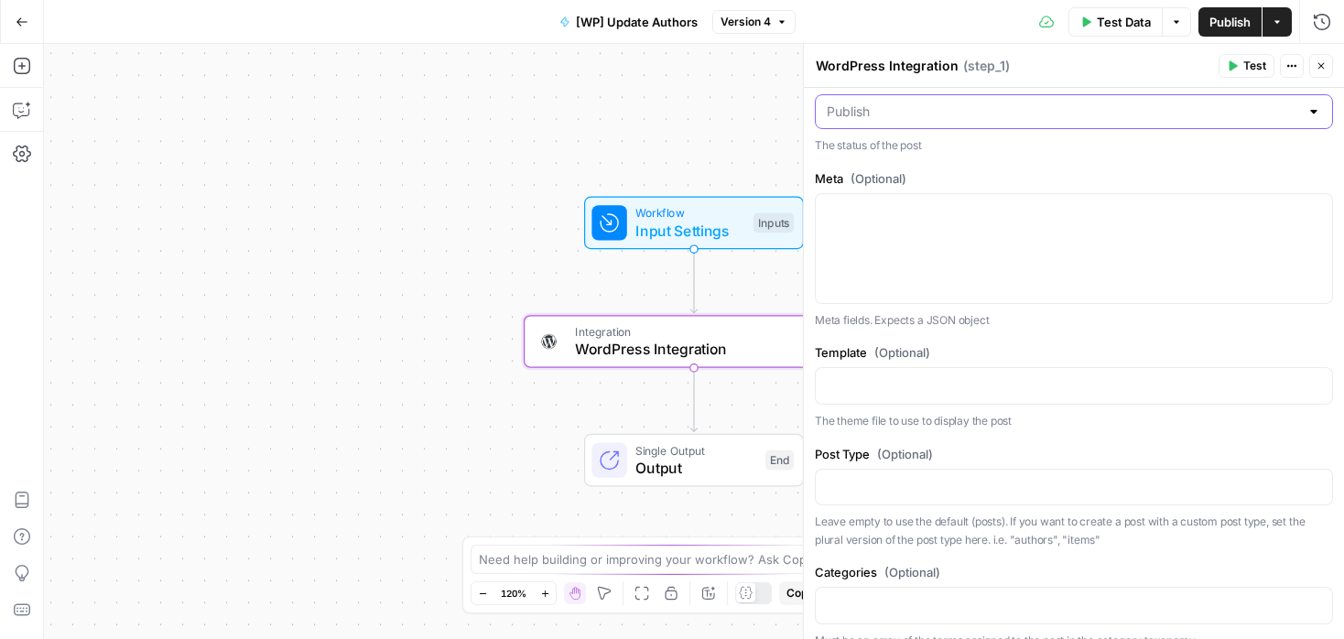
click at [983, 119] on input "Status (Optional)" at bounding box center [1062, 112] width 472 height 18
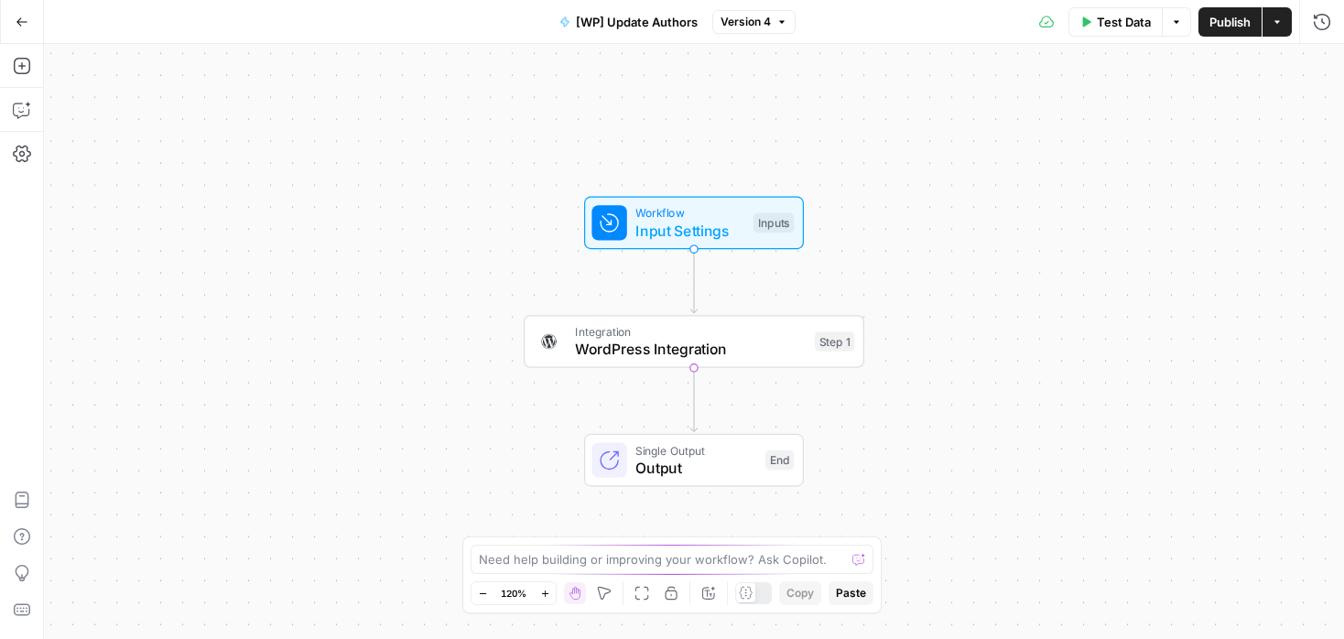
click at [759, 348] on span "WordPress Integration" at bounding box center [690, 349] width 231 height 22
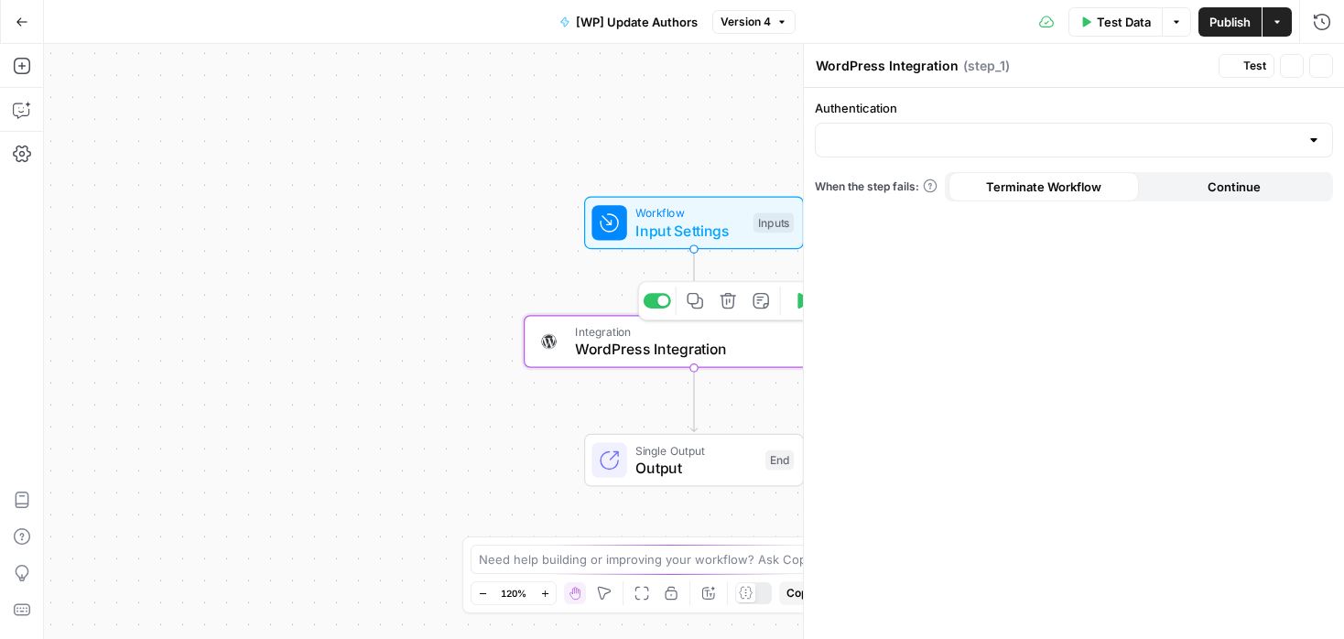
type input "EN Blog"
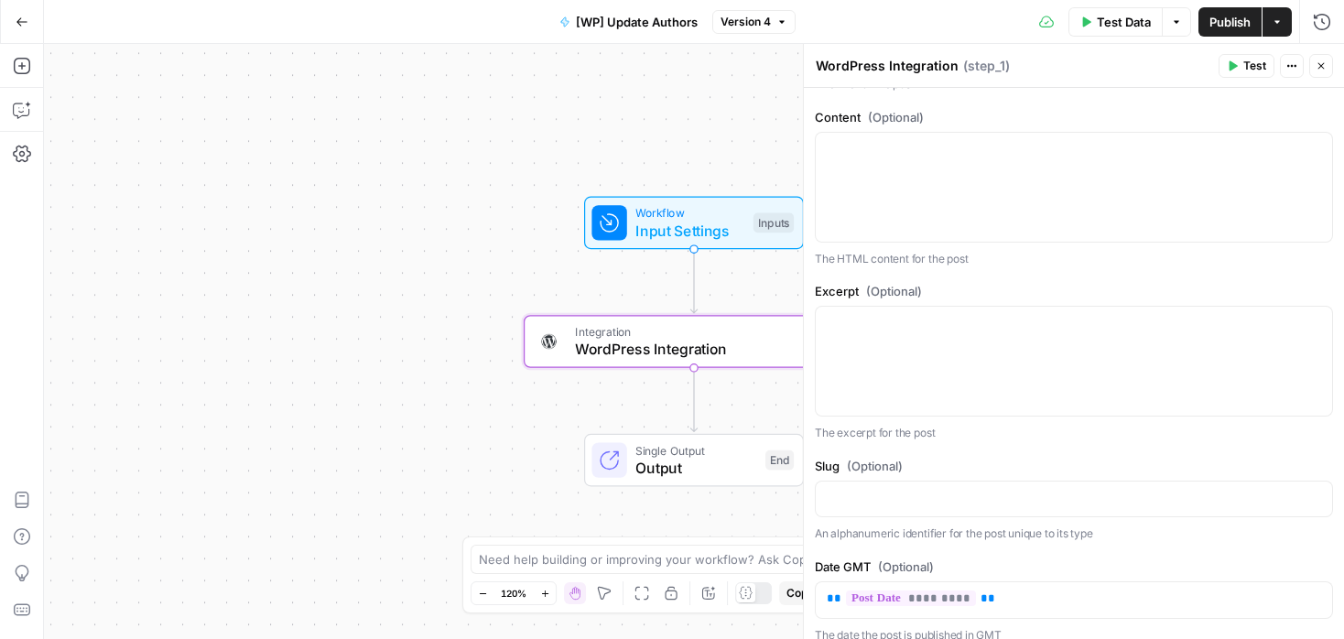
scroll to position [334, 0]
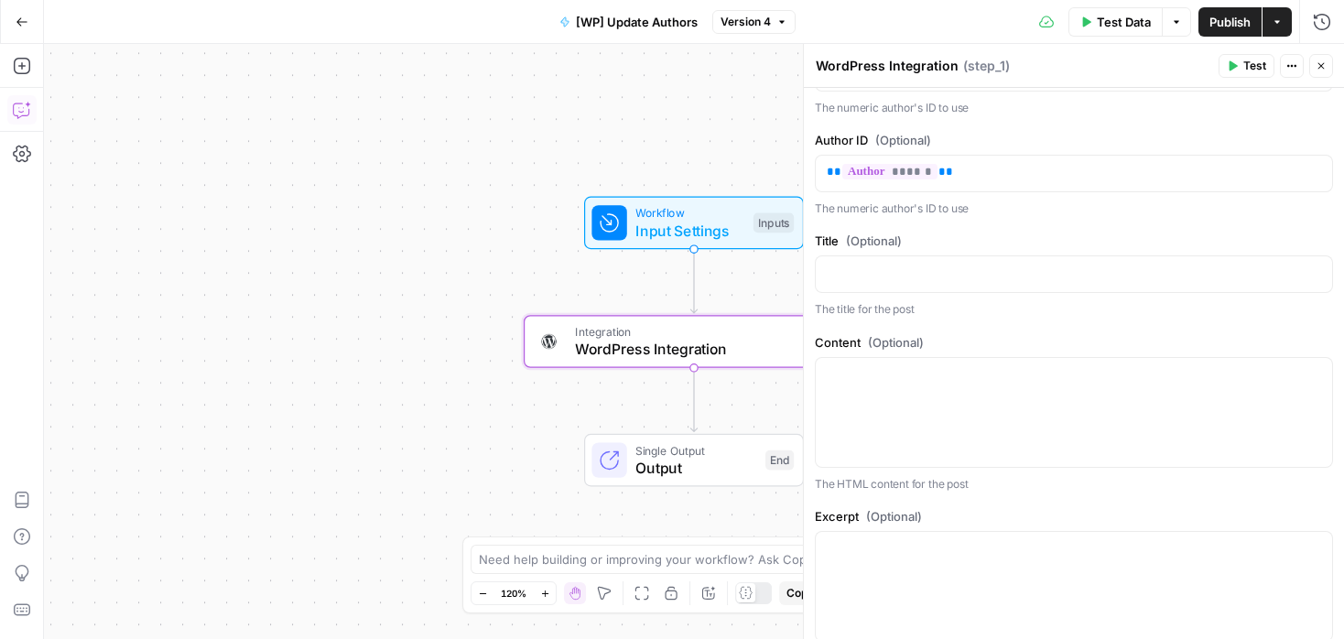
click at [25, 103] on icon "button" at bounding box center [22, 110] width 18 height 18
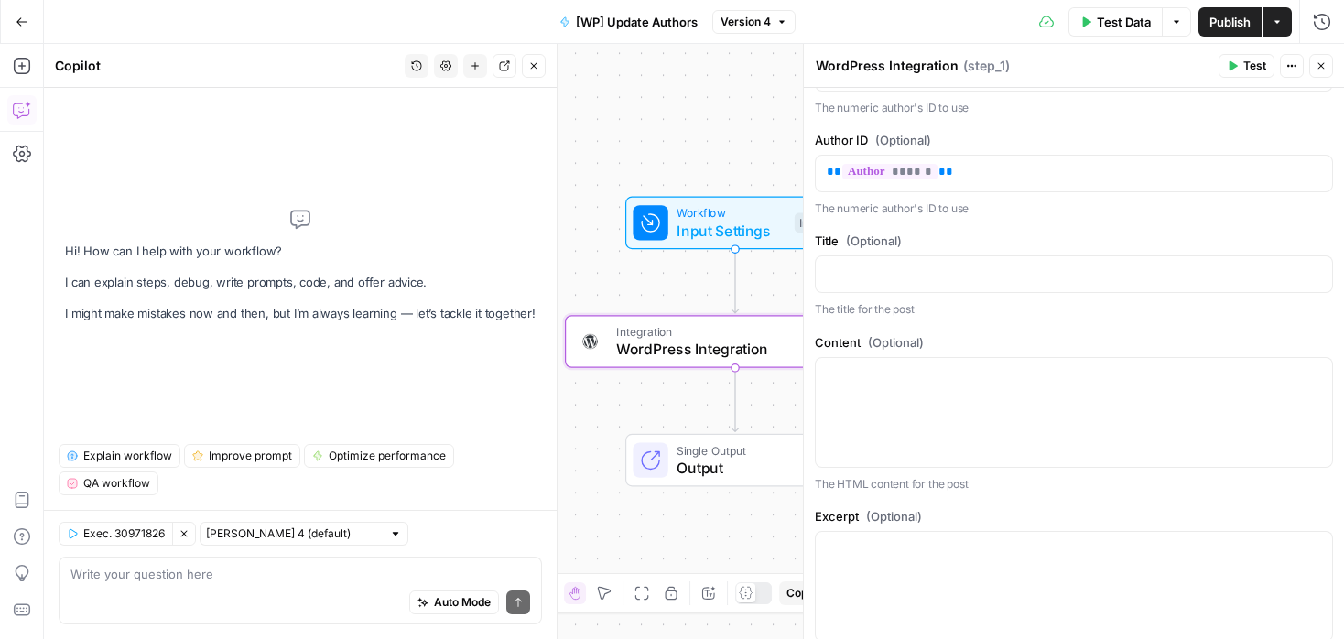
click at [290, 570] on textarea at bounding box center [299, 574] width 459 height 18
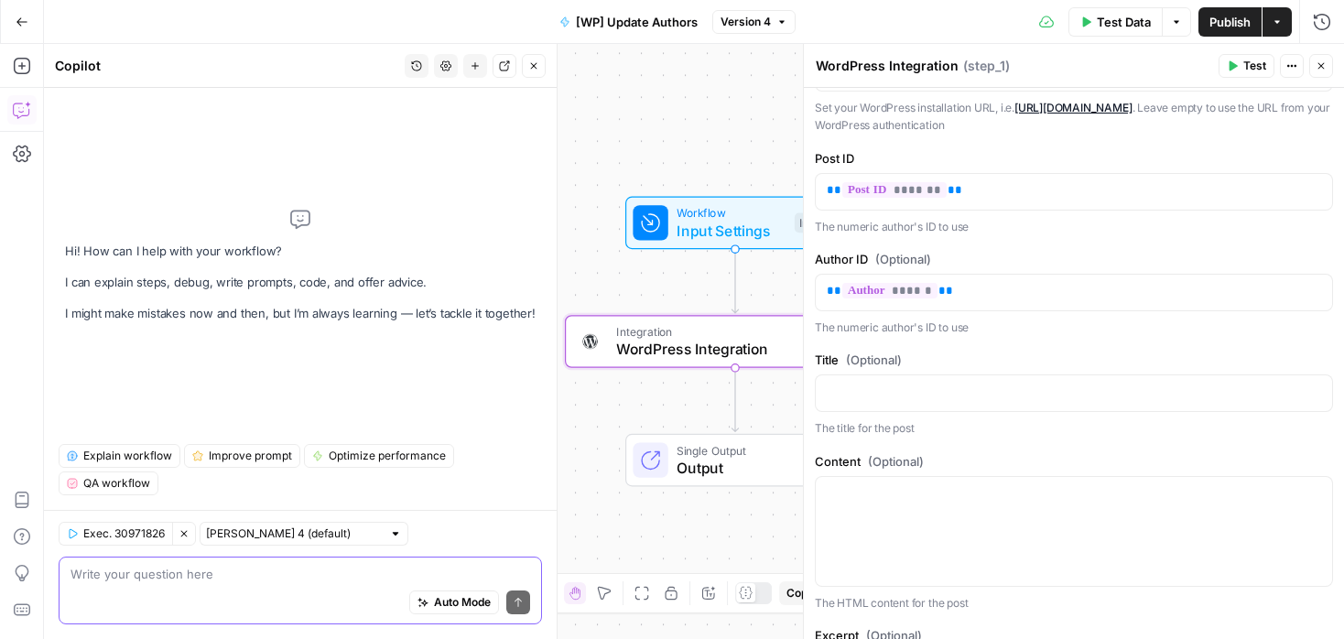
scroll to position [0, 0]
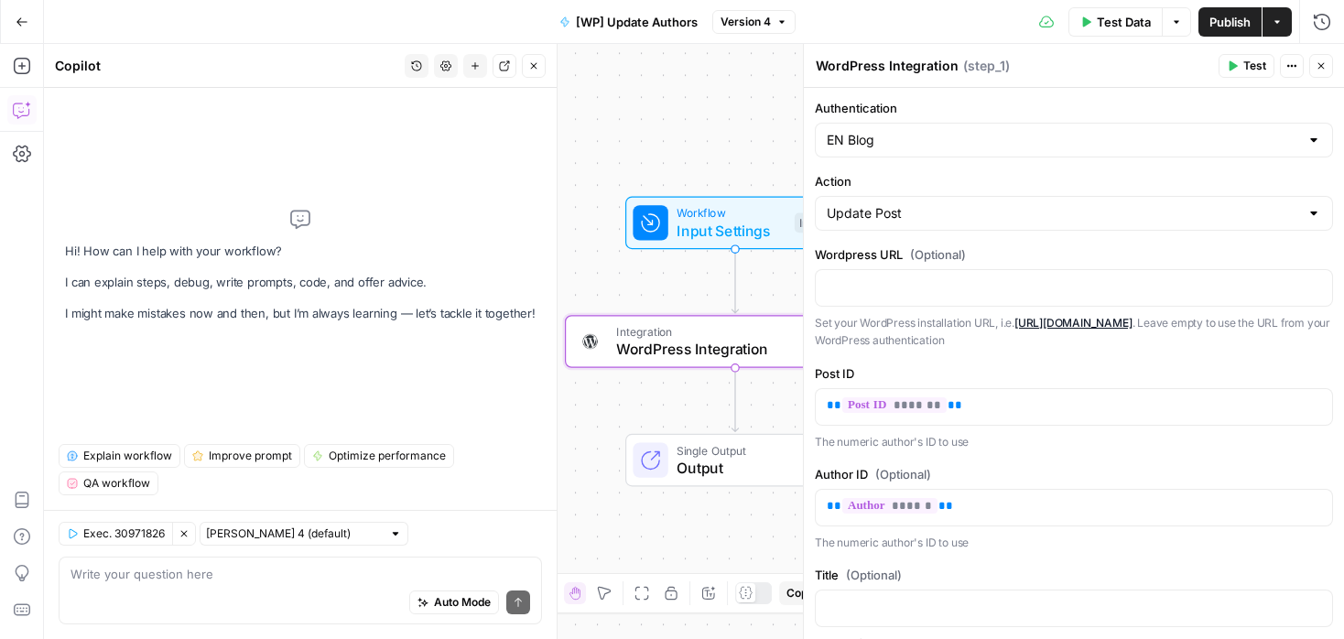
click at [964, 222] on div "Update Post" at bounding box center [1074, 213] width 518 height 35
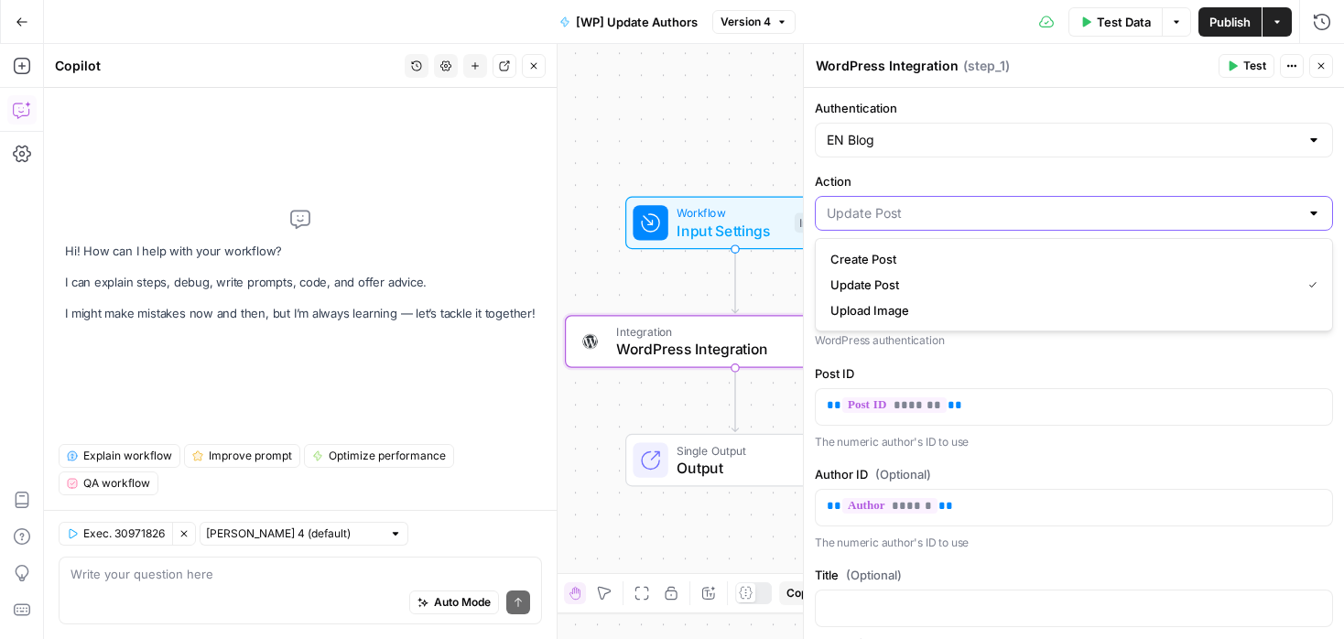
click at [962, 217] on input "Action" at bounding box center [1062, 213] width 472 height 18
type input "Update Post"
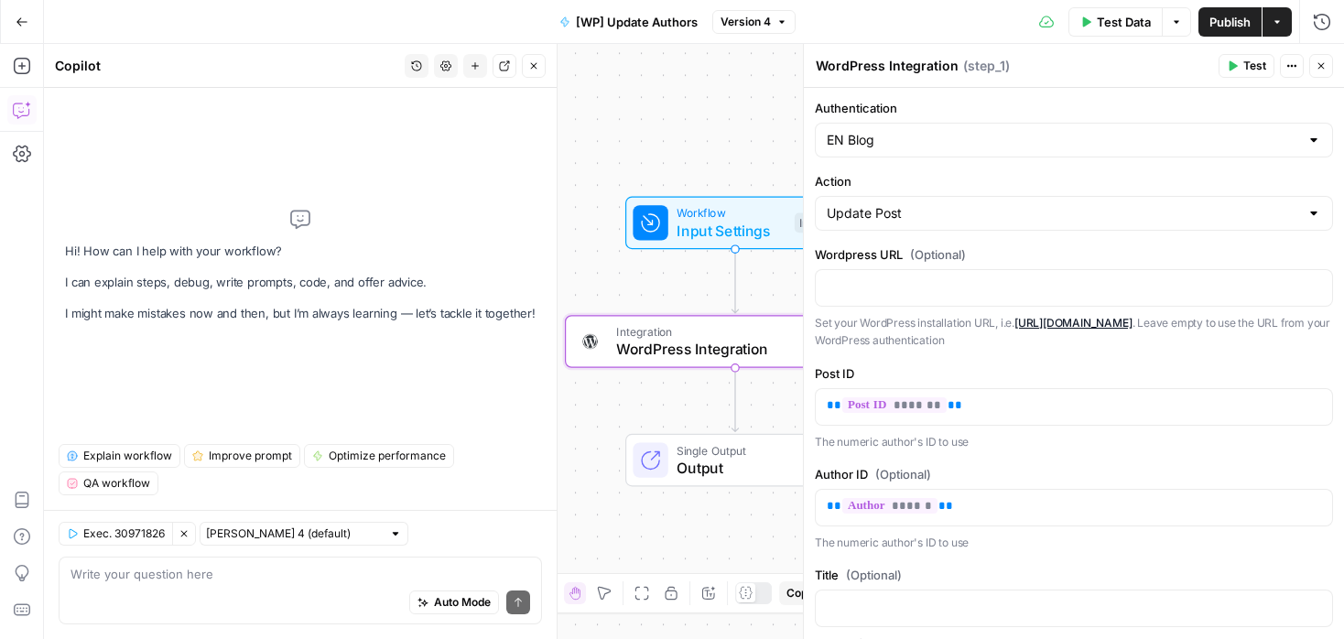
click at [955, 173] on label "Action" at bounding box center [1074, 181] width 518 height 18
click at [955, 204] on input "Update Post" at bounding box center [1062, 213] width 472 height 18
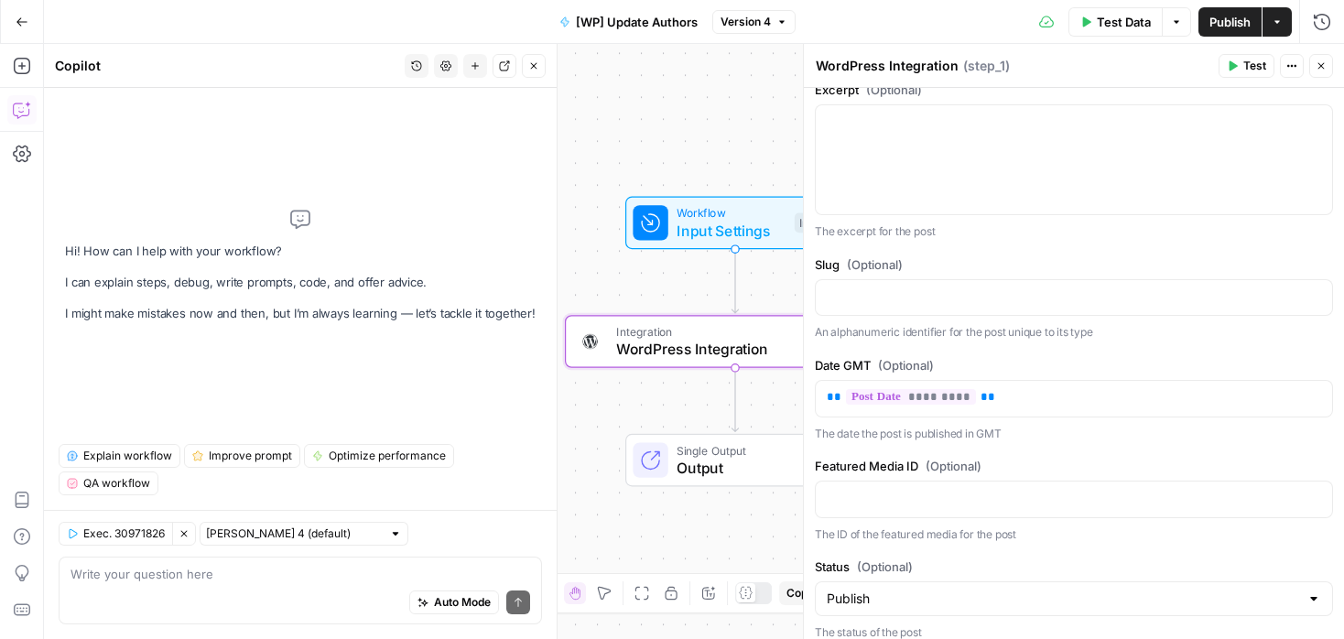
scroll to position [1088, 0]
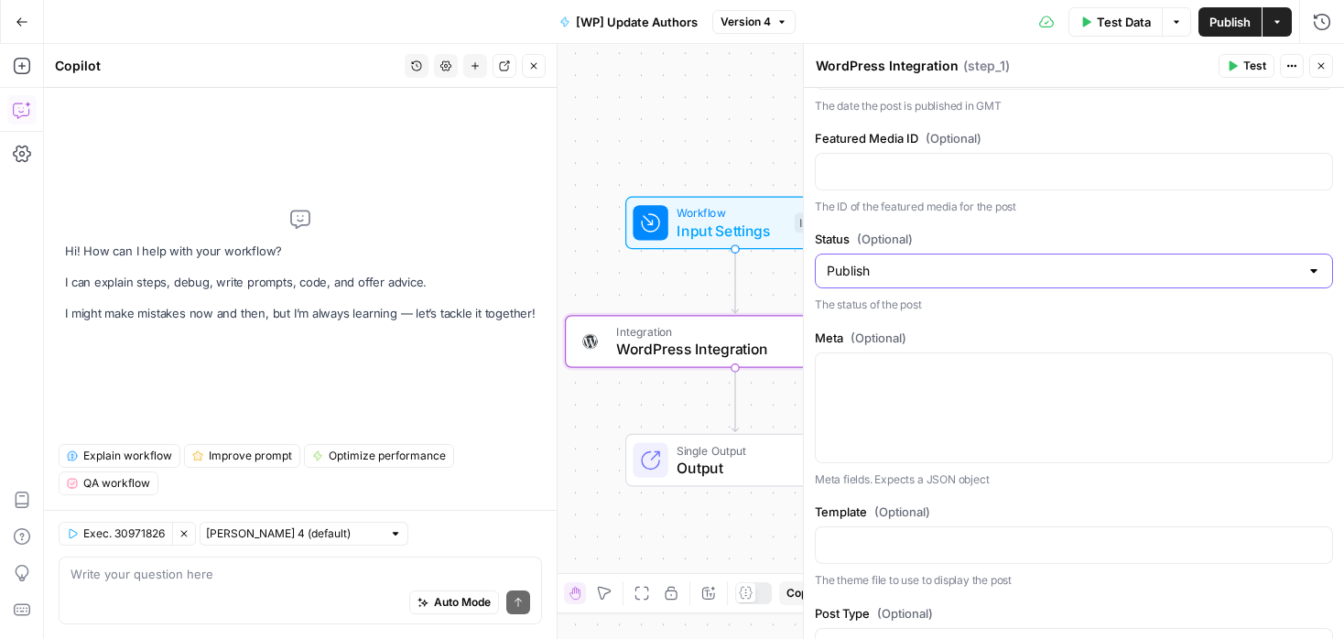
type input "Update Post"
click at [885, 276] on input "Status (Optional)" at bounding box center [1062, 271] width 472 height 18
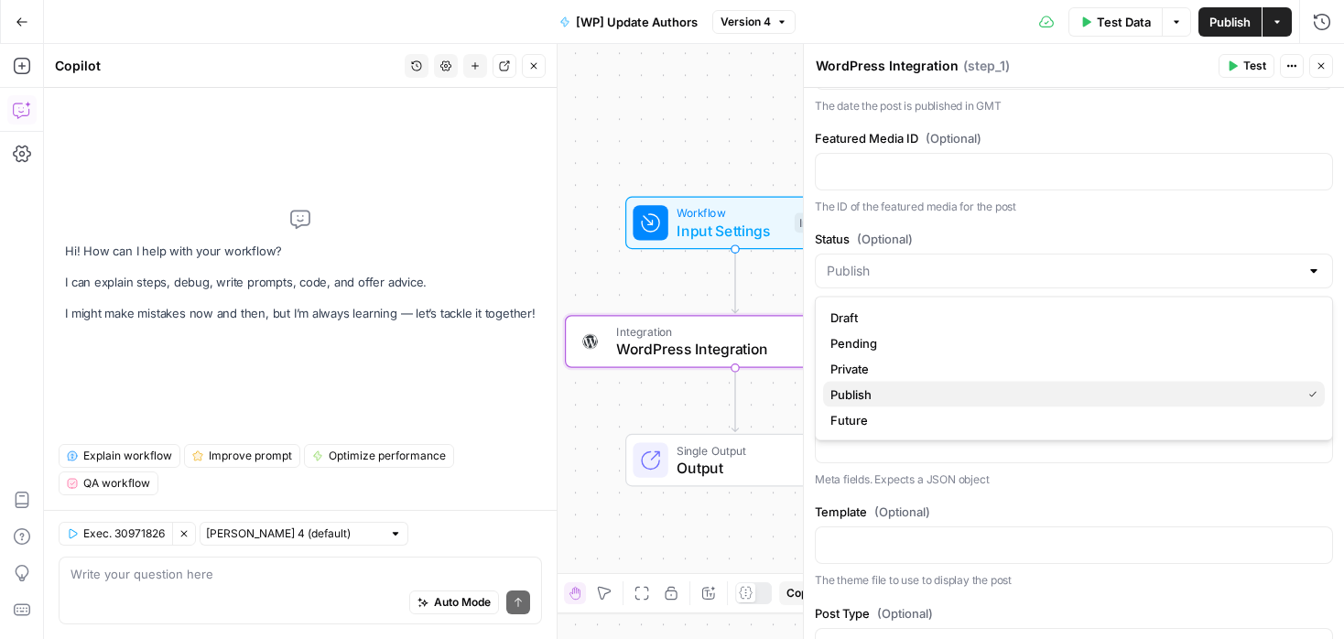
click at [864, 387] on span "Publish" at bounding box center [1061, 394] width 463 height 18
type input "Publish"
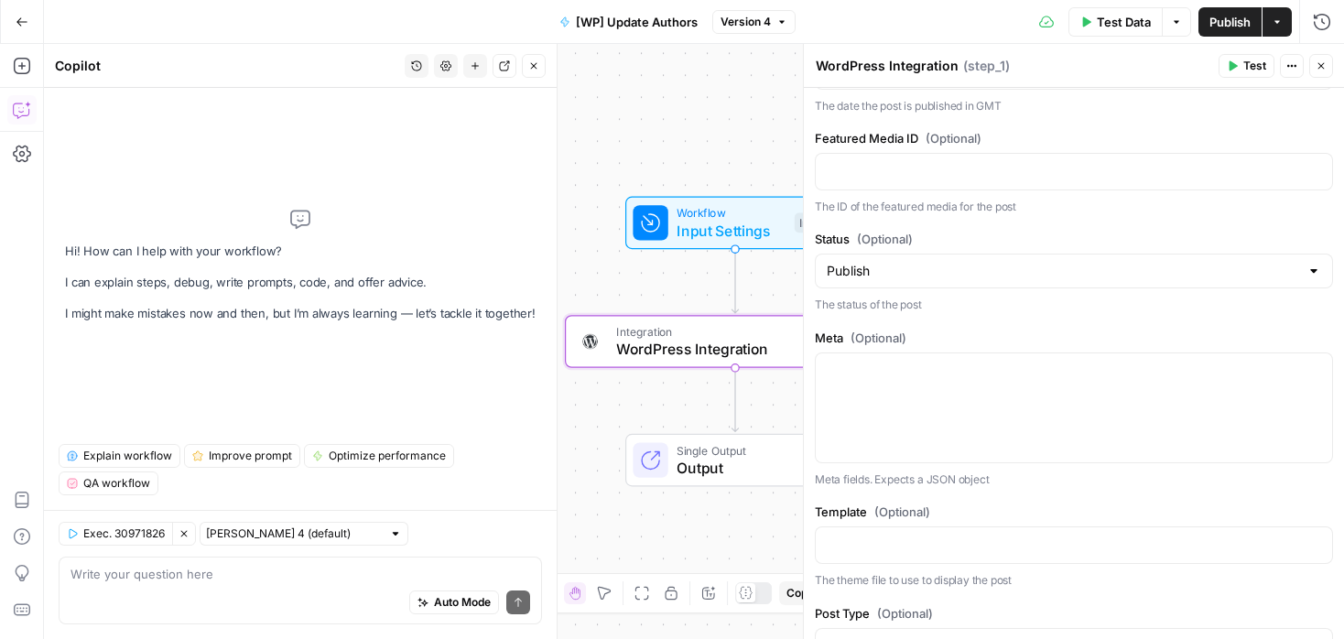
click at [164, 583] on div "Auto Mode Send" at bounding box center [299, 603] width 459 height 40
type textarea "why if status is set on Publish then"
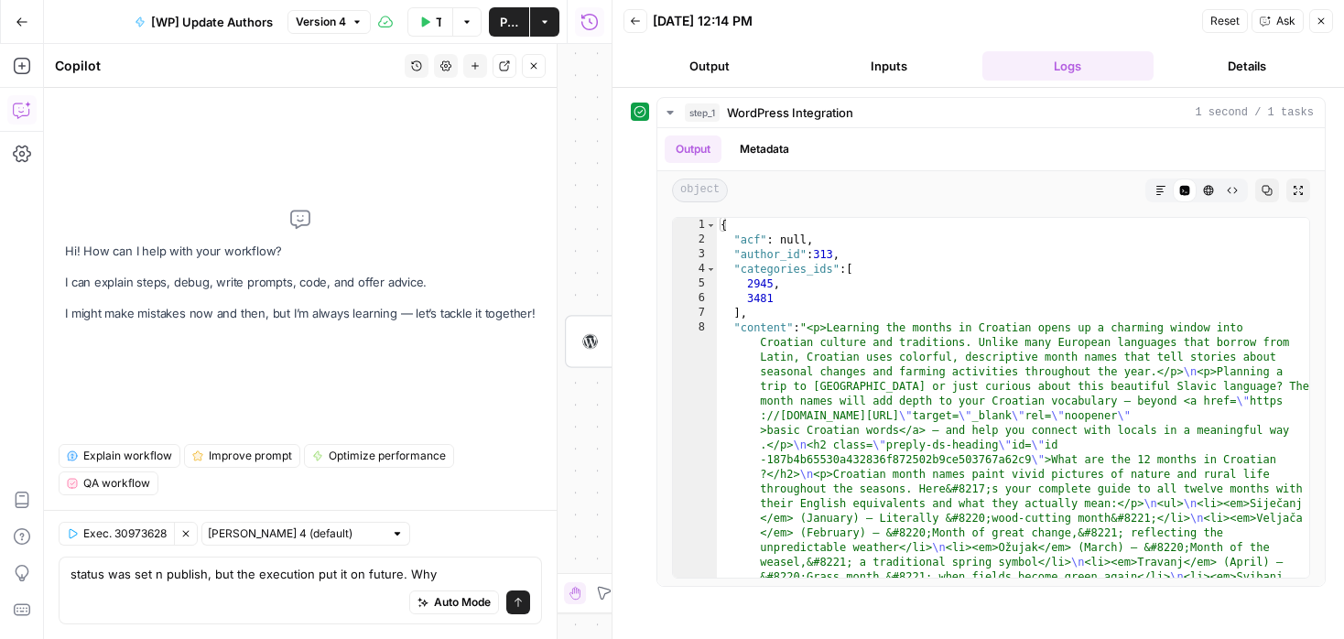
type textarea "status was set n publish, but the execution put it on future. Why?"
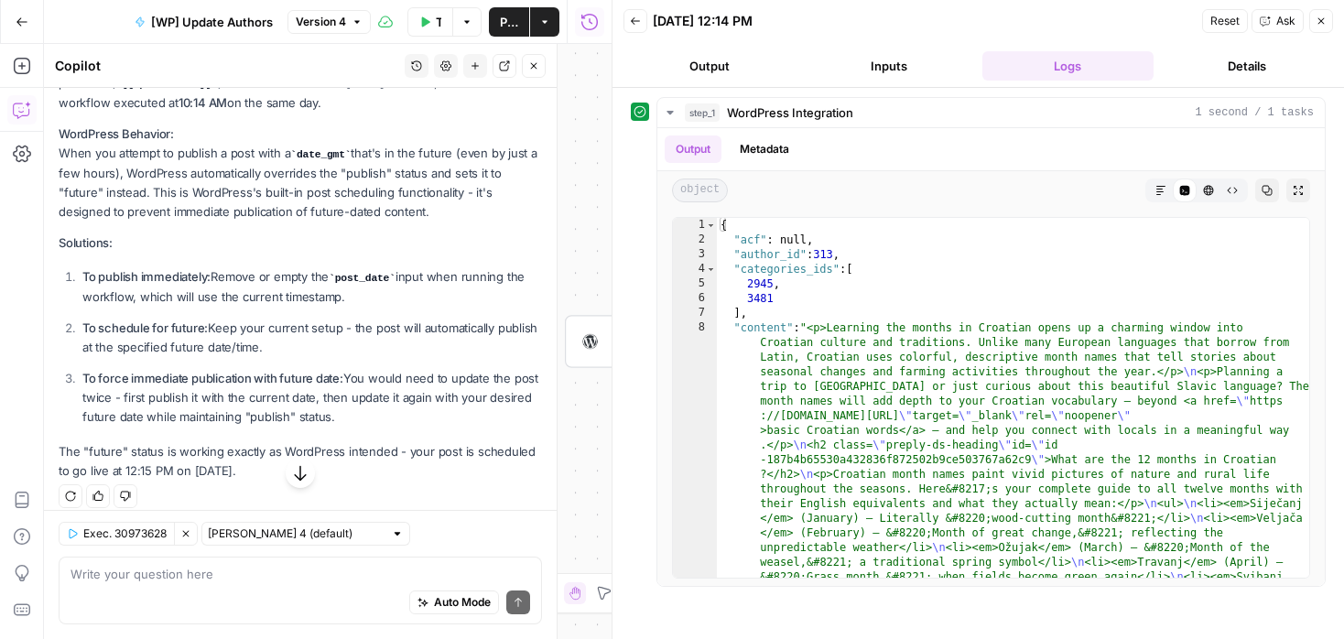
scroll to position [296, 0]
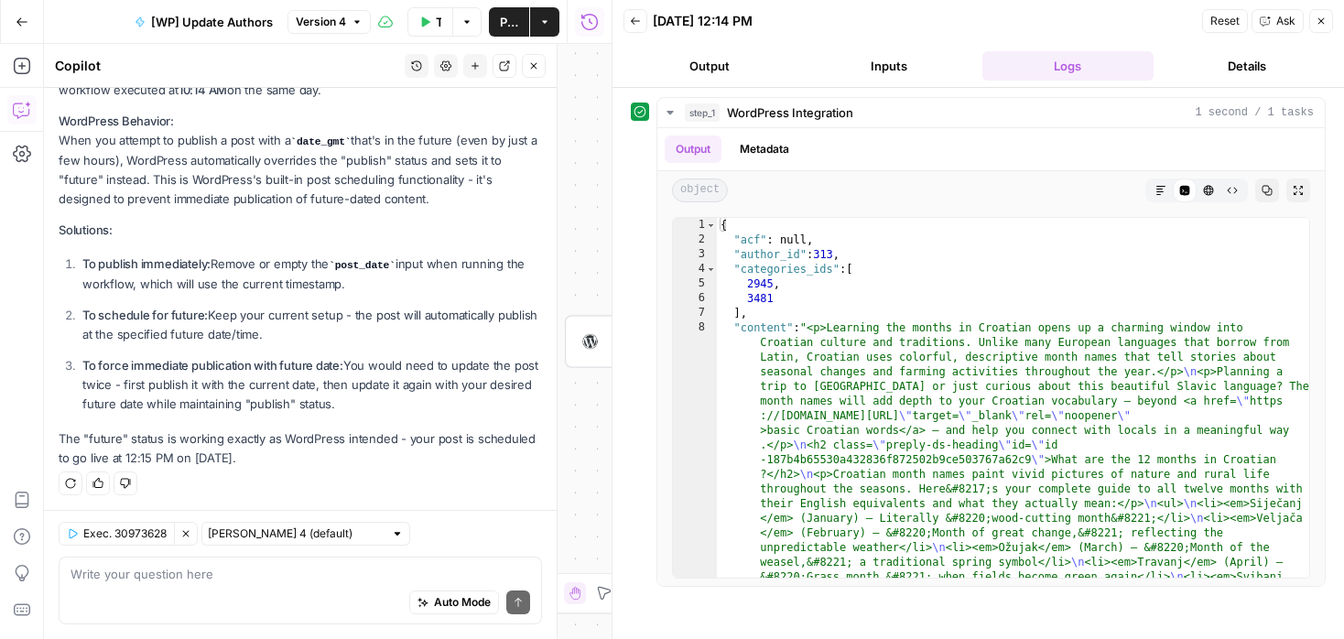
click at [298, 261] on p "To publish immediately: Remove or empty the post_date input when running the wo…" at bounding box center [311, 273] width 459 height 39
click at [218, 584] on div "Auto Mode Send" at bounding box center [299, 603] width 459 height 40
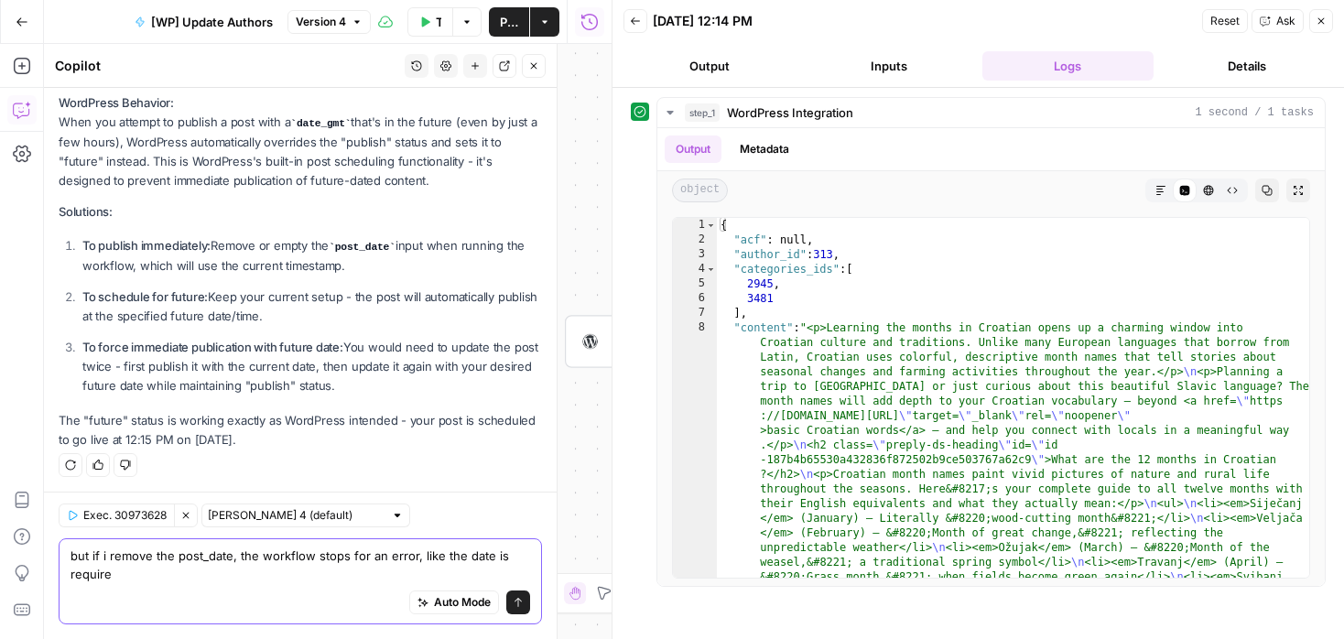
type textarea "but if i remove the post_date, the workflow stops for an error, like the date i…"
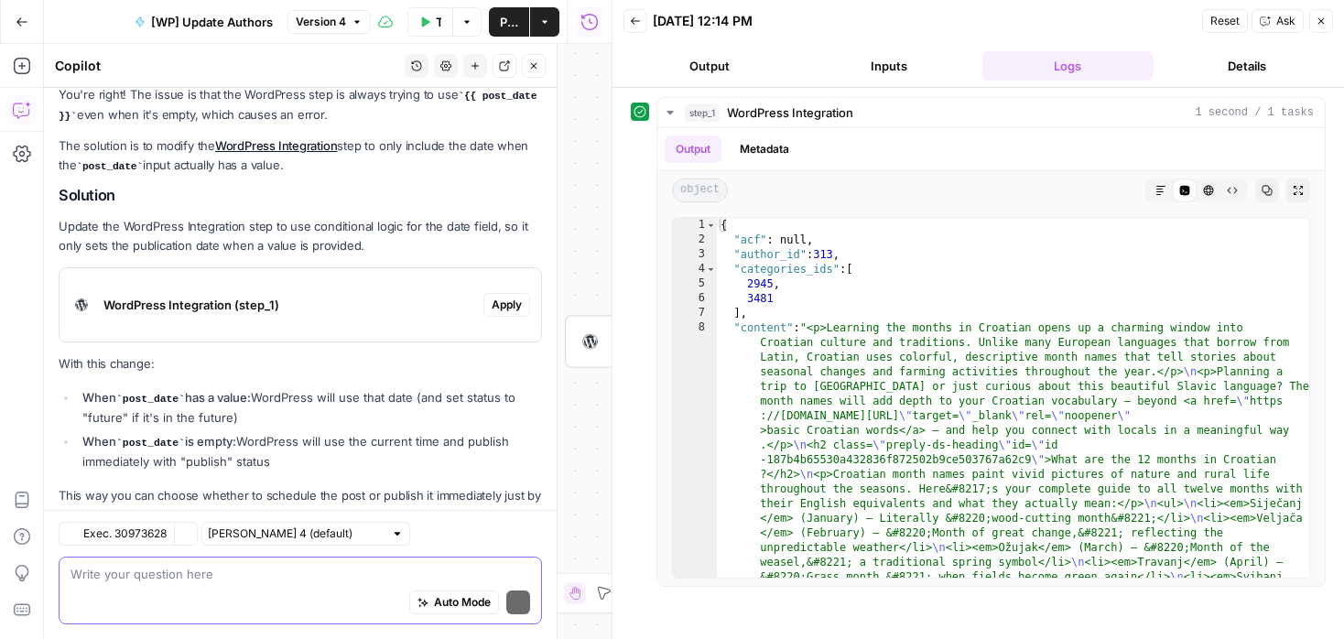
scroll to position [801, 0]
